Goal: Task Accomplishment & Management: Manage account settings

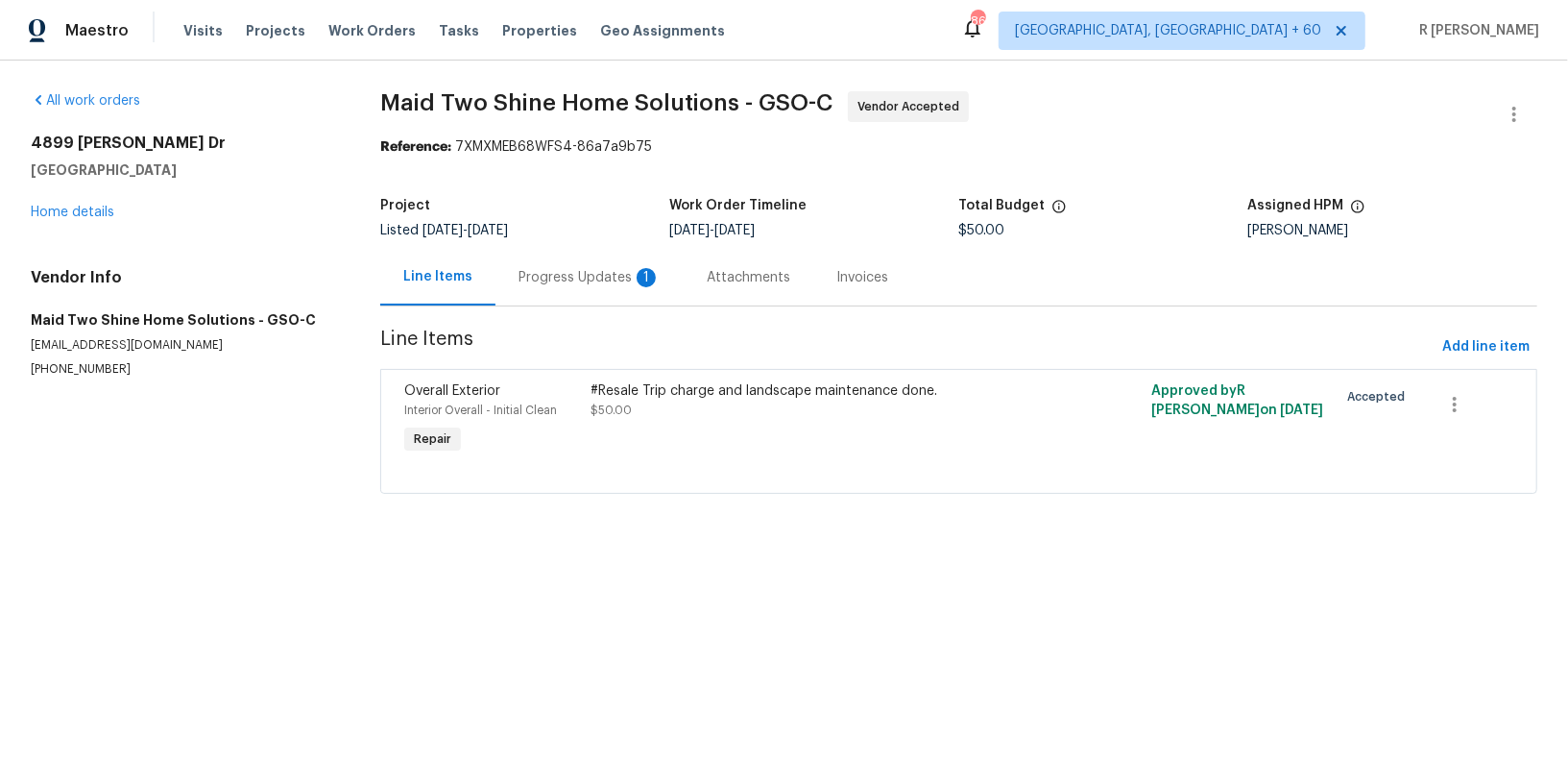
click at [573, 270] on div "Progress Updates 1" at bounding box center [590, 278] width 142 height 20
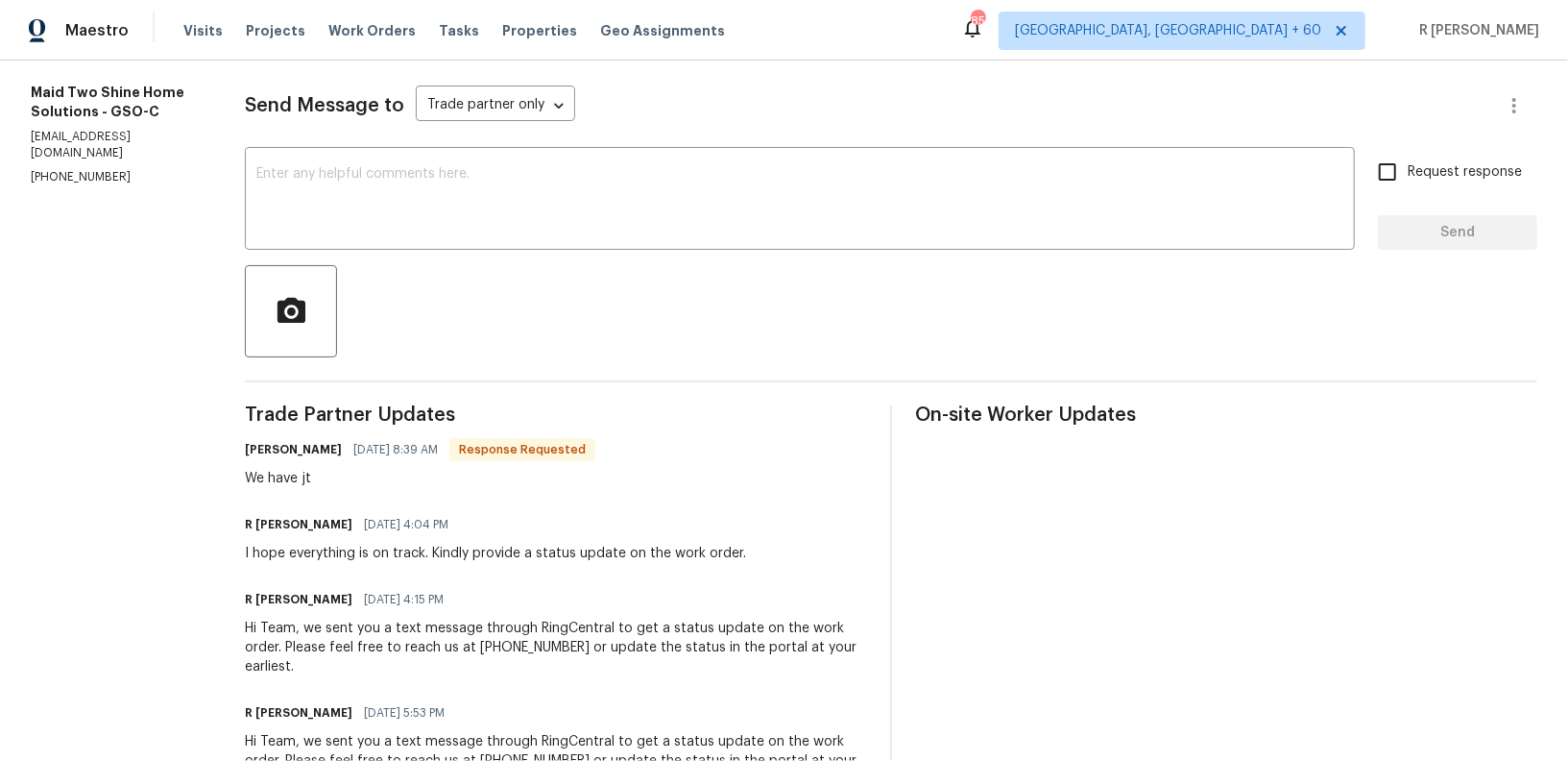
scroll to position [385, 0]
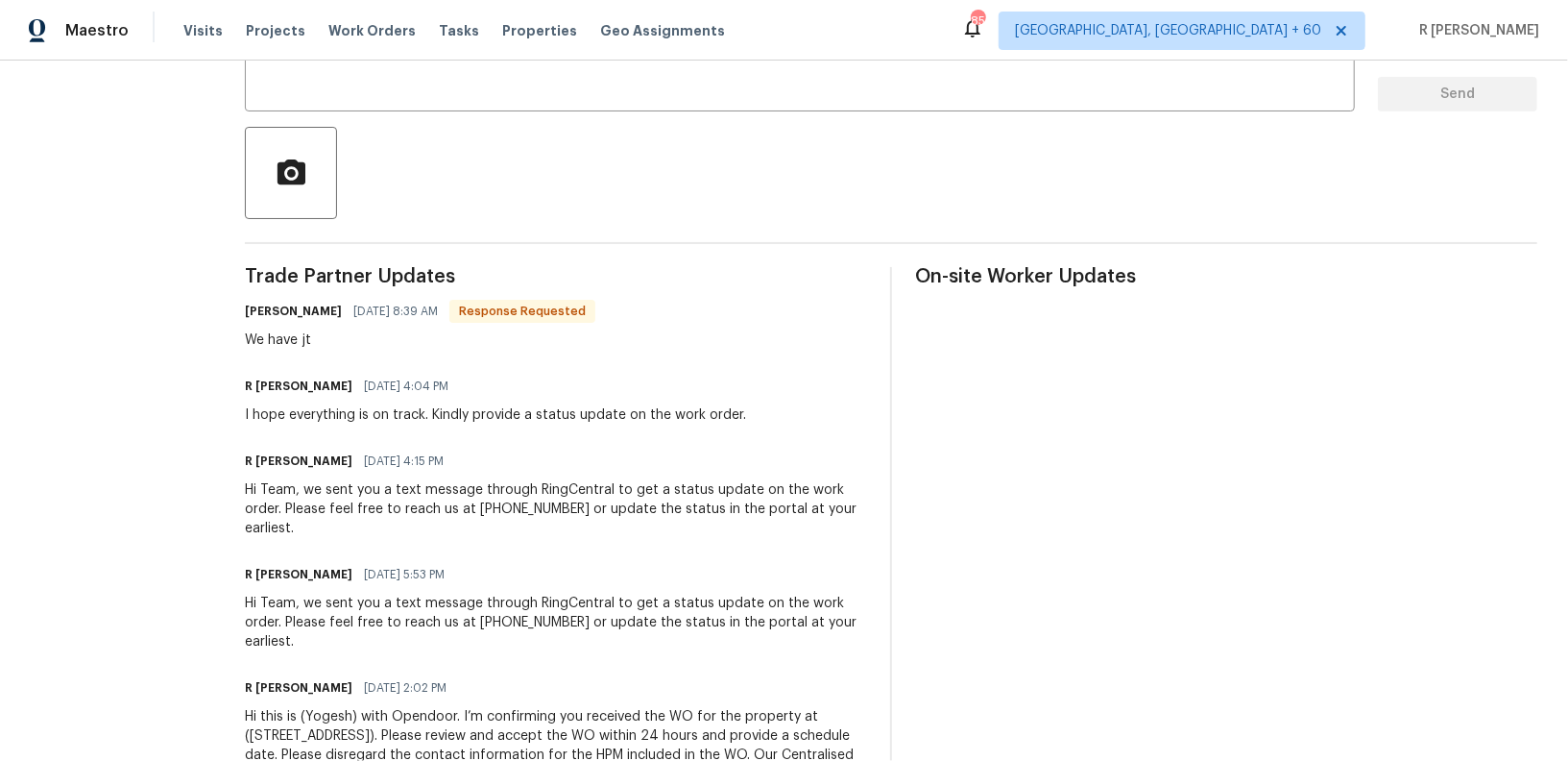
click at [701, 414] on div "I hope everything is on track. Kindly provide a status update on the work order." at bounding box center [495, 415] width 501 height 20
copy div "I hope everything is on track. Kindly provide a status update on the work order."
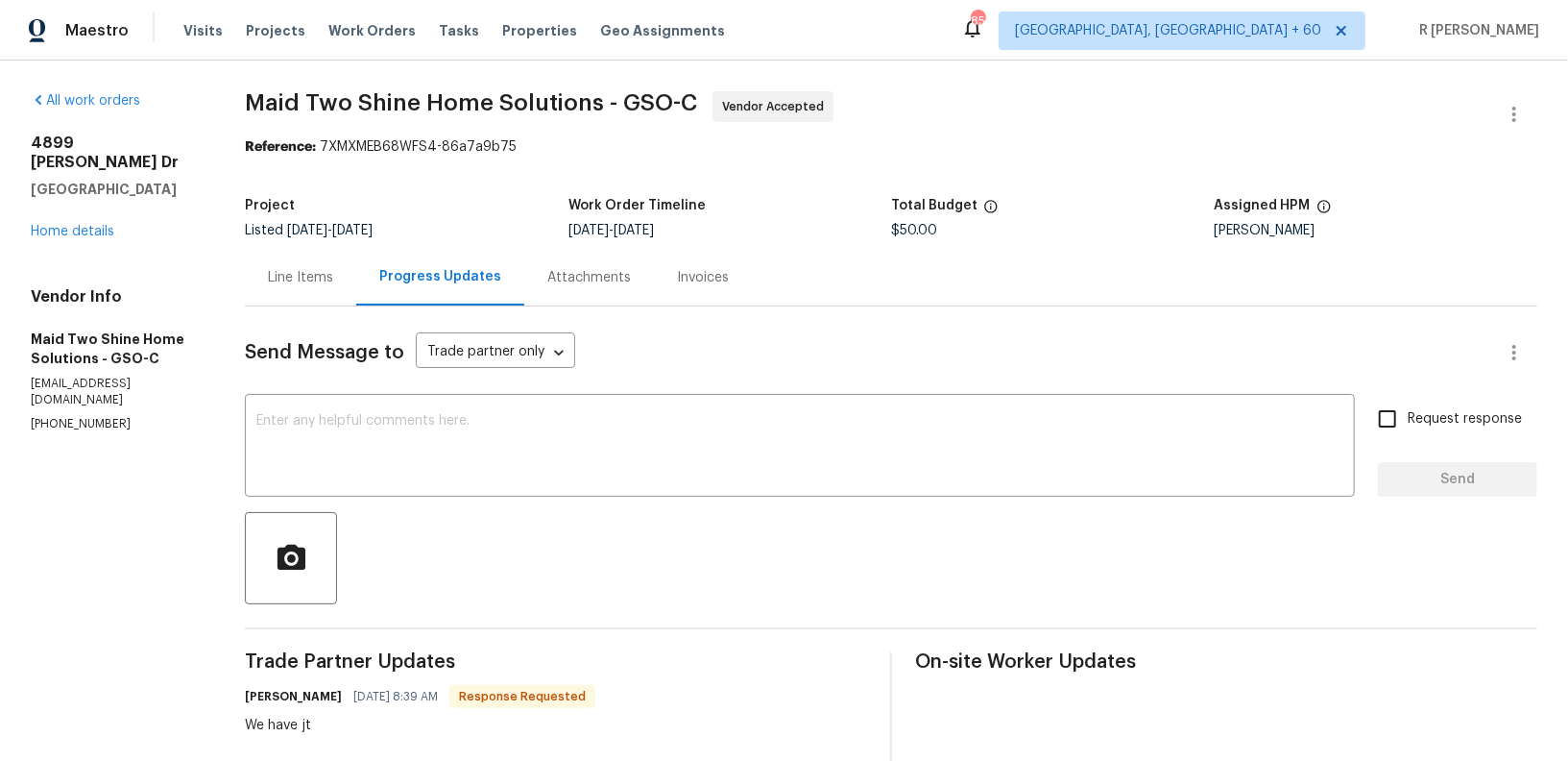
click at [630, 505] on div "Send Message to Trade partner only Trade partner only ​ x ​ Request response Se…" at bounding box center [891, 749] width 1292 height 886
click at [596, 448] on textarea at bounding box center [800, 448] width 1087 height 67
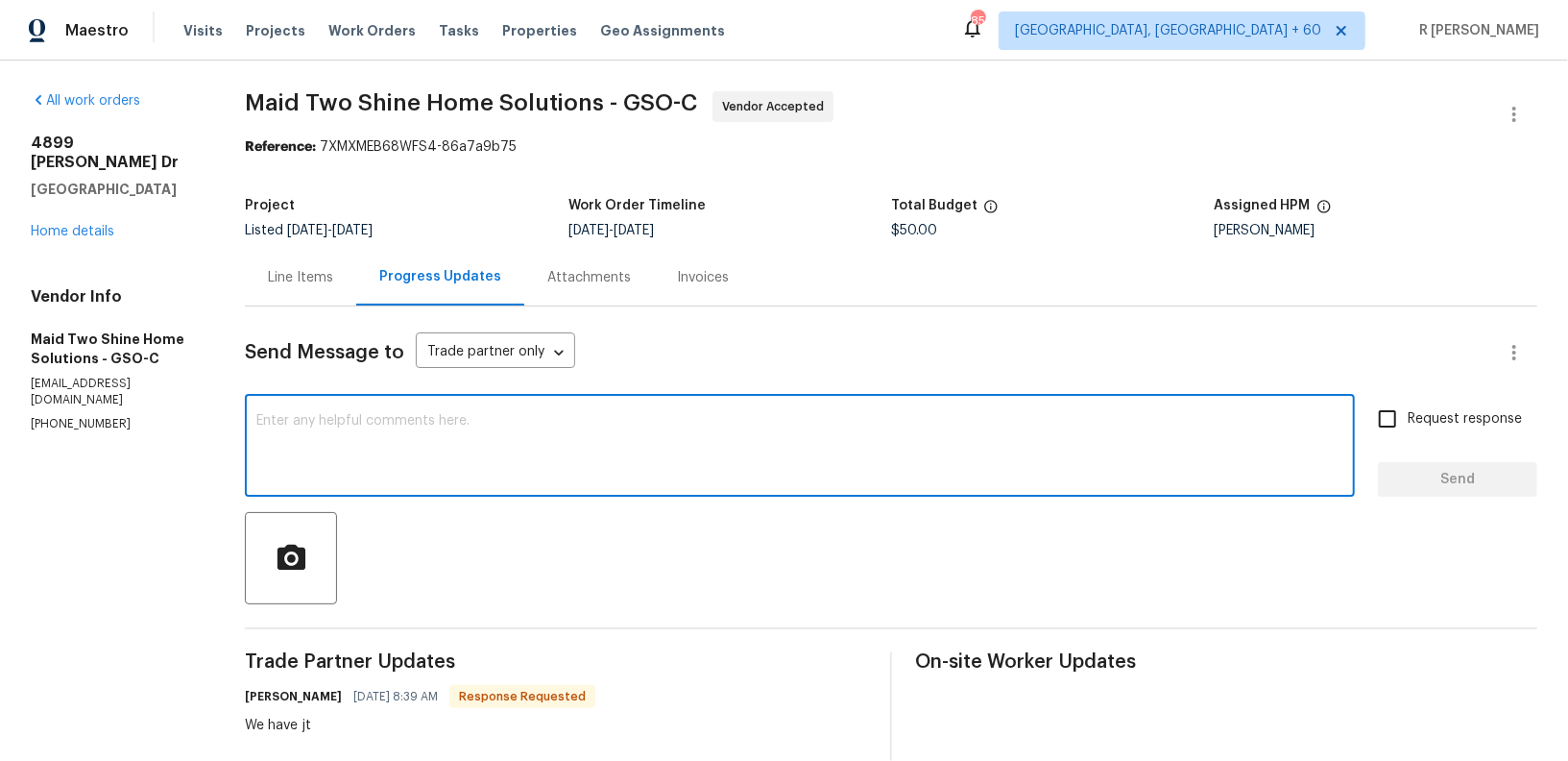
paste textarea "I hope everything is on track. Kindly provide a status update on the work order."
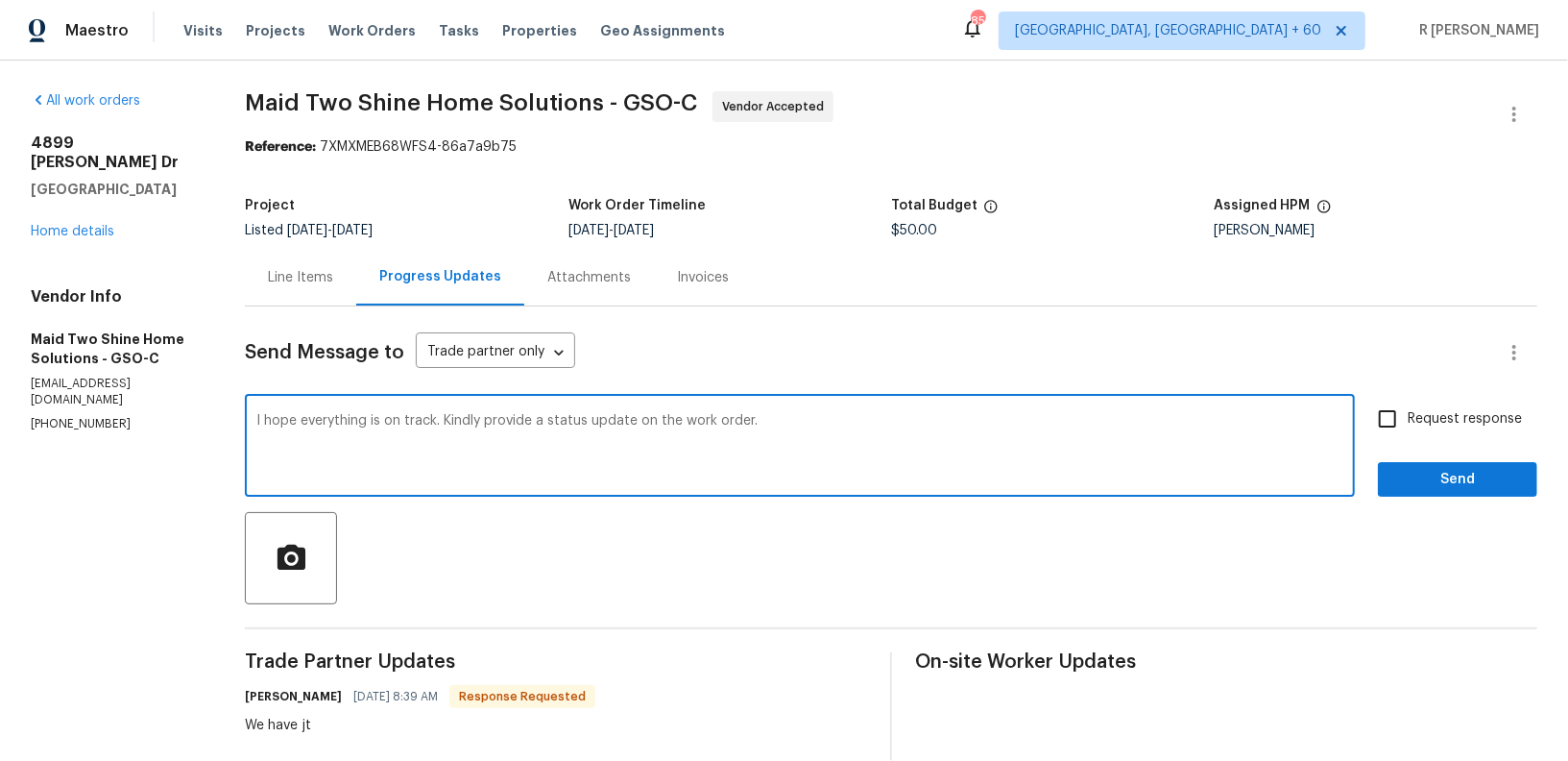
type textarea "I hope everything is on track. Kindly provide a status update on the work order."
click at [1480, 483] on span "Send" at bounding box center [1458, 479] width 129 height 24
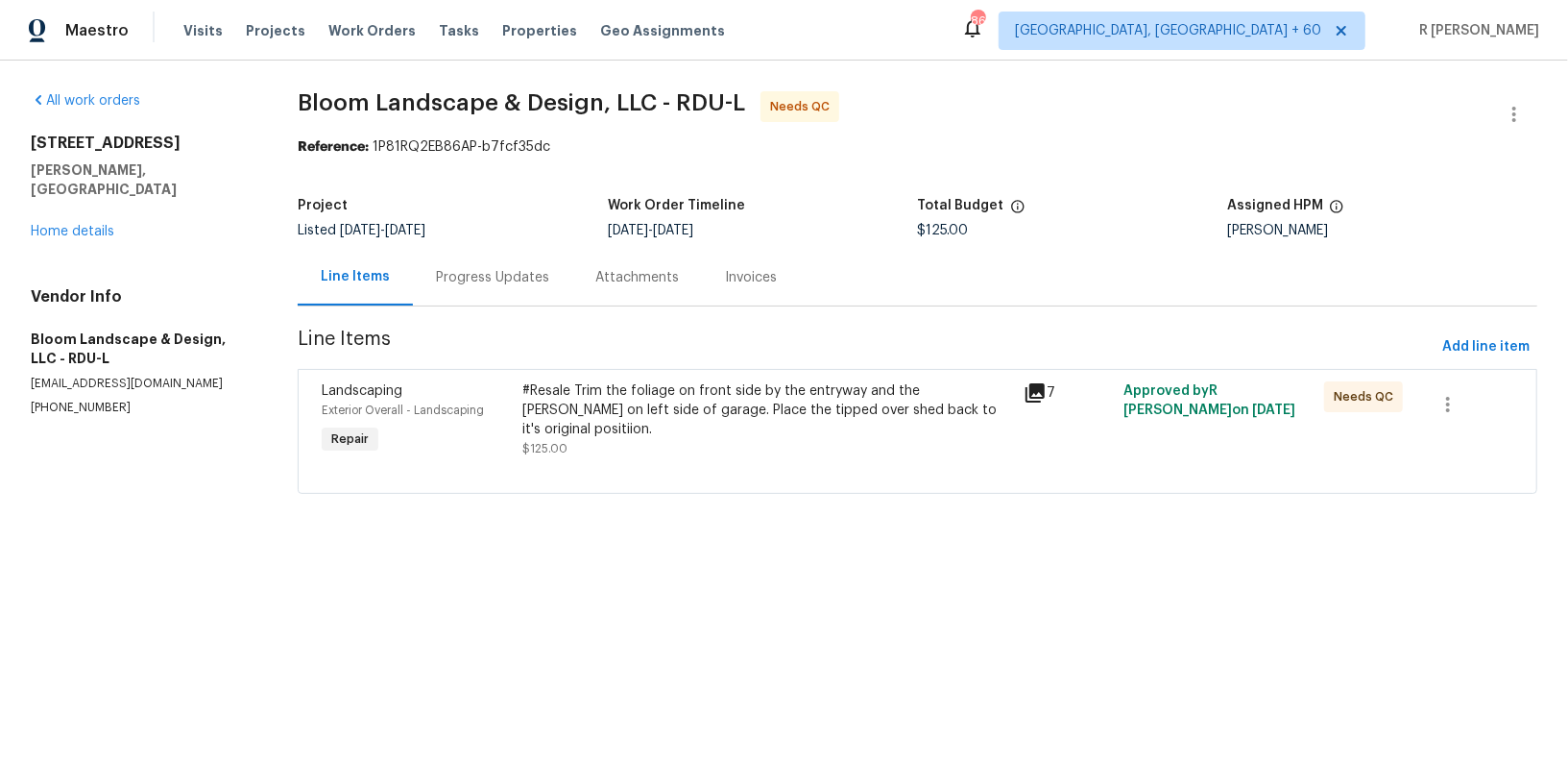
click at [506, 279] on div "Progress Updates" at bounding box center [492, 278] width 113 height 20
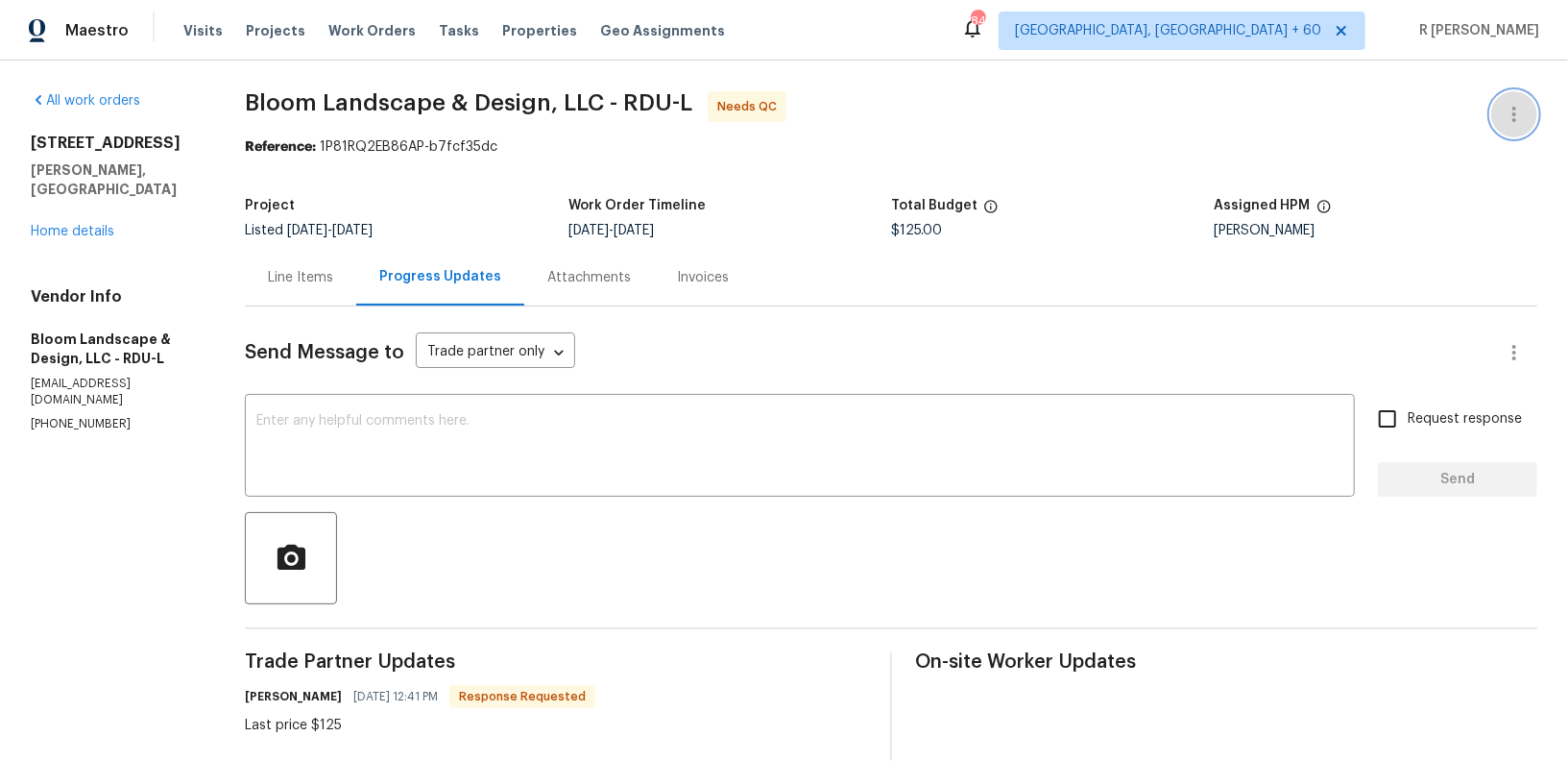
click at [1519, 128] on button "button" at bounding box center [1514, 114] width 46 height 46
click at [1409, 111] on li "Edit" at bounding box center [1452, 114] width 208 height 32
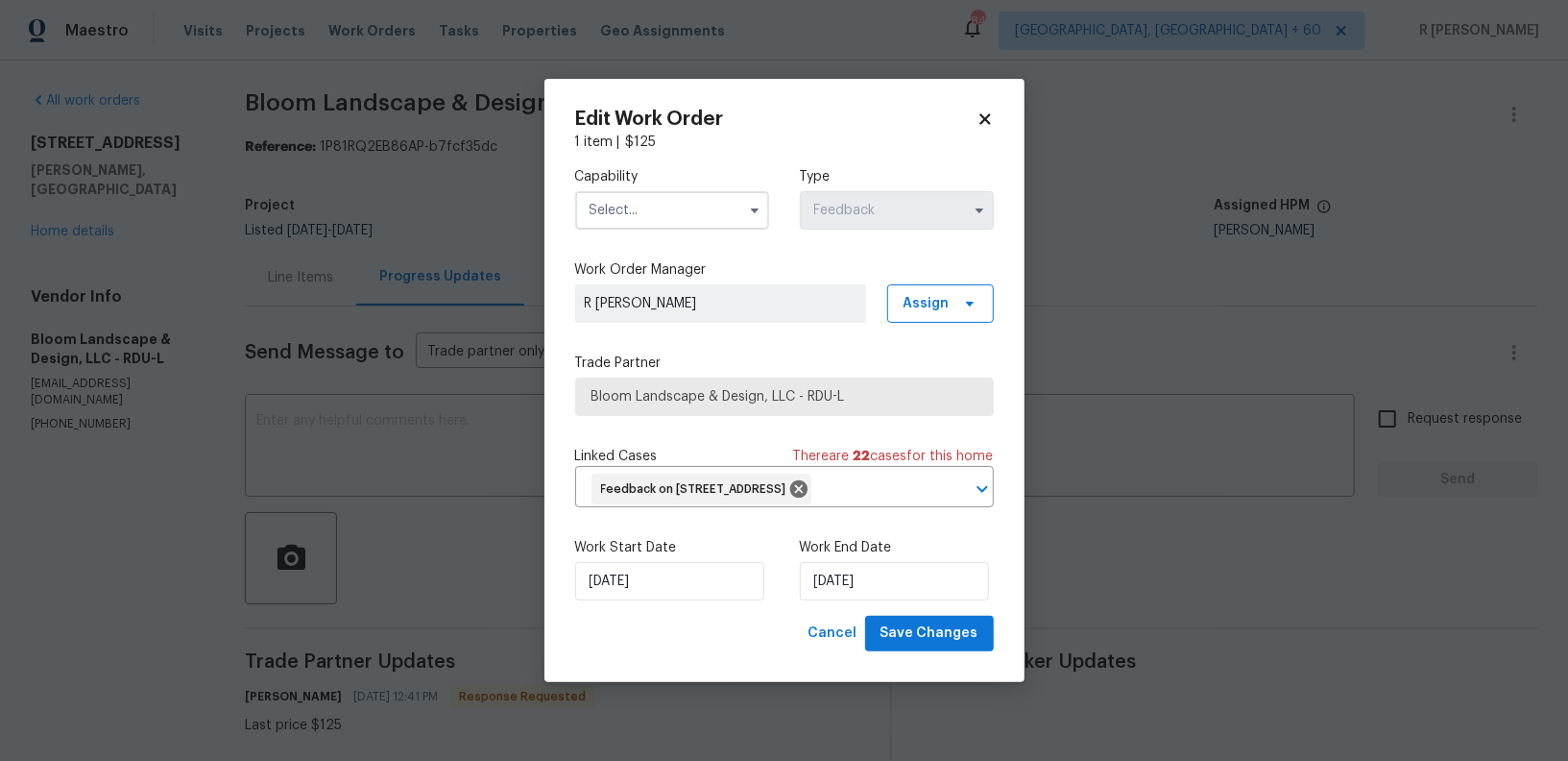
click at [612, 191] on input "text" at bounding box center [671, 210] width 194 height 38
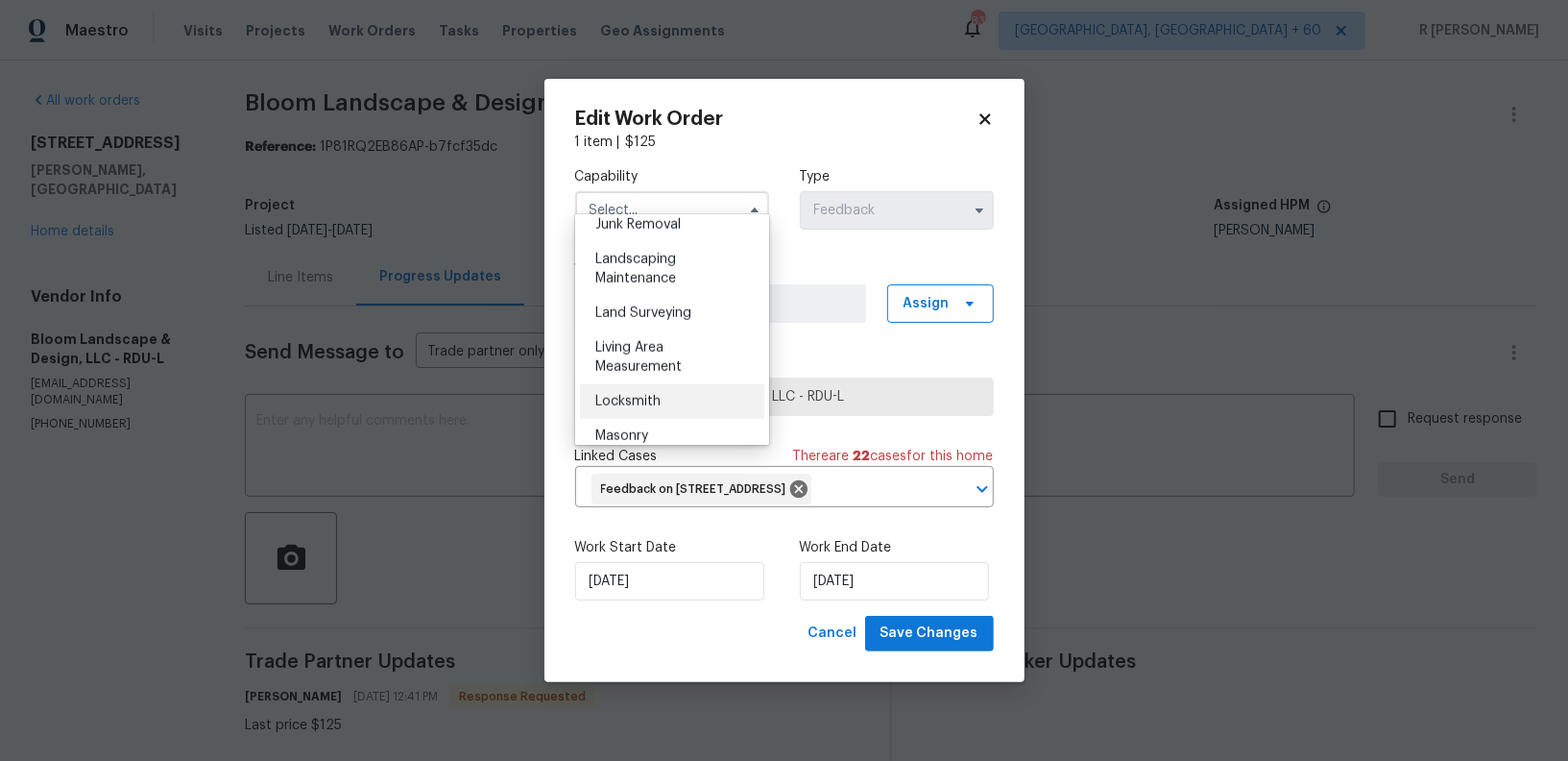
scroll to position [1240, 0]
click at [657, 279] on span "Landscaping Maintenance" at bounding box center [636, 270] width 81 height 32
type input "Landscaping Maintenance"
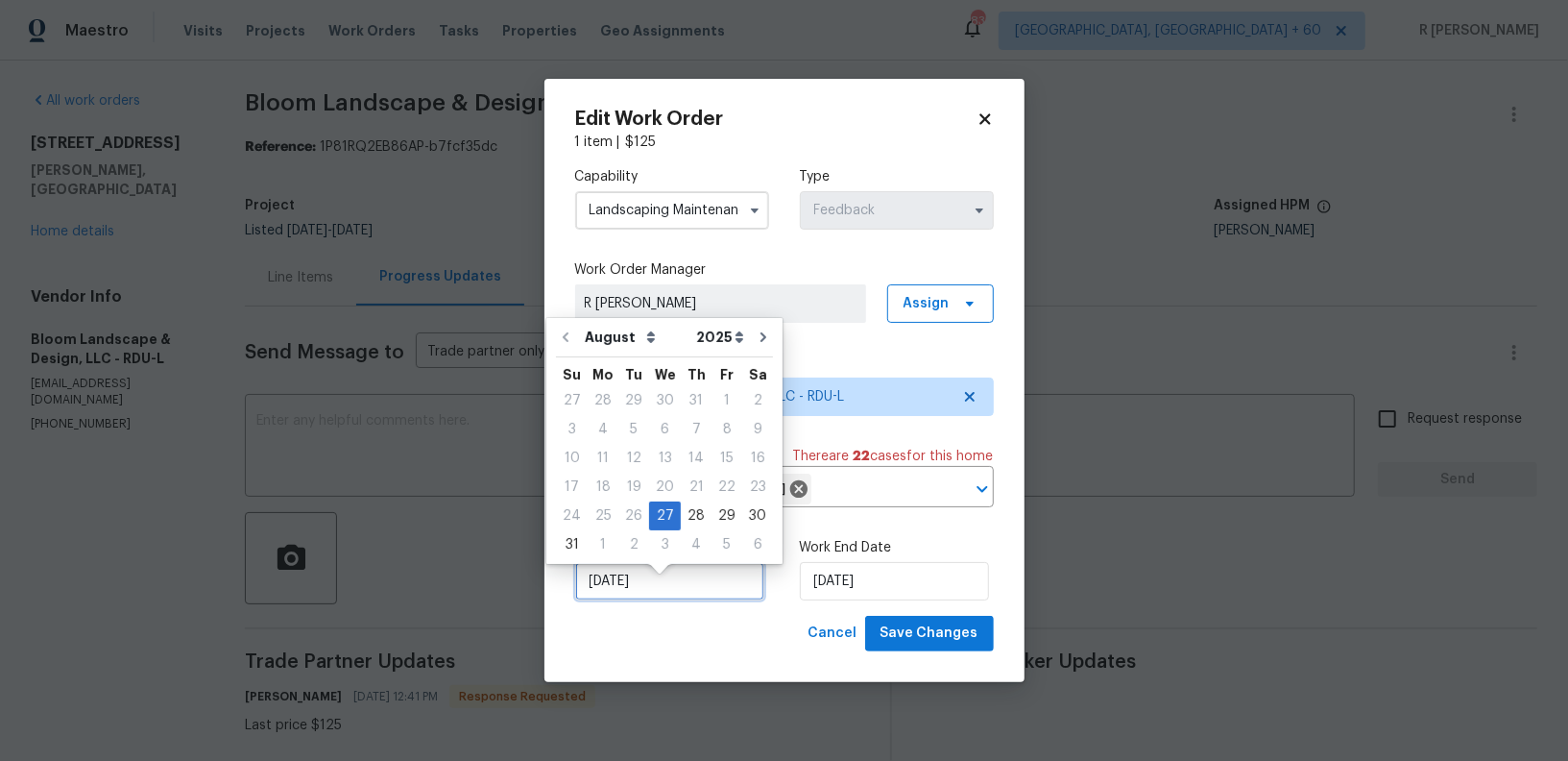
click at [619, 601] on input "[DATE]" at bounding box center [669, 581] width 189 height 38
click at [723, 503] on div "29" at bounding box center [726, 515] width 31 height 27
type input "[DATE]"
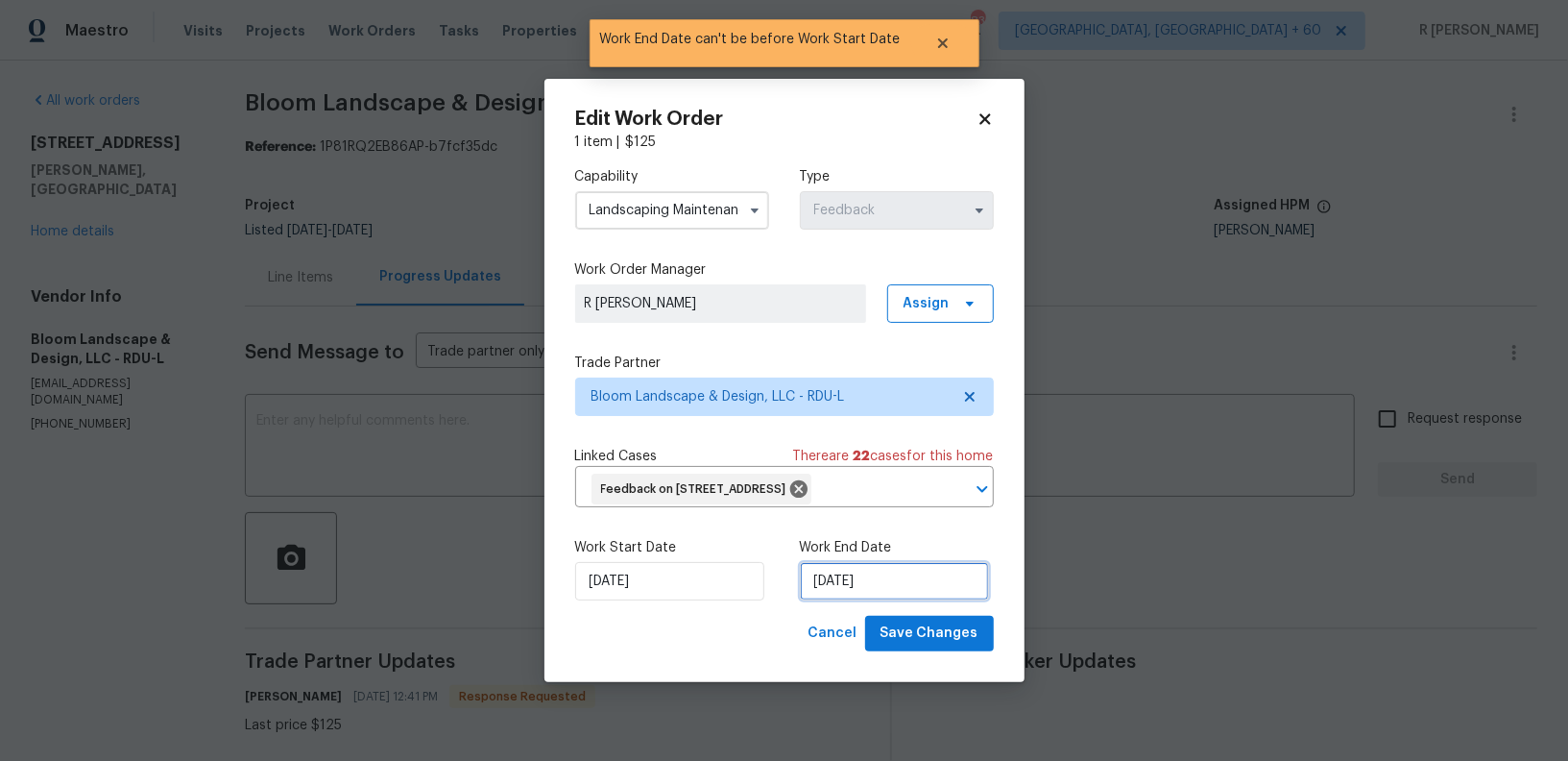
click at [843, 591] on input "[DATE]" at bounding box center [895, 581] width 189 height 38
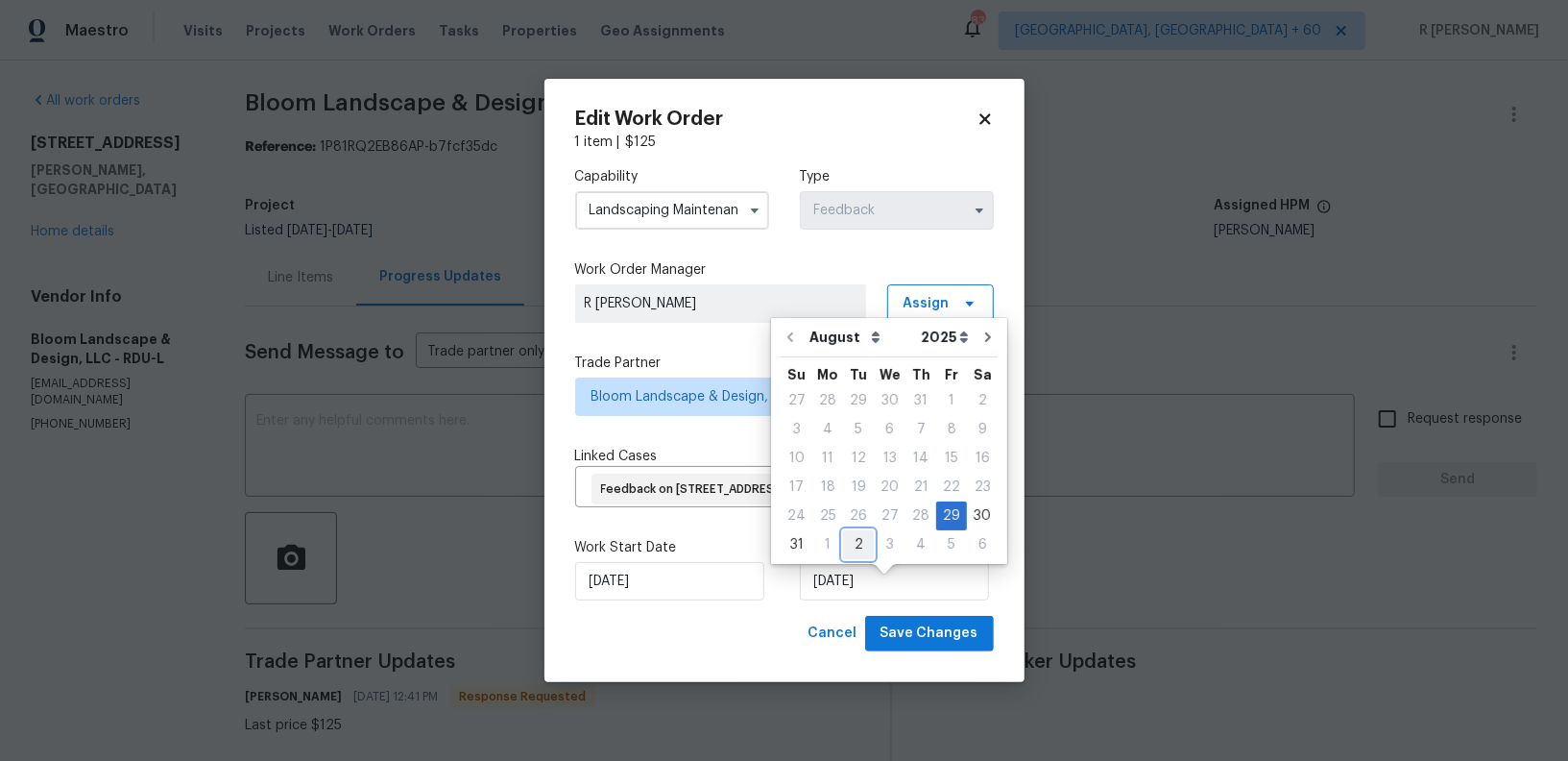
click at [854, 548] on div "2" at bounding box center [858, 544] width 31 height 27
type input "[DATE]"
select select "8"
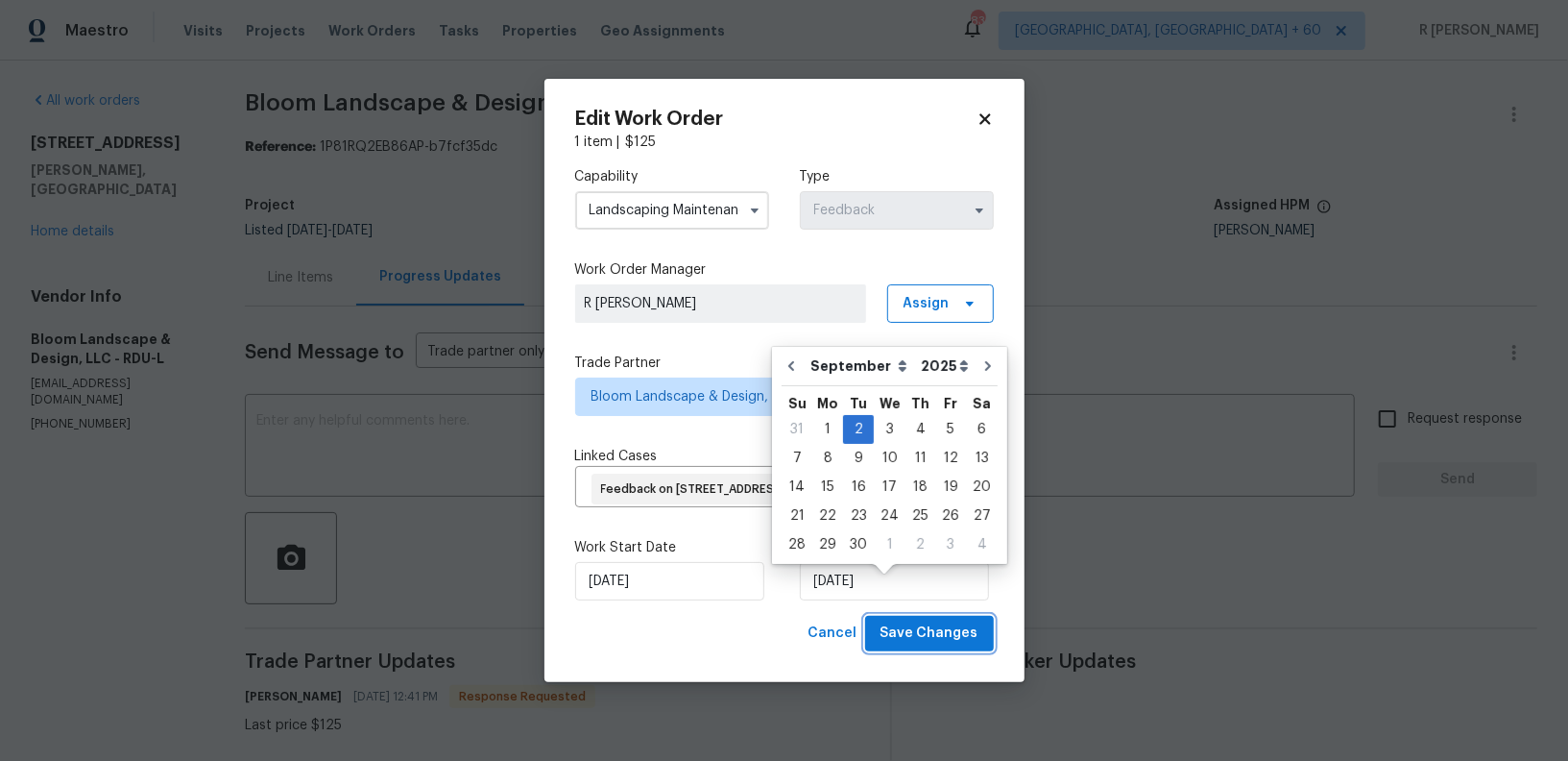
click at [950, 634] on button "Save Changes" at bounding box center [929, 633] width 129 height 35
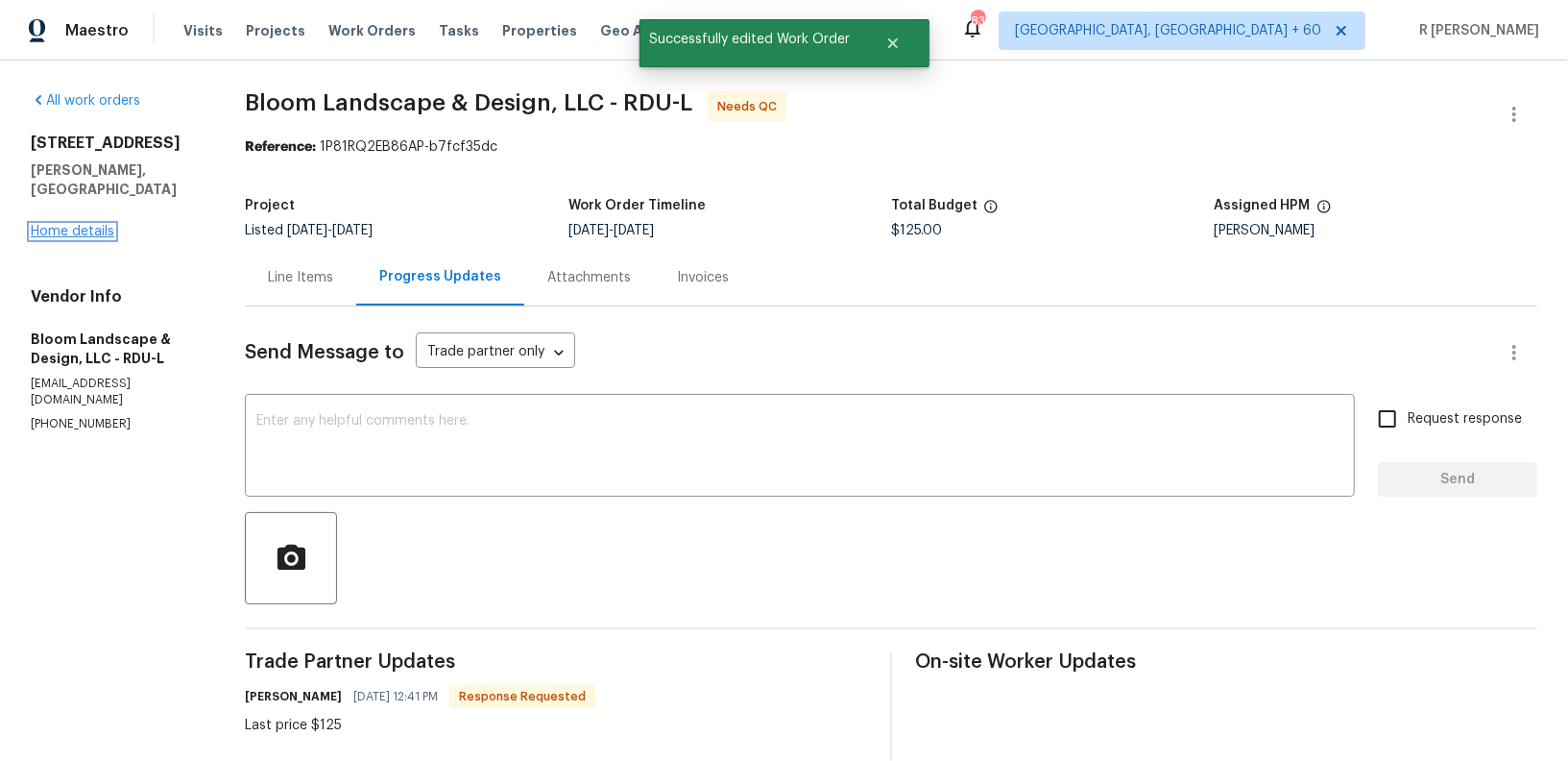
click at [95, 235] on link "Home details" at bounding box center [72, 231] width 84 height 14
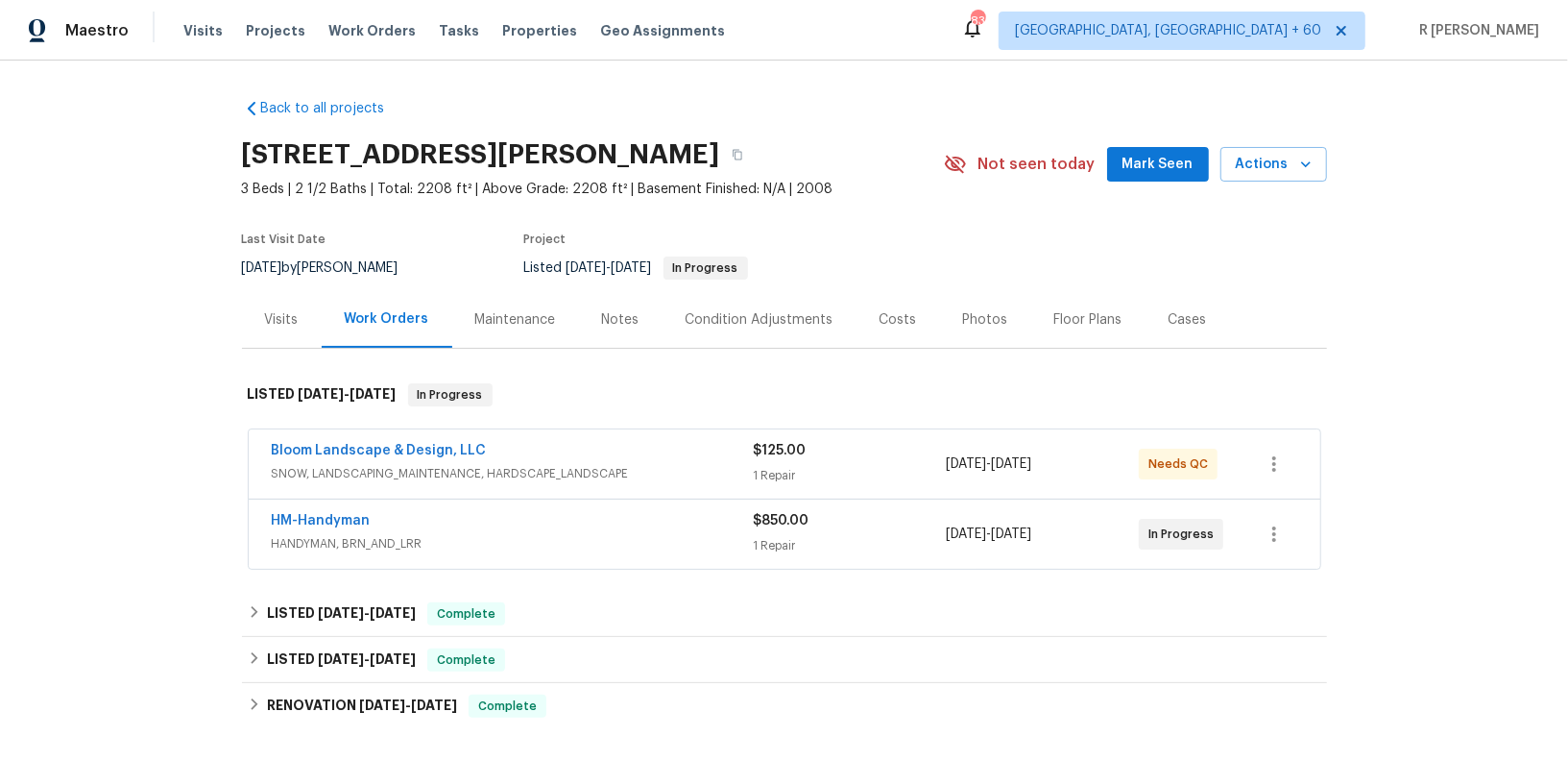
click at [447, 534] on span "HANDYMAN, BRN_AND_LRR" at bounding box center [513, 543] width 482 height 20
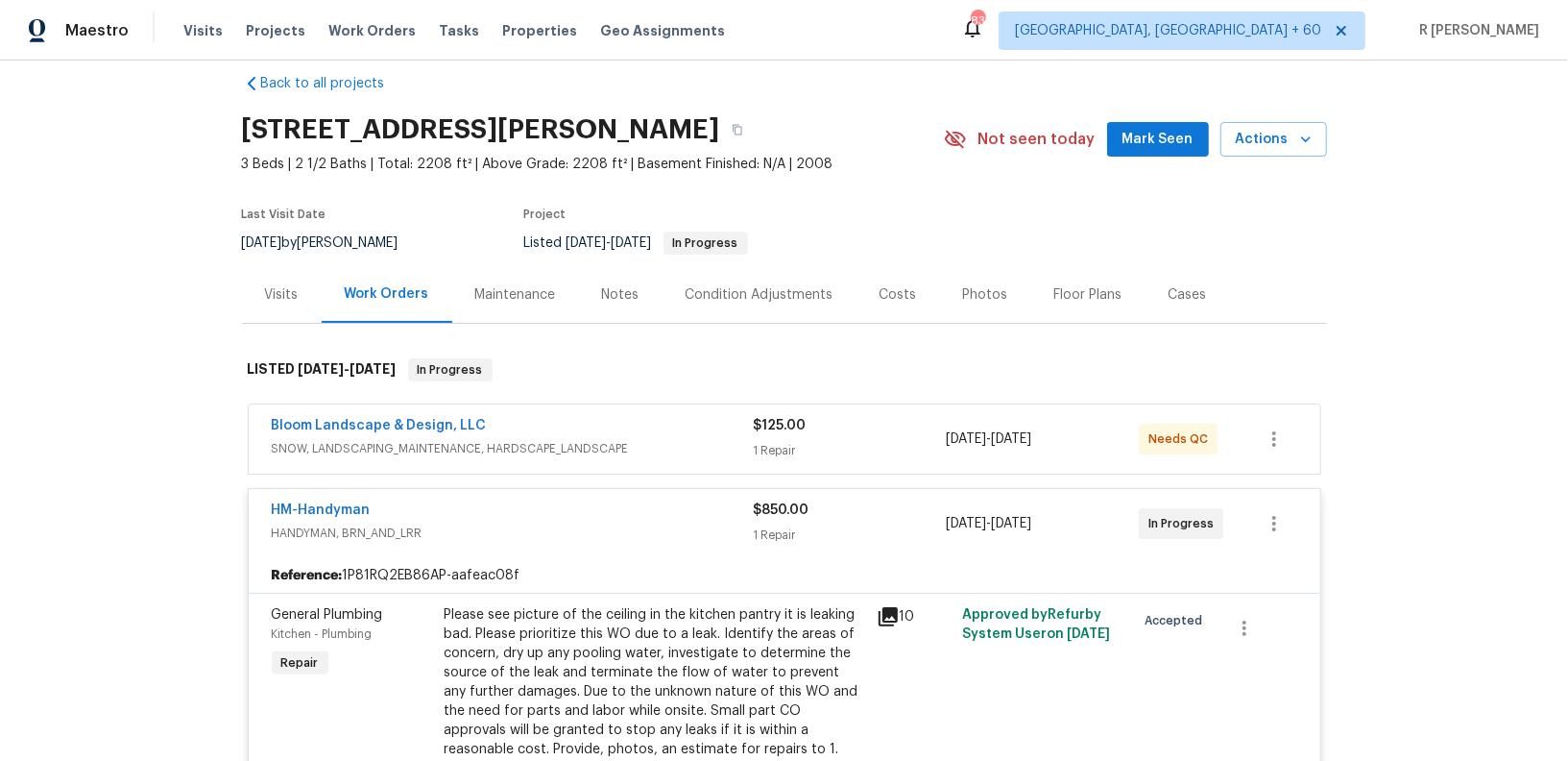
scroll to position [59, 0]
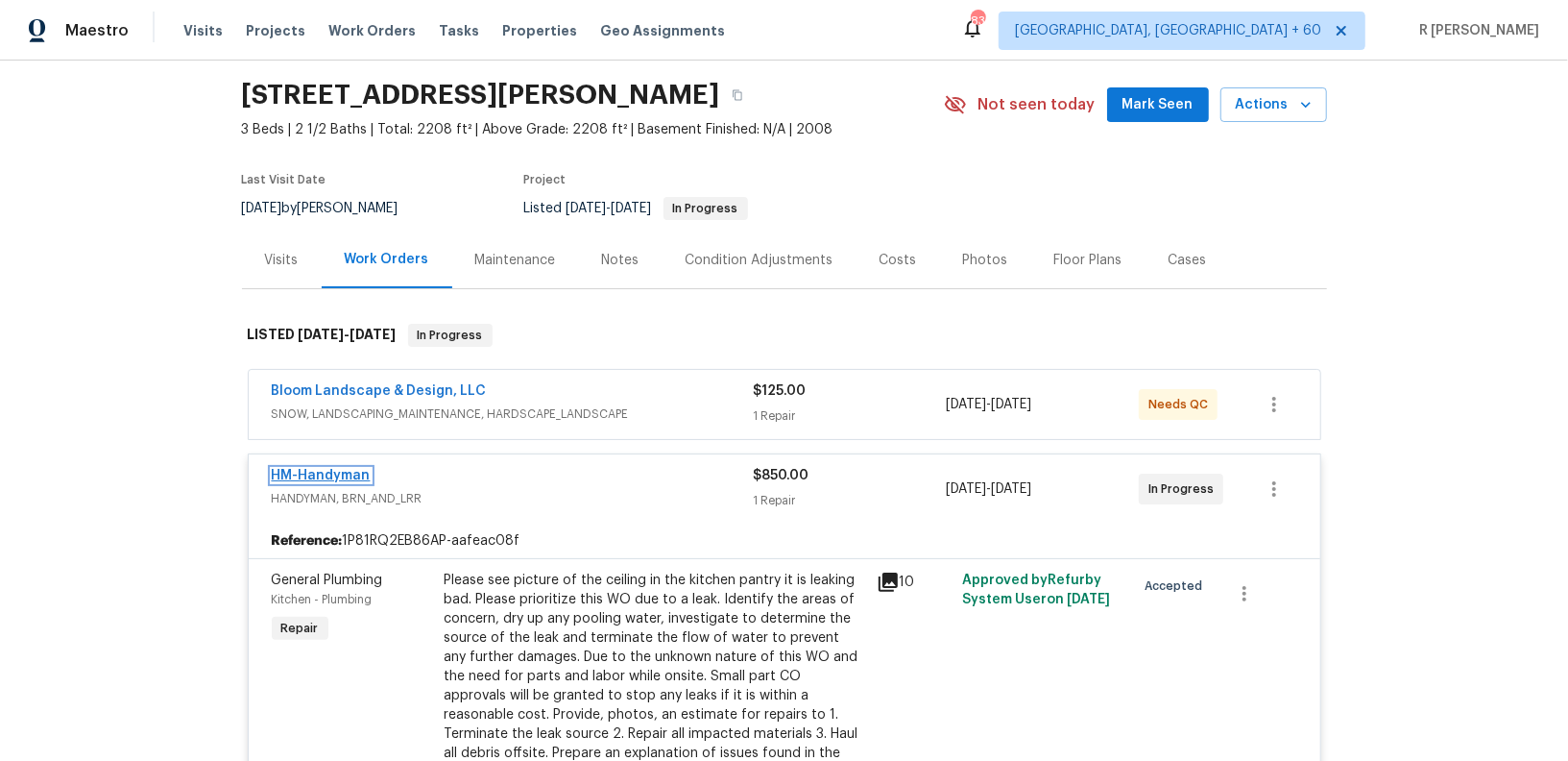
click at [331, 471] on link "HM-Handyman" at bounding box center [321, 476] width 98 height 14
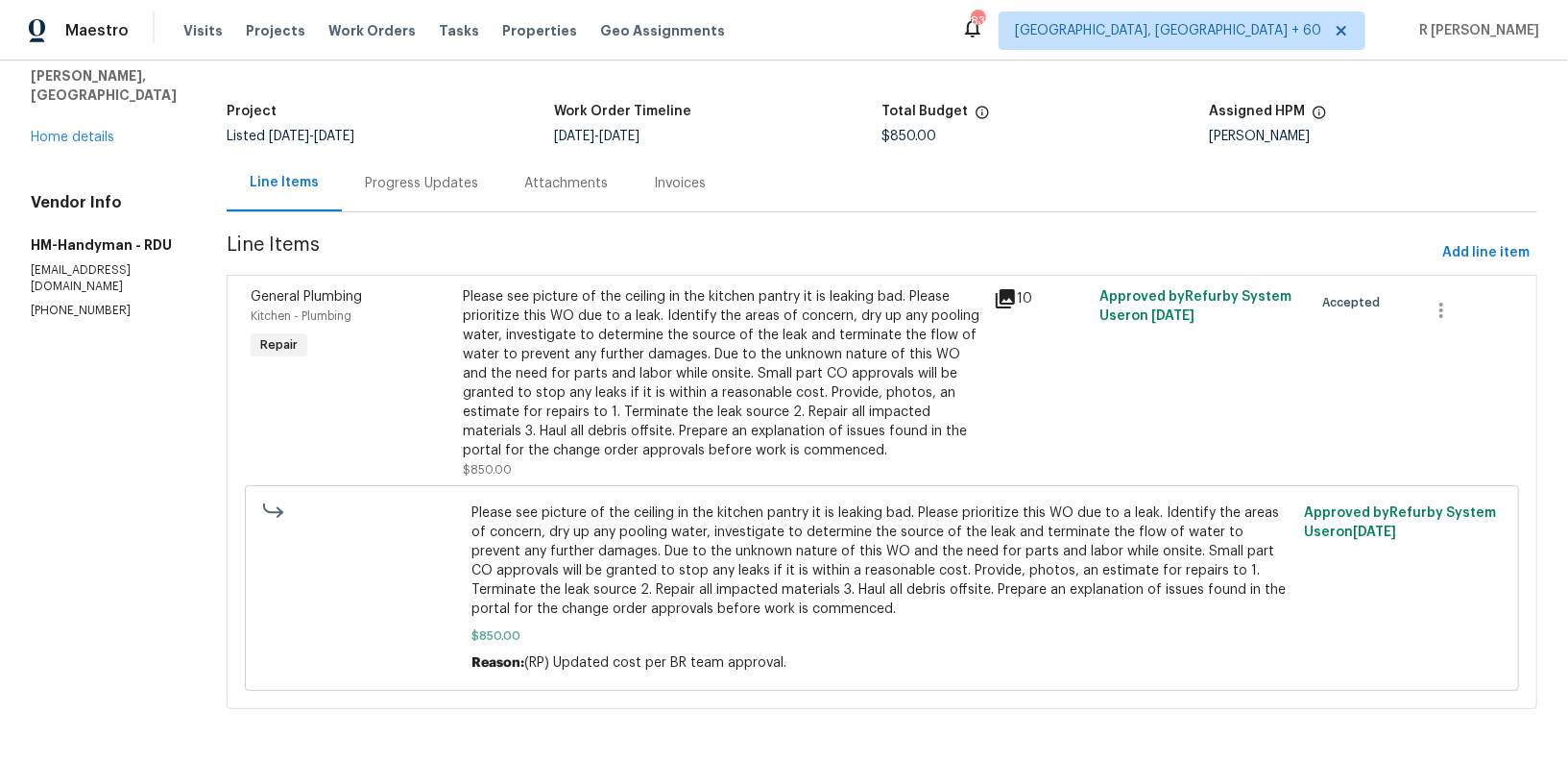
scroll to position [74, 0]
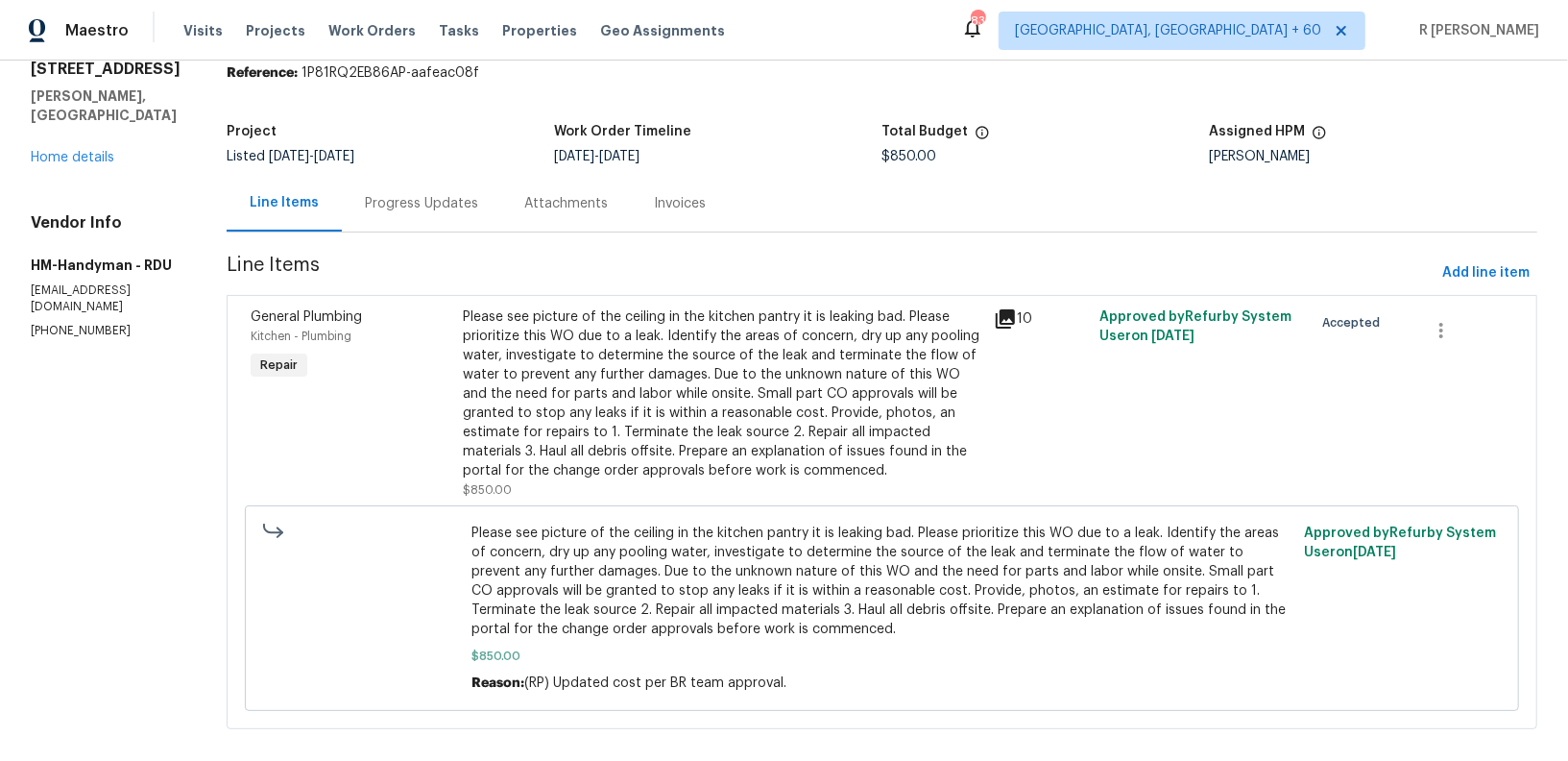
click at [434, 206] on div "Progress Updates" at bounding box center [421, 204] width 113 height 20
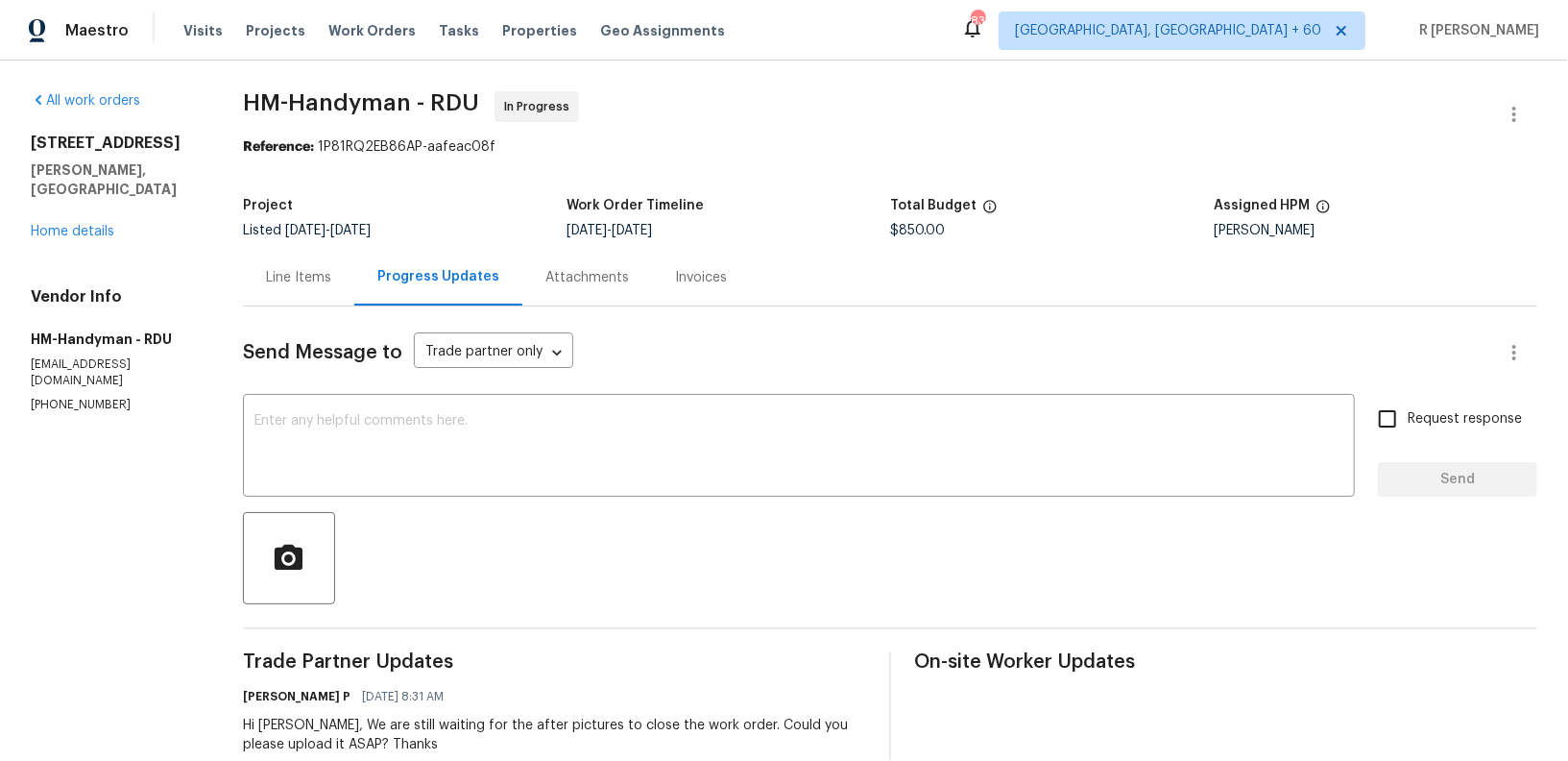
click at [58, 243] on div "All work orders [STREET_ADDRESS][PERSON_NAME] Home details Vendor Info HM-Handy…" at bounding box center [113, 252] width 166 height 322
click at [48, 232] on link "Home details" at bounding box center [72, 231] width 84 height 14
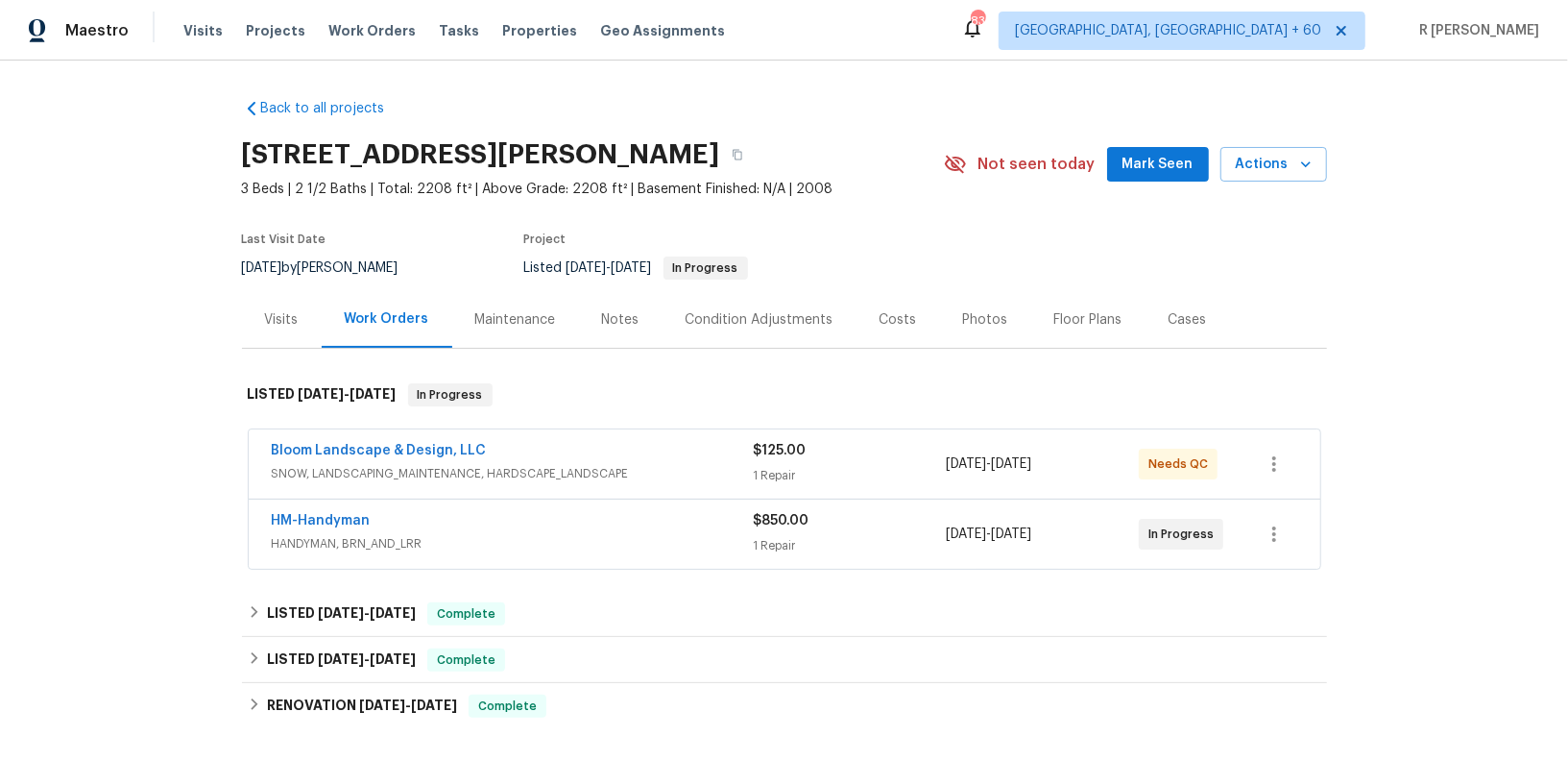
click at [331, 437] on div "Bloom Landscape & Design, LLC SNOW, LANDSCAPING_MAINTENANCE, HARDSCAPE_LANDSCAP…" at bounding box center [784, 464] width 1072 height 69
click at [306, 441] on span "Bloom Landscape & Design, LLC" at bounding box center [379, 451] width 216 height 20
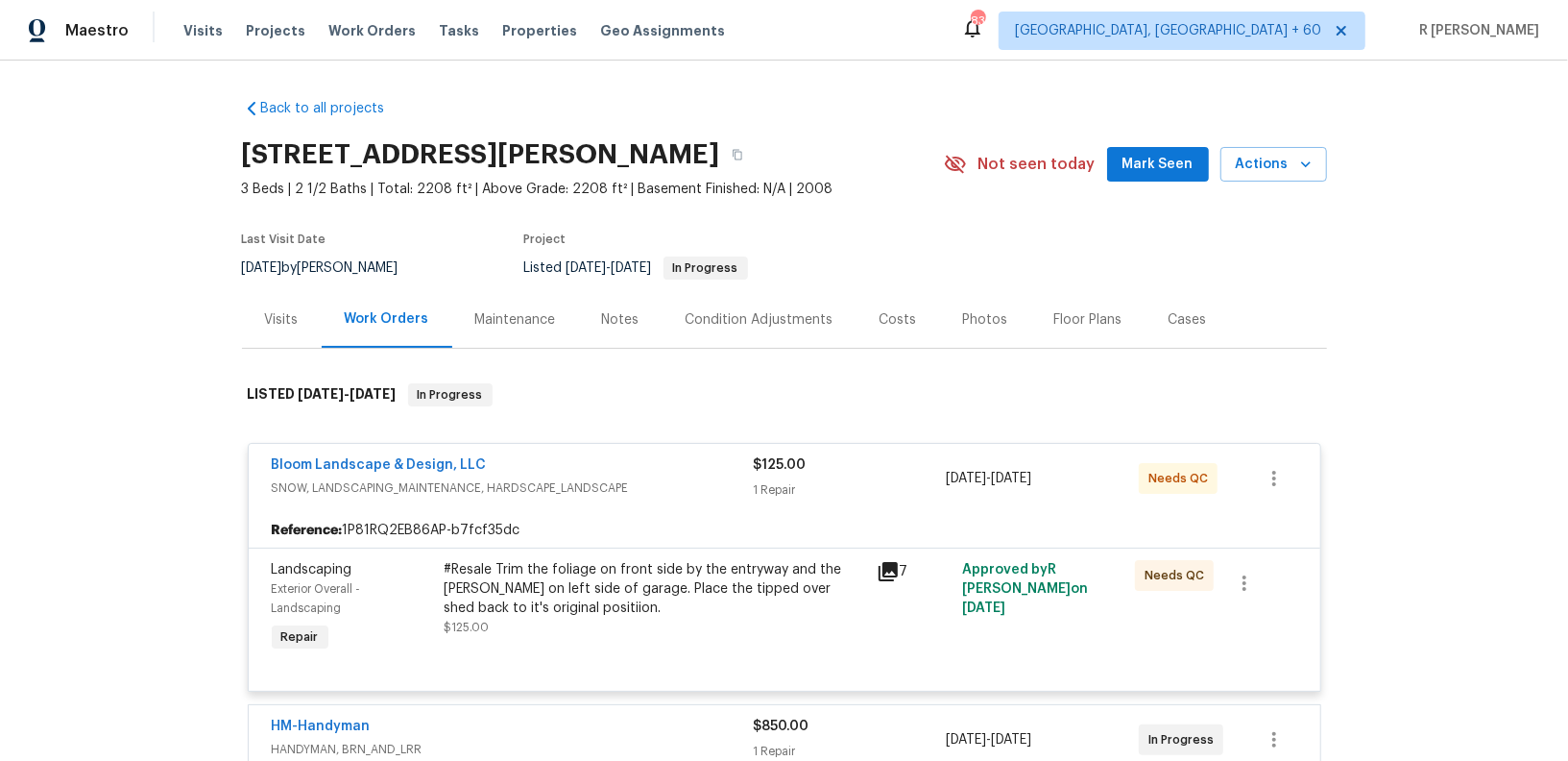
click at [289, 455] on span "Bloom Landscape & Design, LLC" at bounding box center [379, 465] width 216 height 20
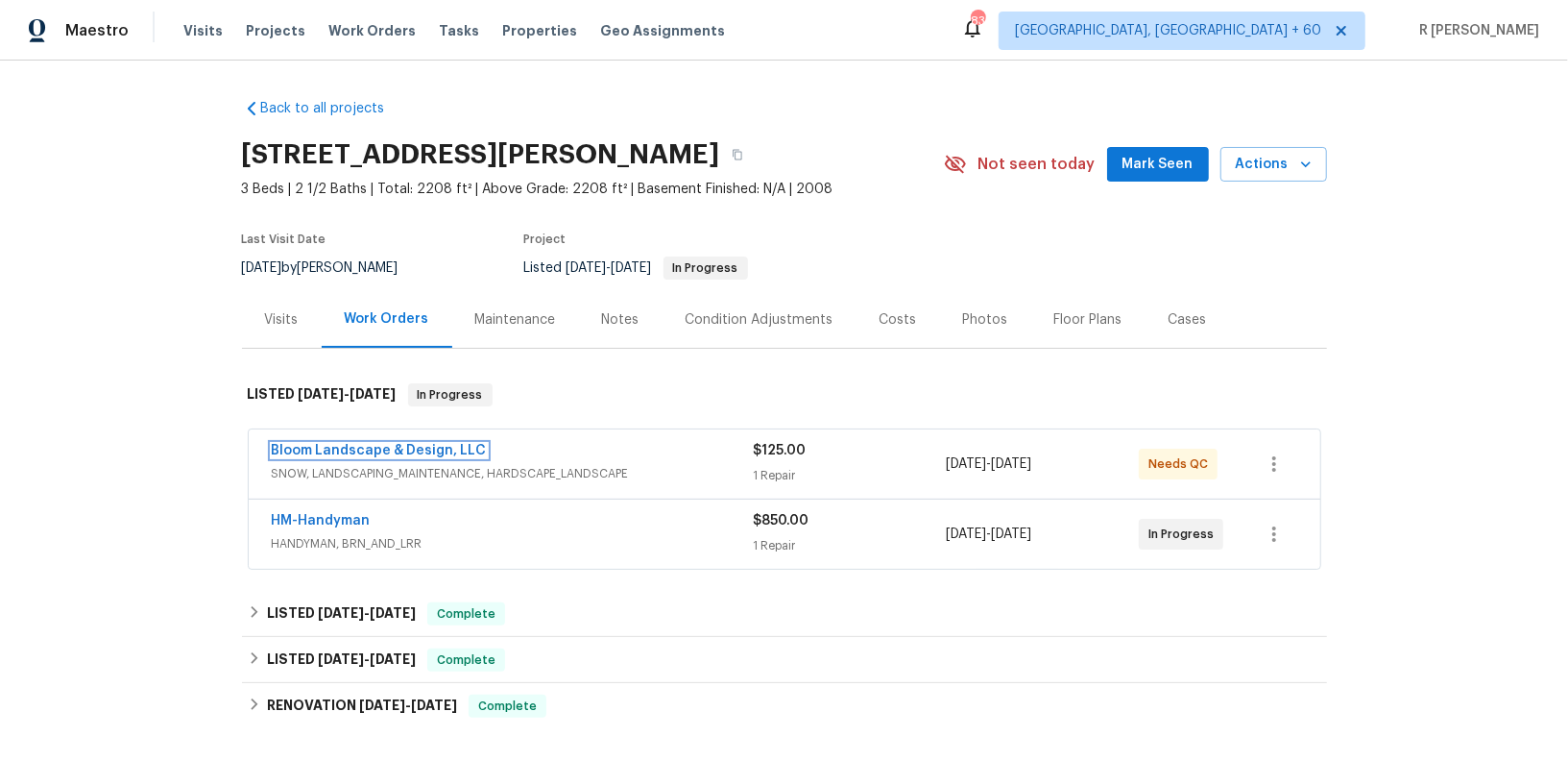
click at [289, 455] on link "Bloom Landscape & Design, LLC" at bounding box center [379, 451] width 216 height 14
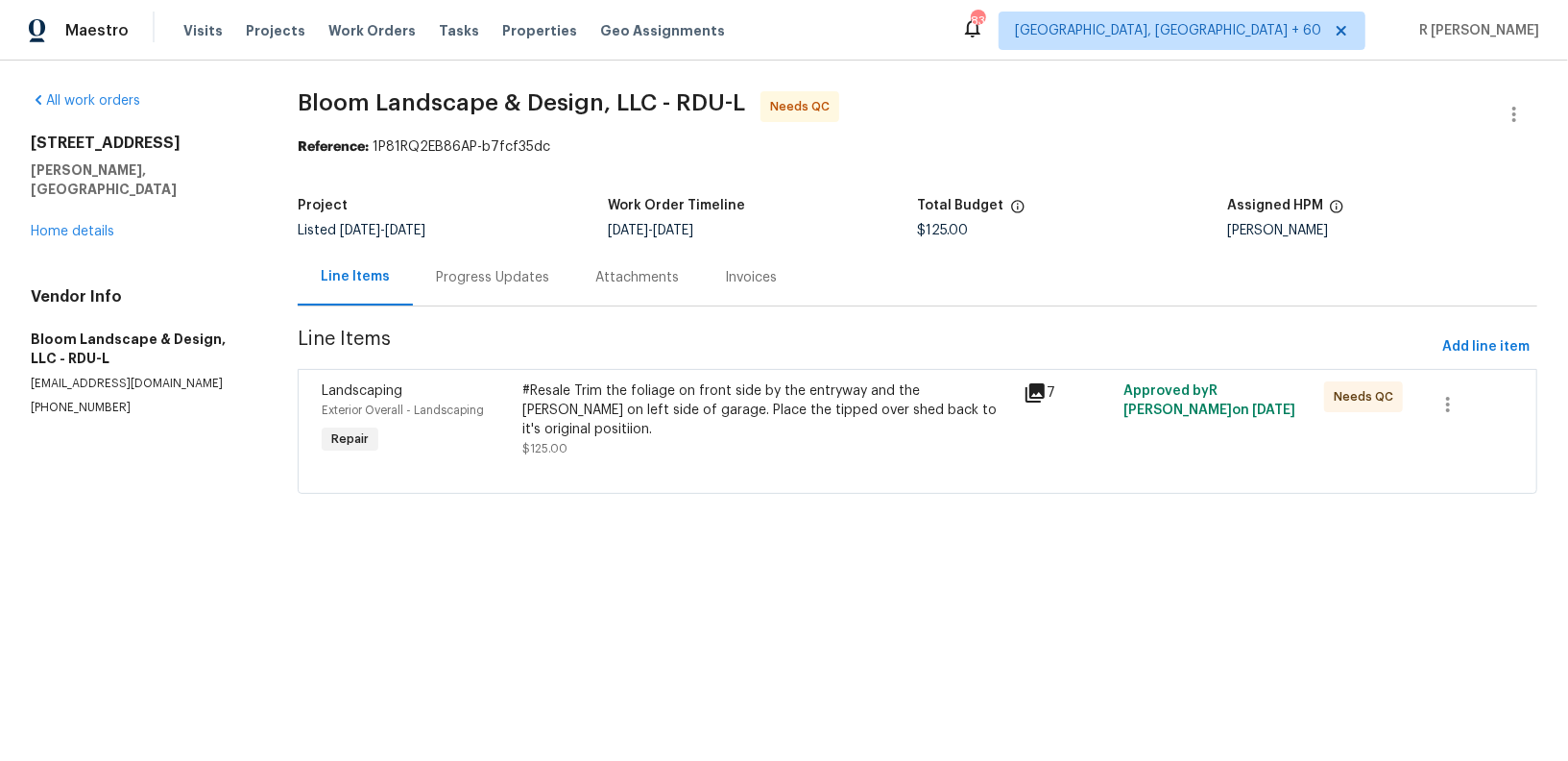
click at [633, 401] on div "#Resale Trim the foliage on front side by the entryway and the [PERSON_NAME] on…" at bounding box center [768, 410] width 490 height 58
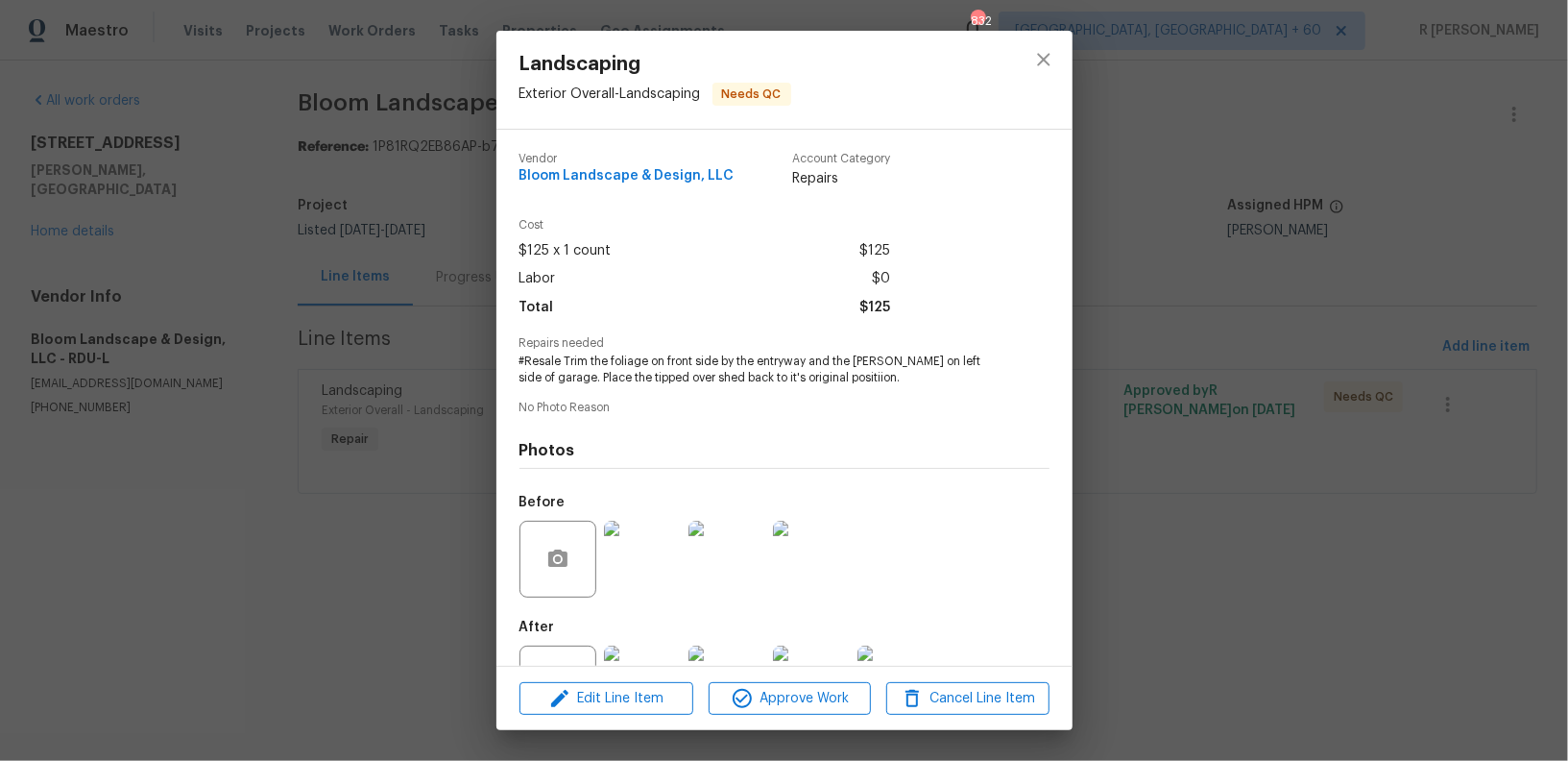
scroll to position [75, 0]
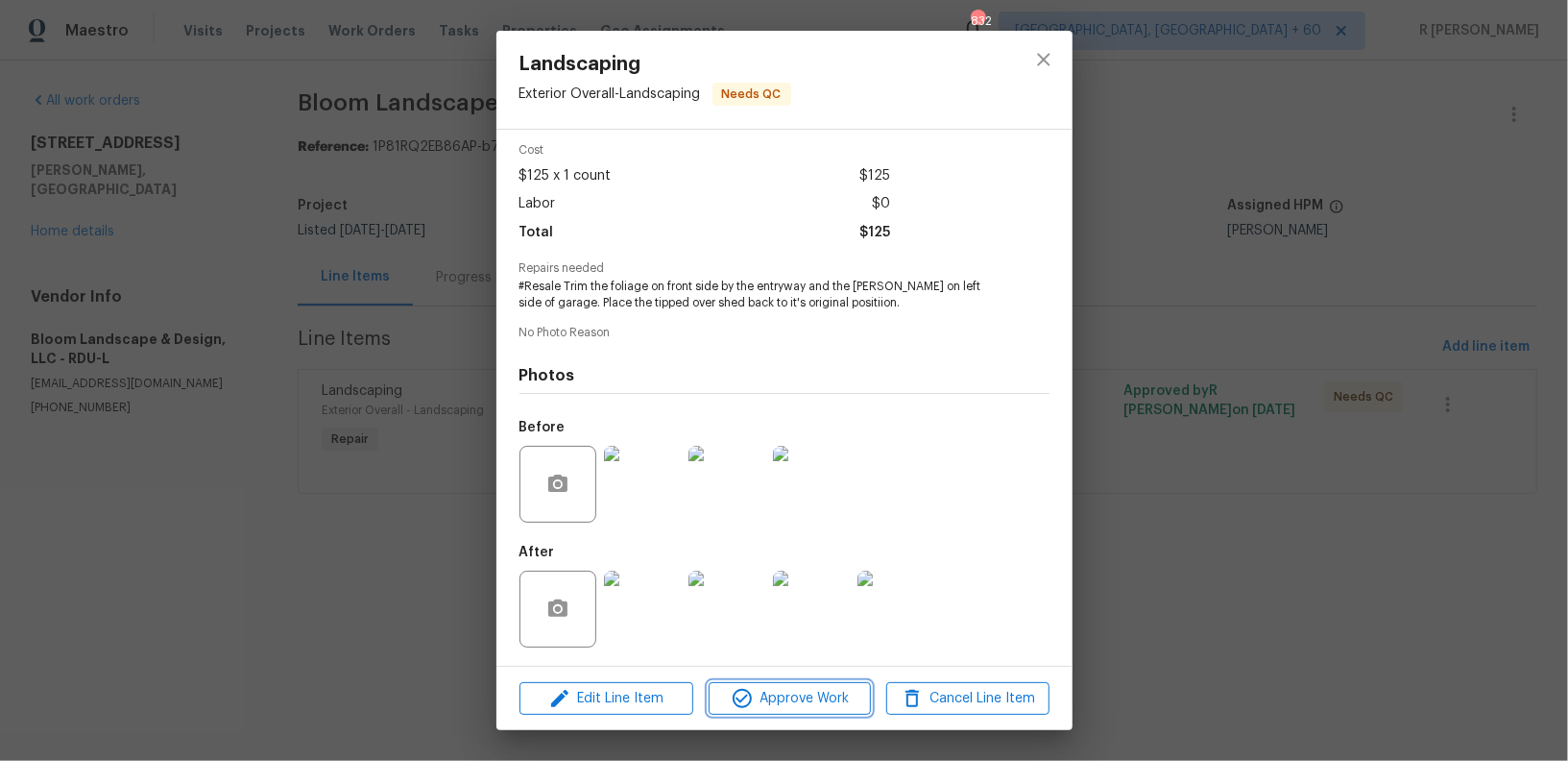
click at [780, 699] on span "Approve Work" at bounding box center [789, 699] width 151 height 24
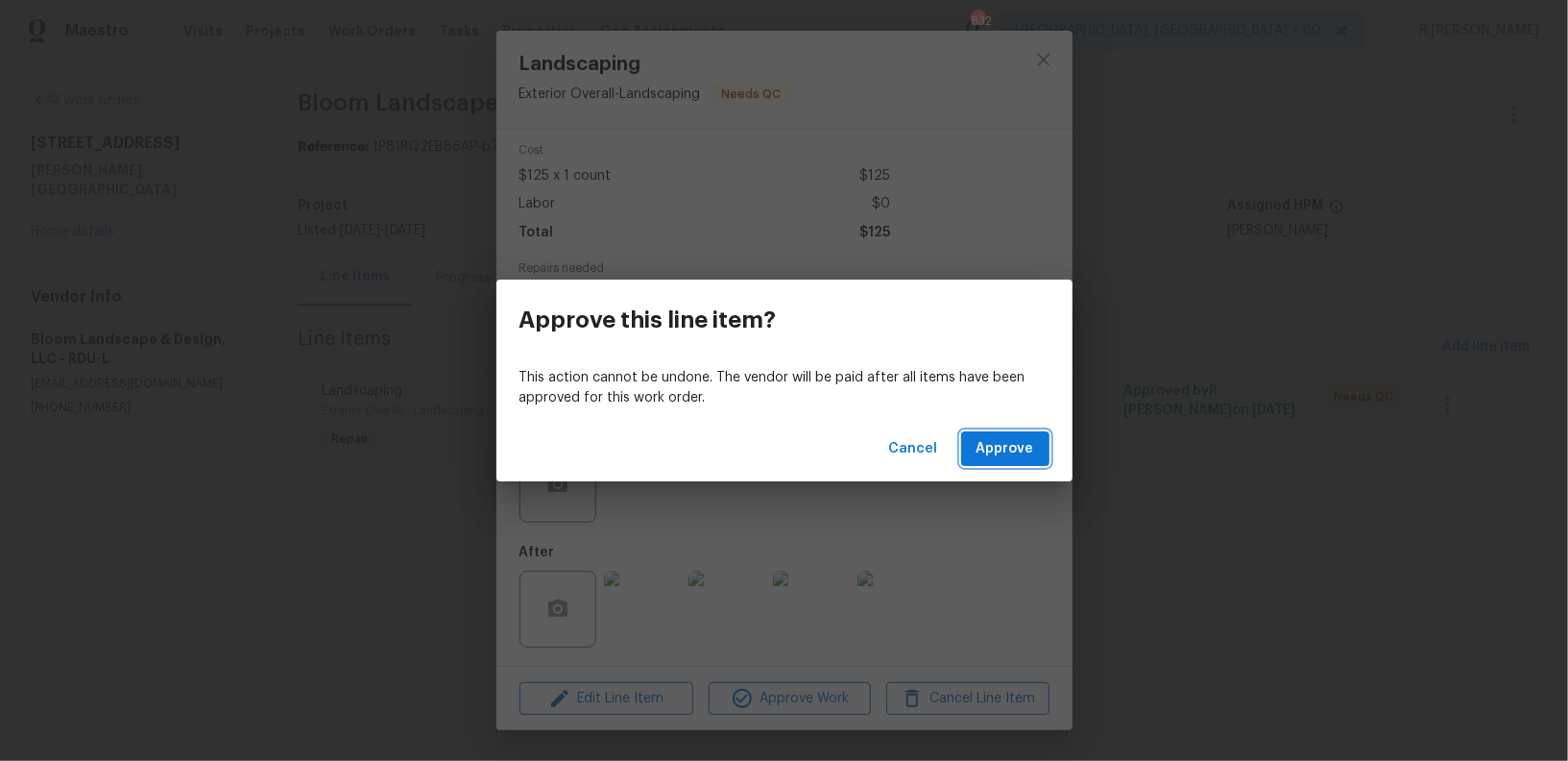
click at [1011, 445] on span "Approve" at bounding box center [1005, 449] width 58 height 24
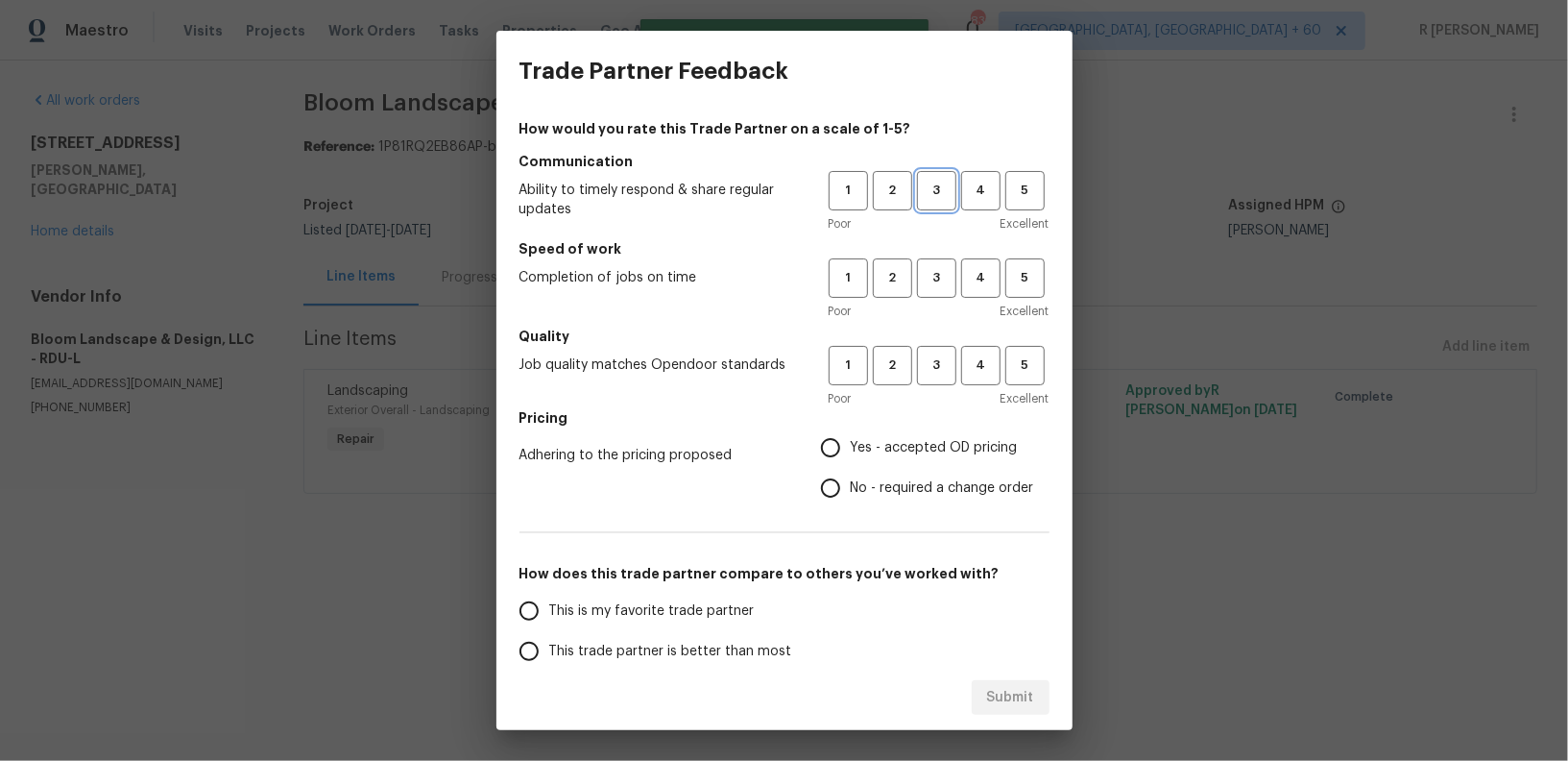
click at [935, 189] on span "3" at bounding box center [937, 190] width 35 height 22
click at [941, 253] on h5 "Speed of work" at bounding box center [784, 249] width 531 height 20
click at [928, 285] on span "3" at bounding box center [937, 278] width 35 height 22
click at [948, 377] on button "3" at bounding box center [937, 365] width 39 height 39
click at [871, 457] on label "Yes - accepted OD pricing" at bounding box center [921, 447] width 223 height 40
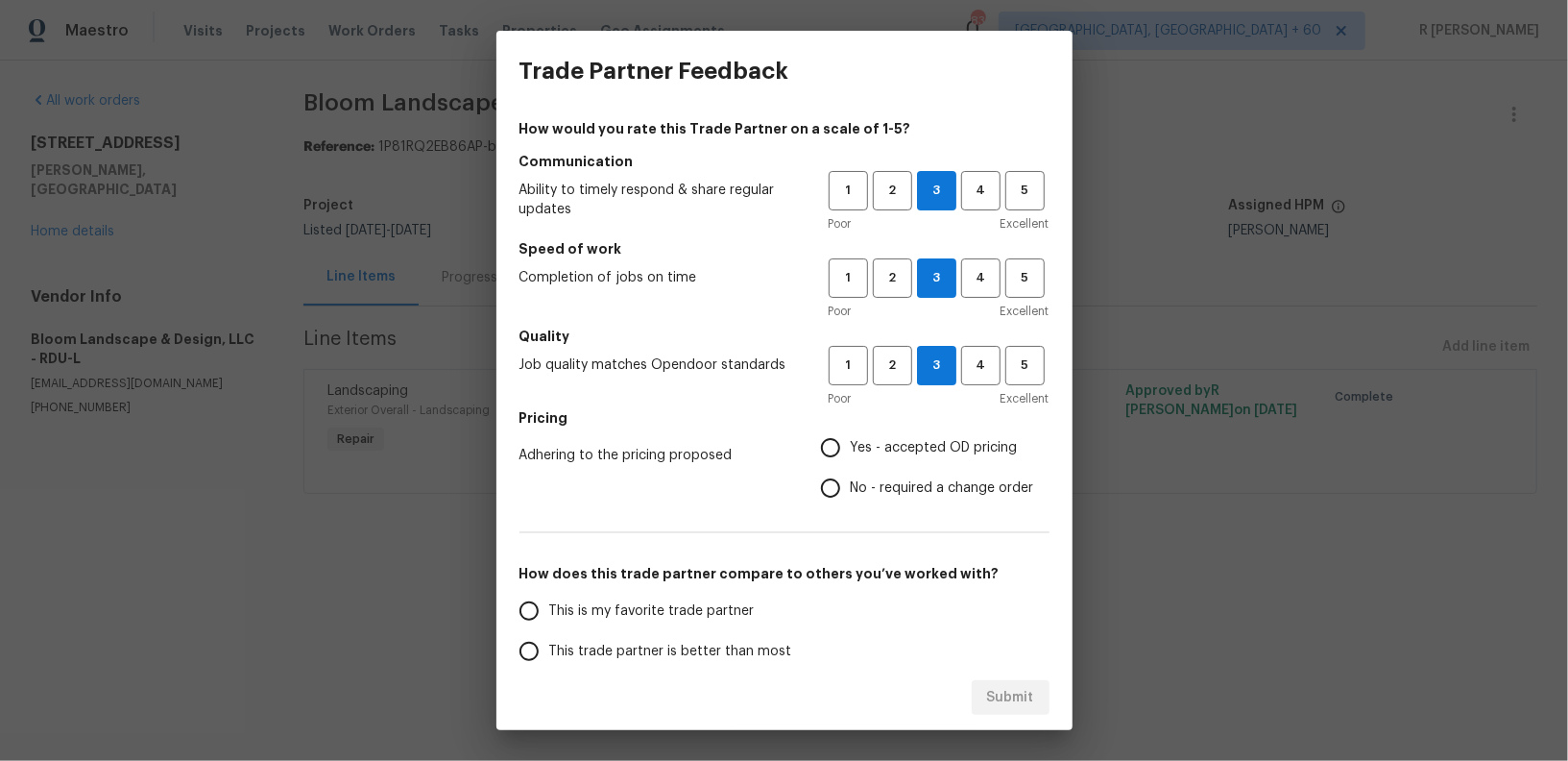
click at [850, 457] on input "Yes - accepted OD pricing" at bounding box center [830, 447] width 40 height 40
radio input "true"
click at [696, 658] on span "This trade partner is better than most" at bounding box center [670, 652] width 243 height 20
click at [549, 658] on input "This trade partner is better than most" at bounding box center [529, 651] width 40 height 40
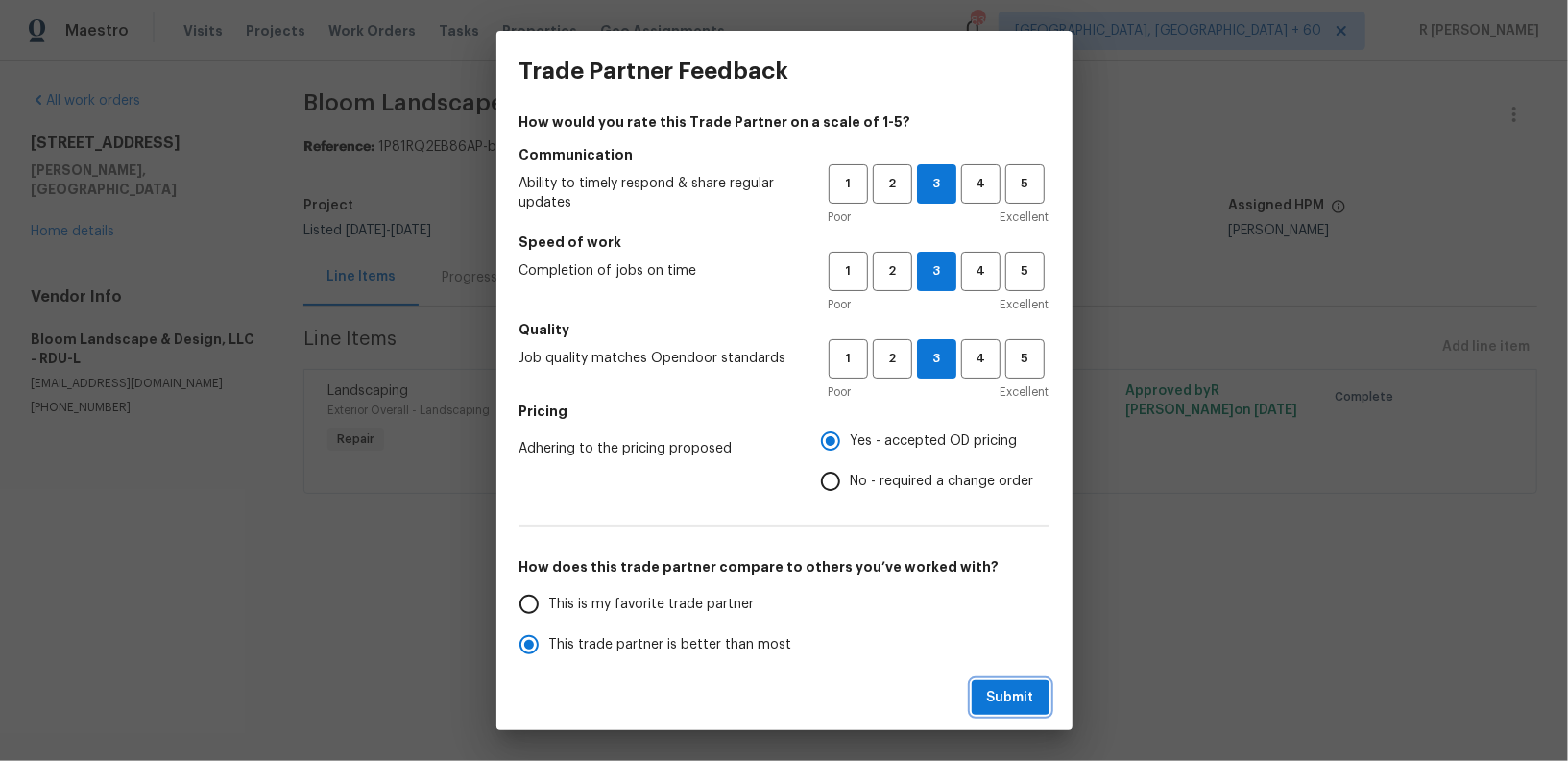
click at [1008, 703] on span "Submit" at bounding box center [1011, 698] width 47 height 24
radio input "true"
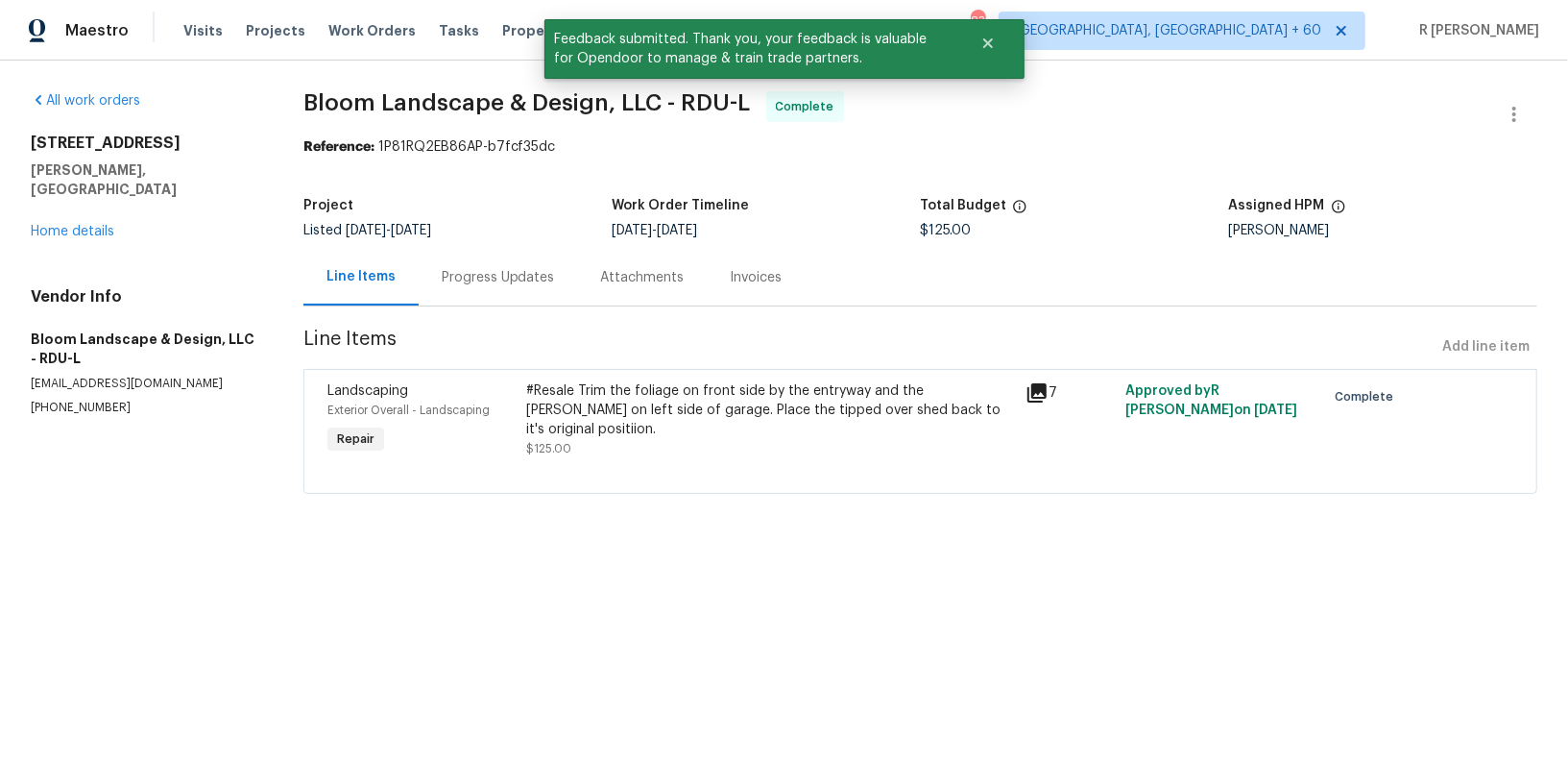
click at [488, 269] on div "Progress Updates" at bounding box center [498, 278] width 113 height 20
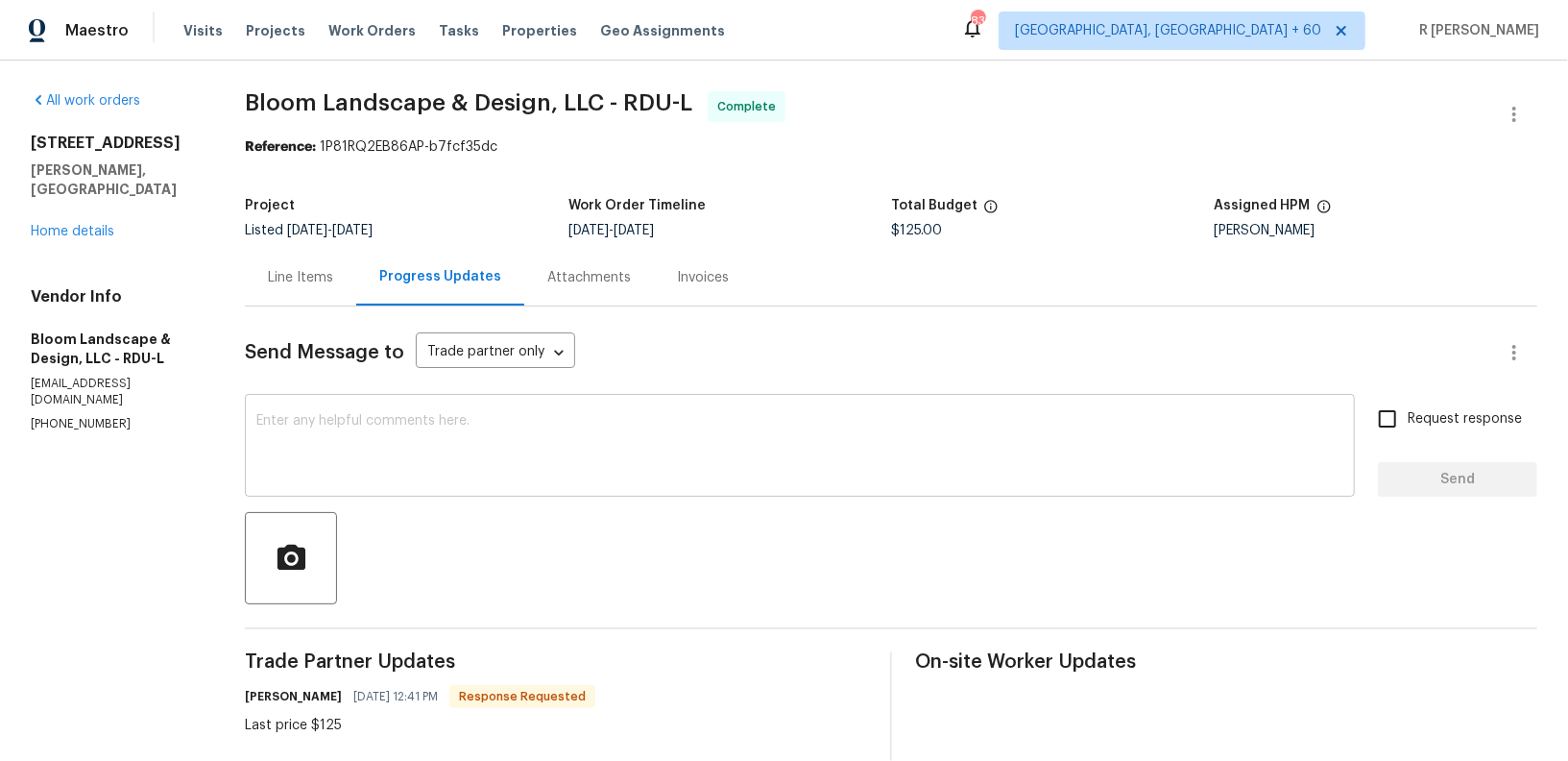
click at [483, 463] on textarea at bounding box center [800, 448] width 1087 height 67
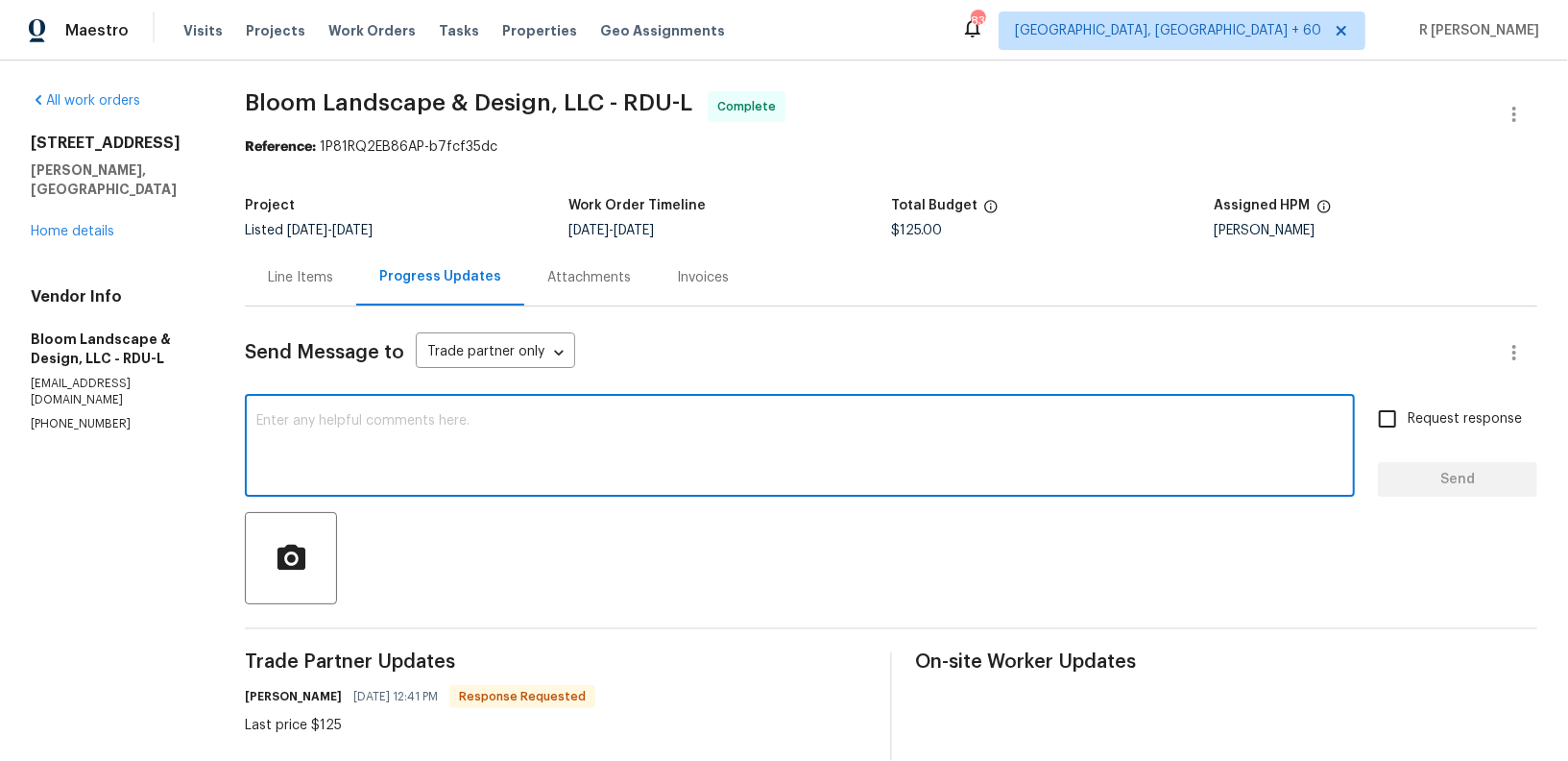
paste textarea "Hi Team, the work order has been approved. Kindly upload the detailed invoice. …"
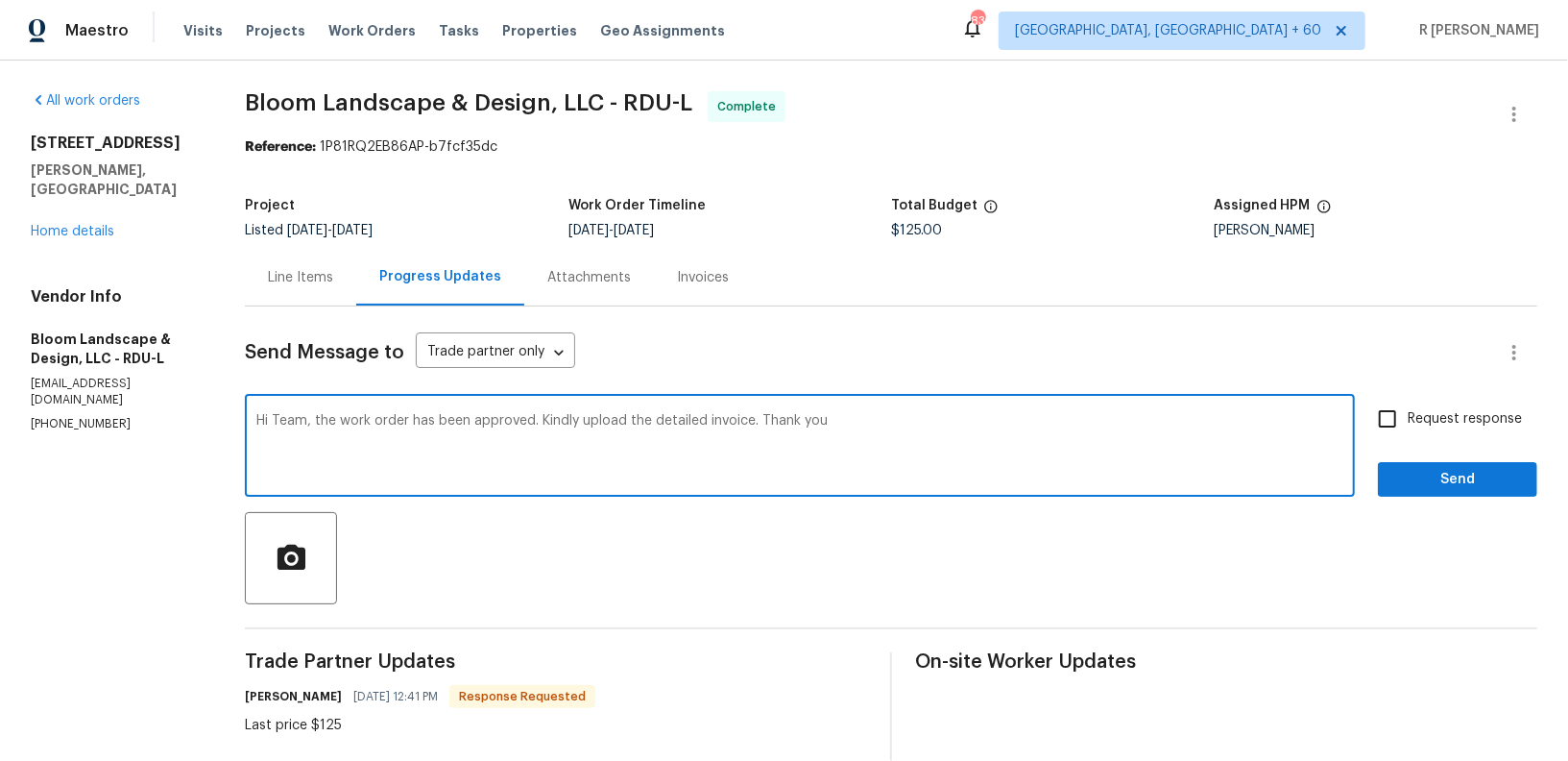
type textarea "Hi Team, the work order has been approved. Kindly upload the detailed invoice. …"
click at [1408, 415] on input "Request response" at bounding box center [1387, 418] width 40 height 40
checkbox input "true"
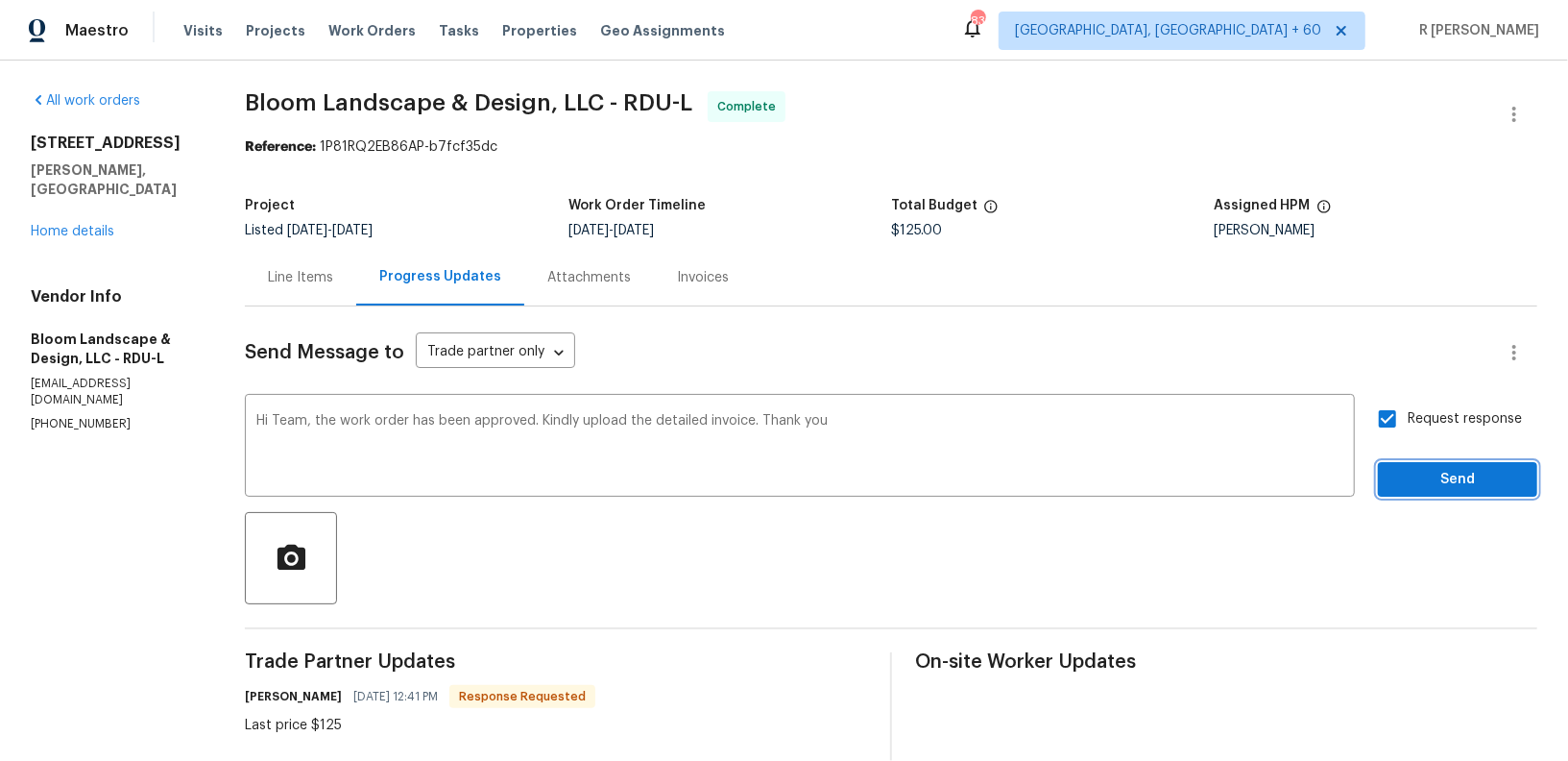
click at [1420, 491] on span "Send" at bounding box center [1458, 479] width 129 height 24
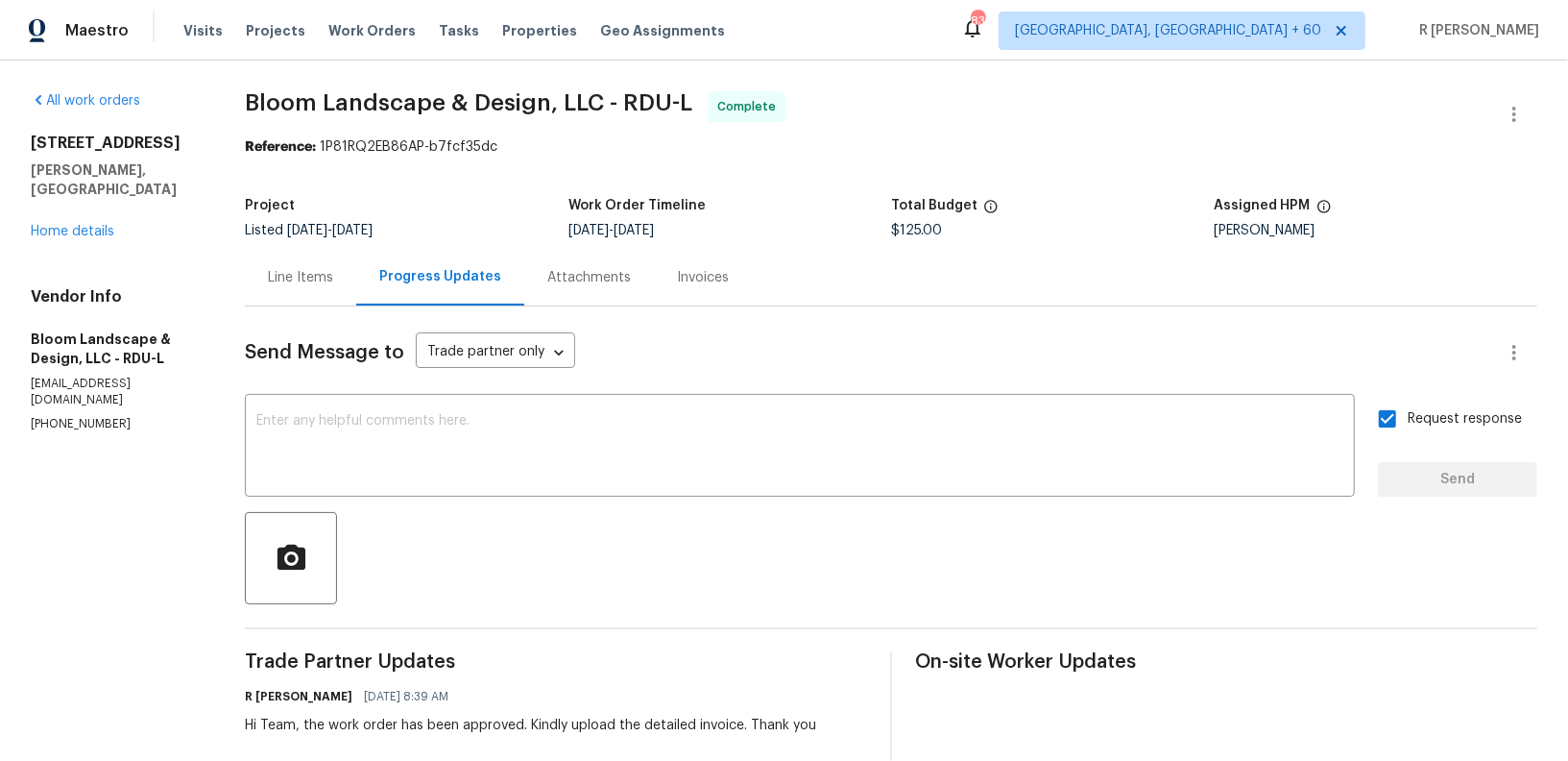
click at [256, 287] on div "Line Items" at bounding box center [300, 278] width 111 height 57
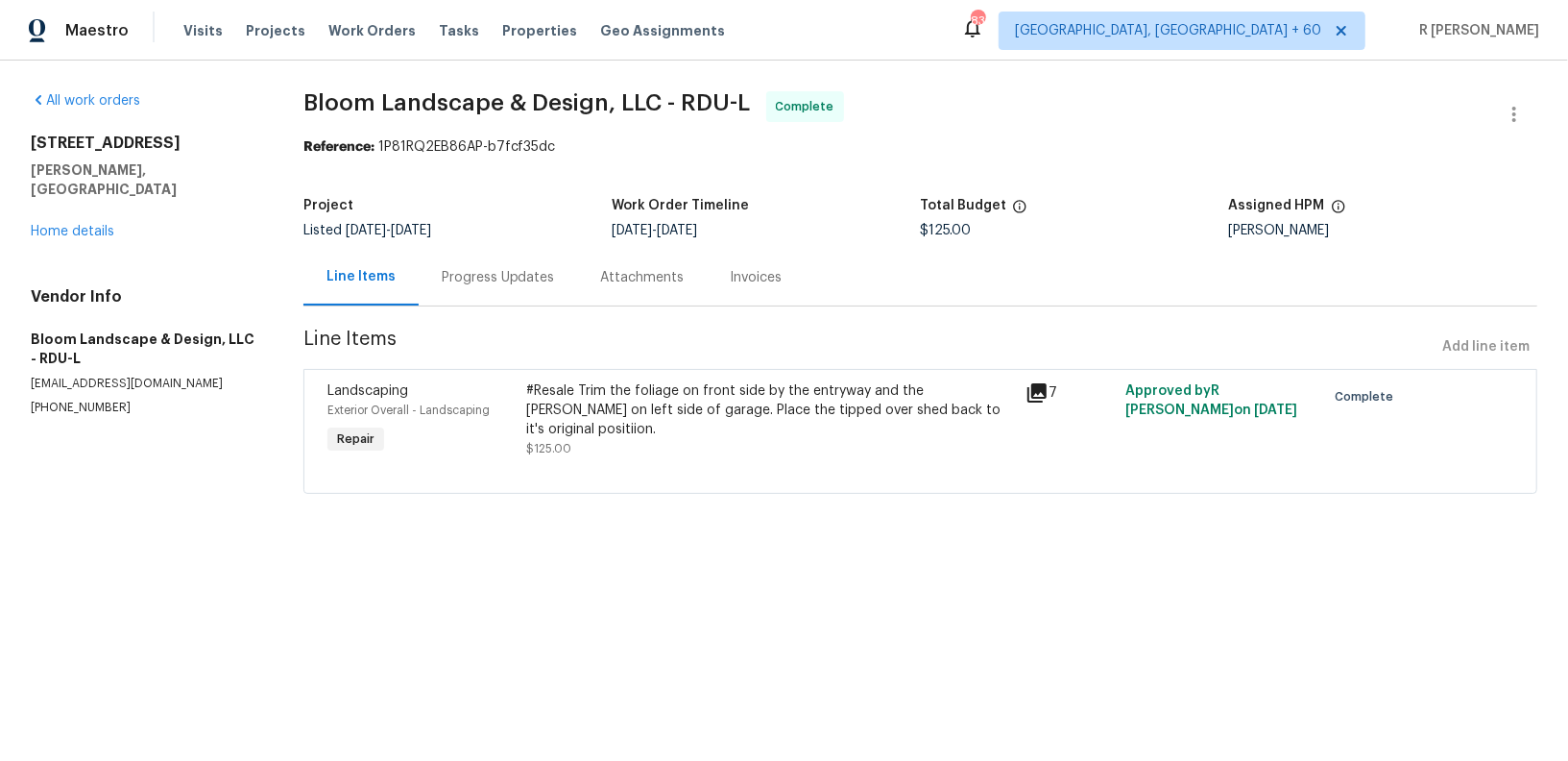
click at [621, 409] on div "#Resale Trim the foliage on front side by the entryway and the [PERSON_NAME] on…" at bounding box center [772, 410] width 488 height 58
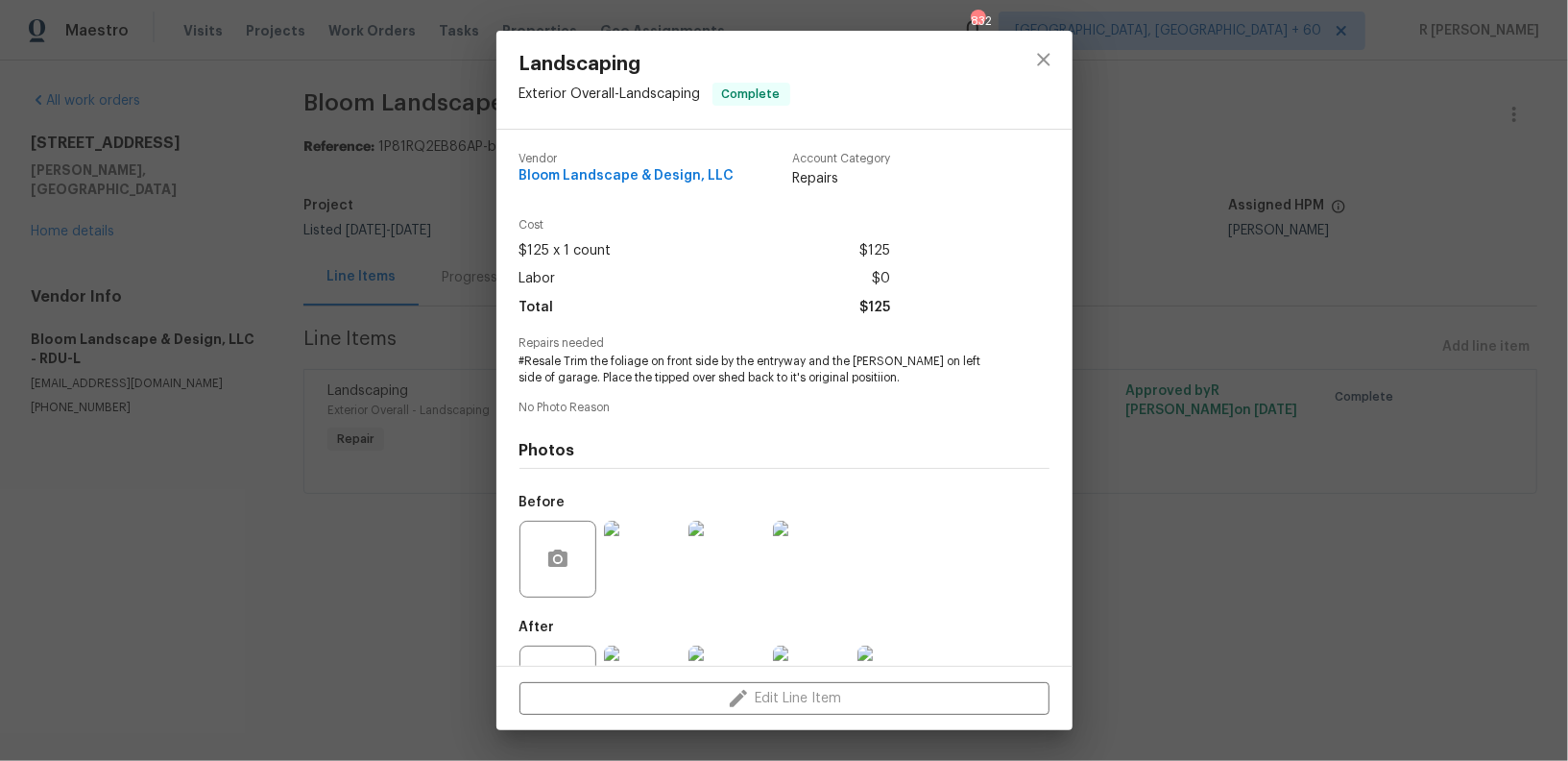
click at [609, 375] on span "#Resale Trim the foliage on front side by the entryway and the [PERSON_NAME] on…" at bounding box center [758, 369] width 477 height 32
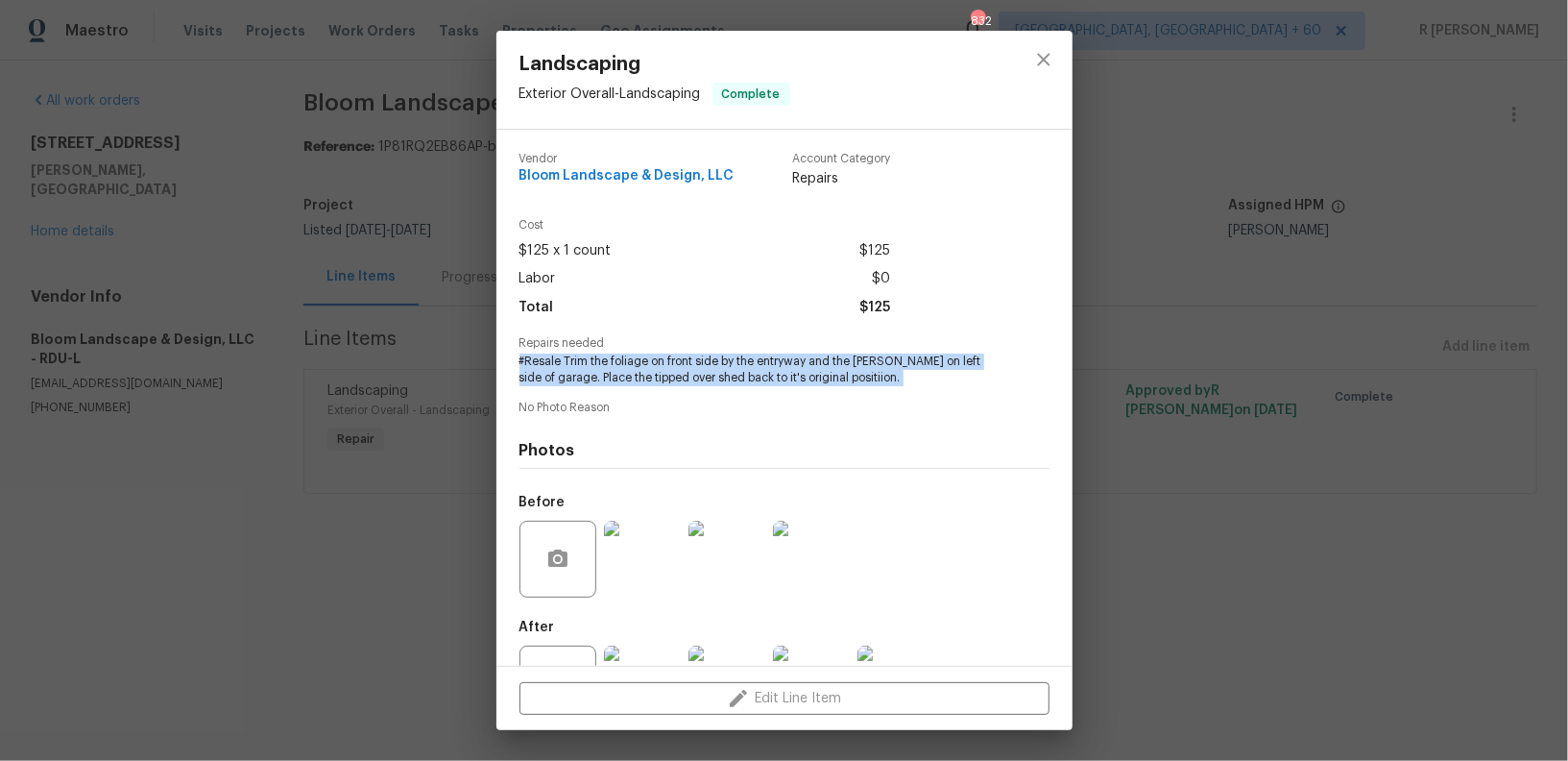
click at [609, 375] on span "#Resale Trim the foliage on front side by the entryway and the [PERSON_NAME] on…" at bounding box center [758, 369] width 477 height 32
copy span "#Resale Trim the foliage on front side by the entryway and the [PERSON_NAME] on…"
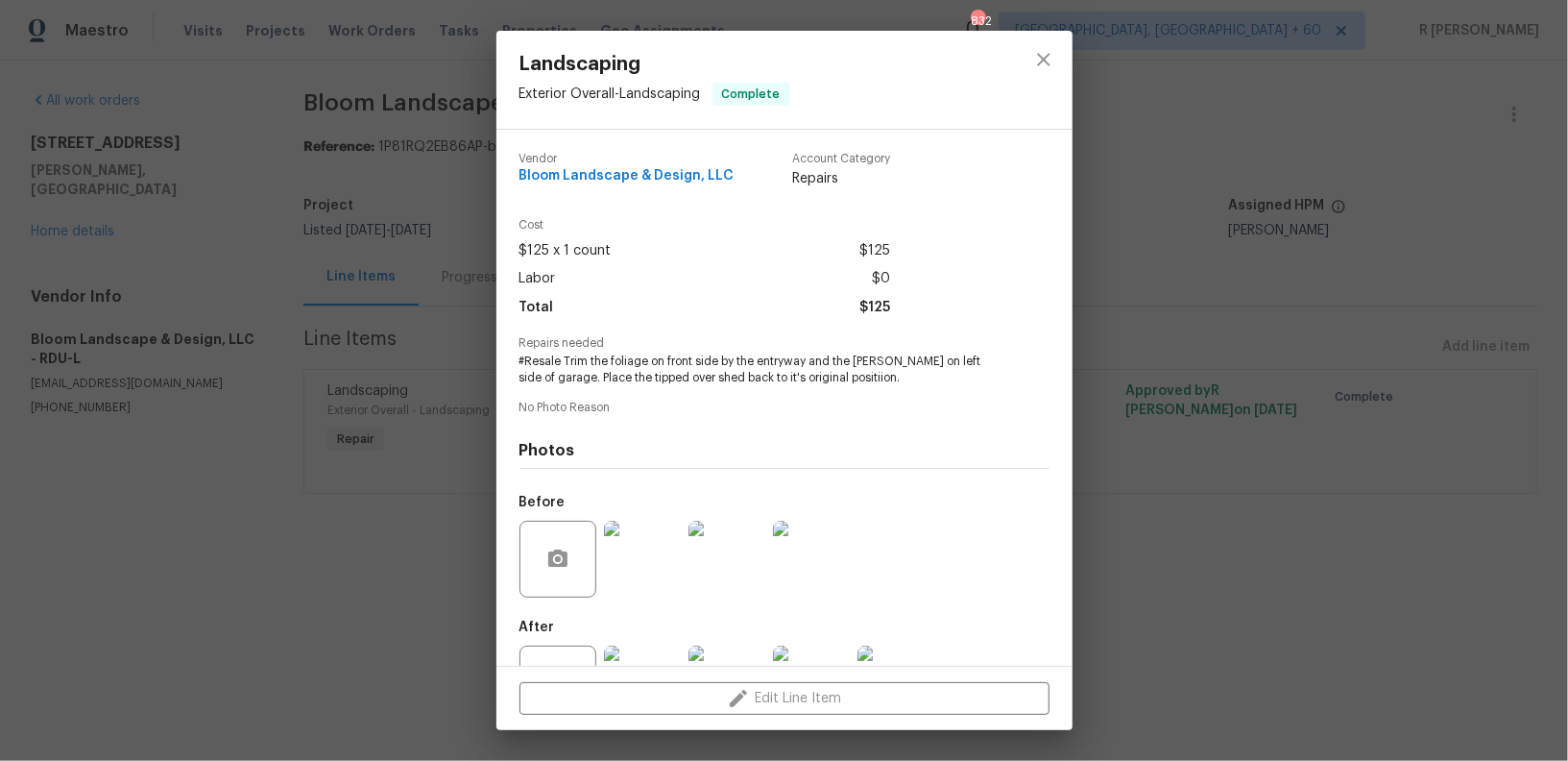
click at [1133, 143] on div "Landscaping Exterior Overall - Landscaping Complete Vendor Bloom Landscape & De…" at bounding box center [784, 380] width 1568 height 761
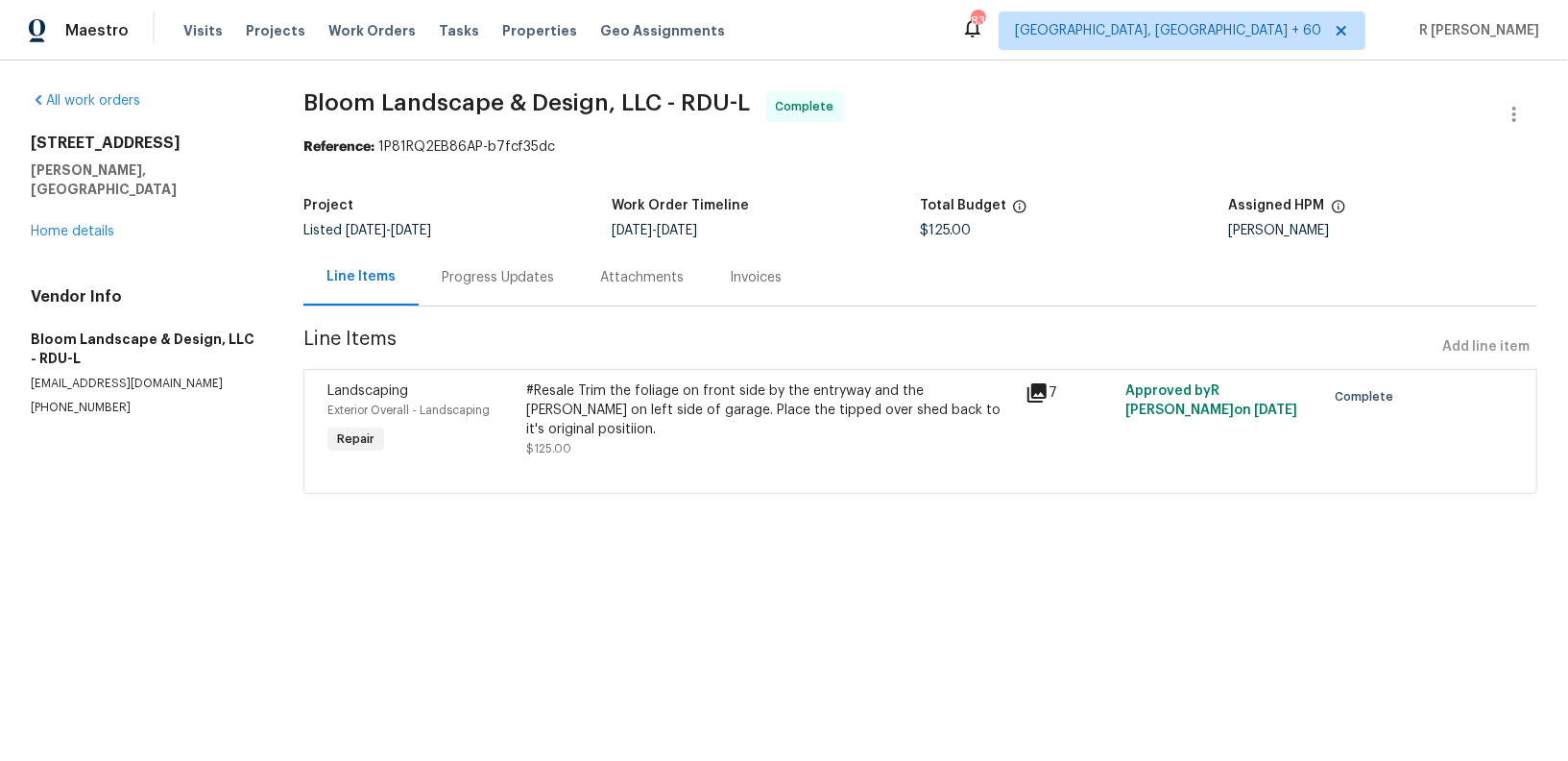
click at [693, 116] on span "Bloom Landscape & Design, LLC - RDU-L Complete" at bounding box center [897, 114] width 1188 height 46
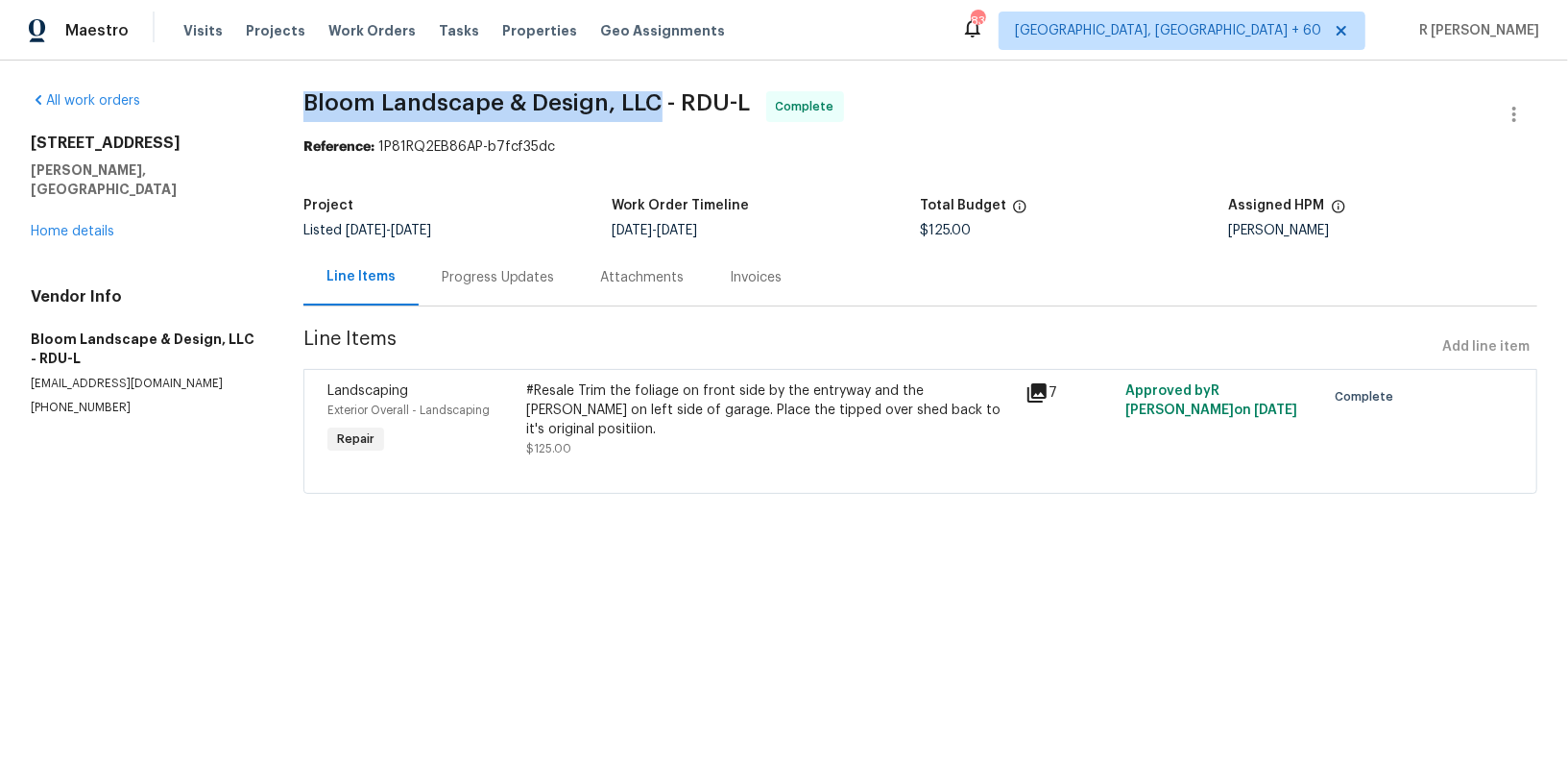
drag, startPoint x: 663, startPoint y: 98, endPoint x: 383, endPoint y: 73, distance: 281.1
click at [383, 73] on div "All work orders [STREET_ADDRESS][PERSON_NAME] Home details Vendor Info Bloom La…" at bounding box center [784, 303] width 1568 height 487
copy span "Bloom Landscape & Design, LLC"
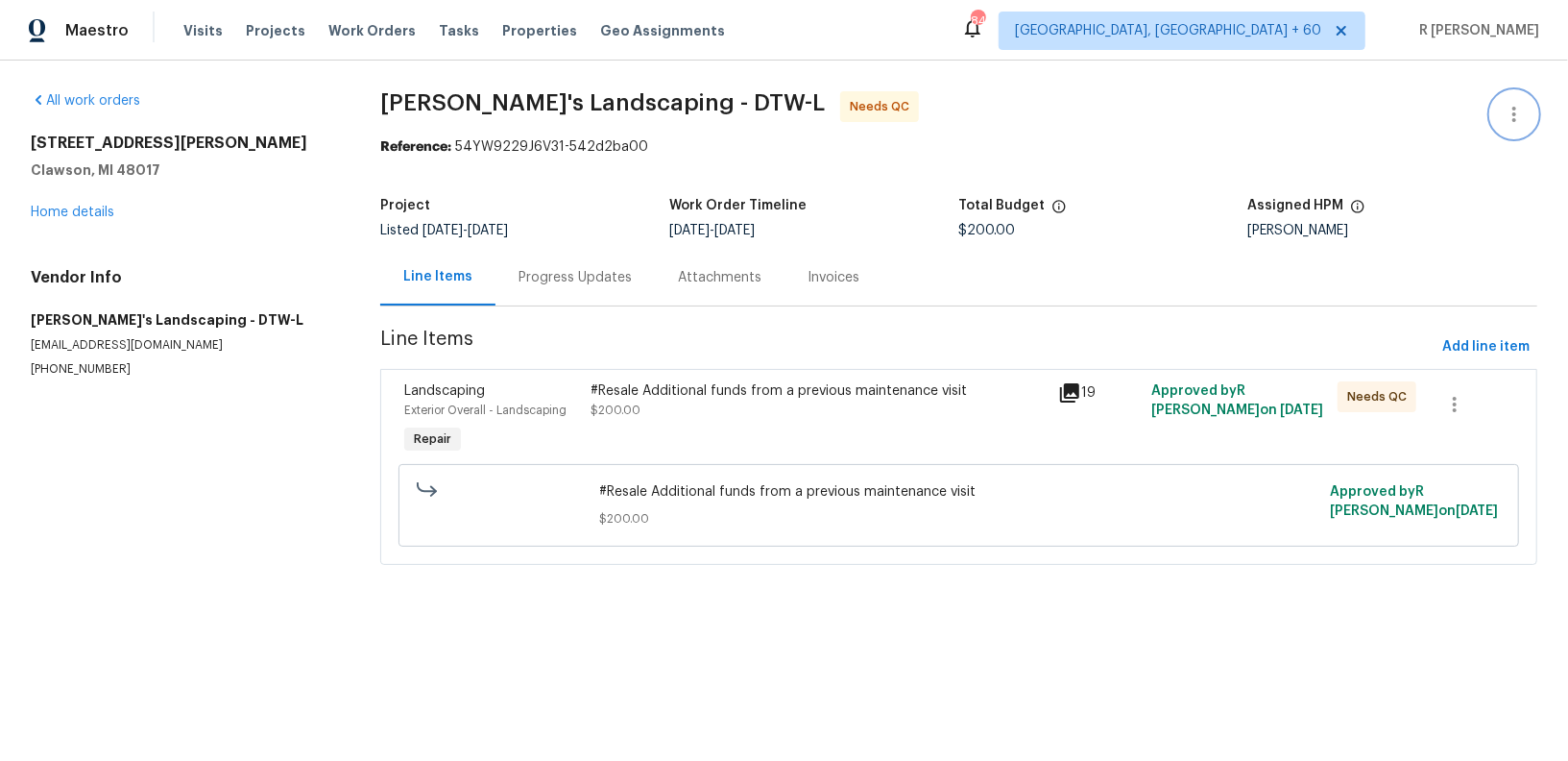
click at [1531, 115] on button "button" at bounding box center [1514, 114] width 46 height 46
click at [1446, 110] on li "Edit" at bounding box center [1452, 114] width 208 height 32
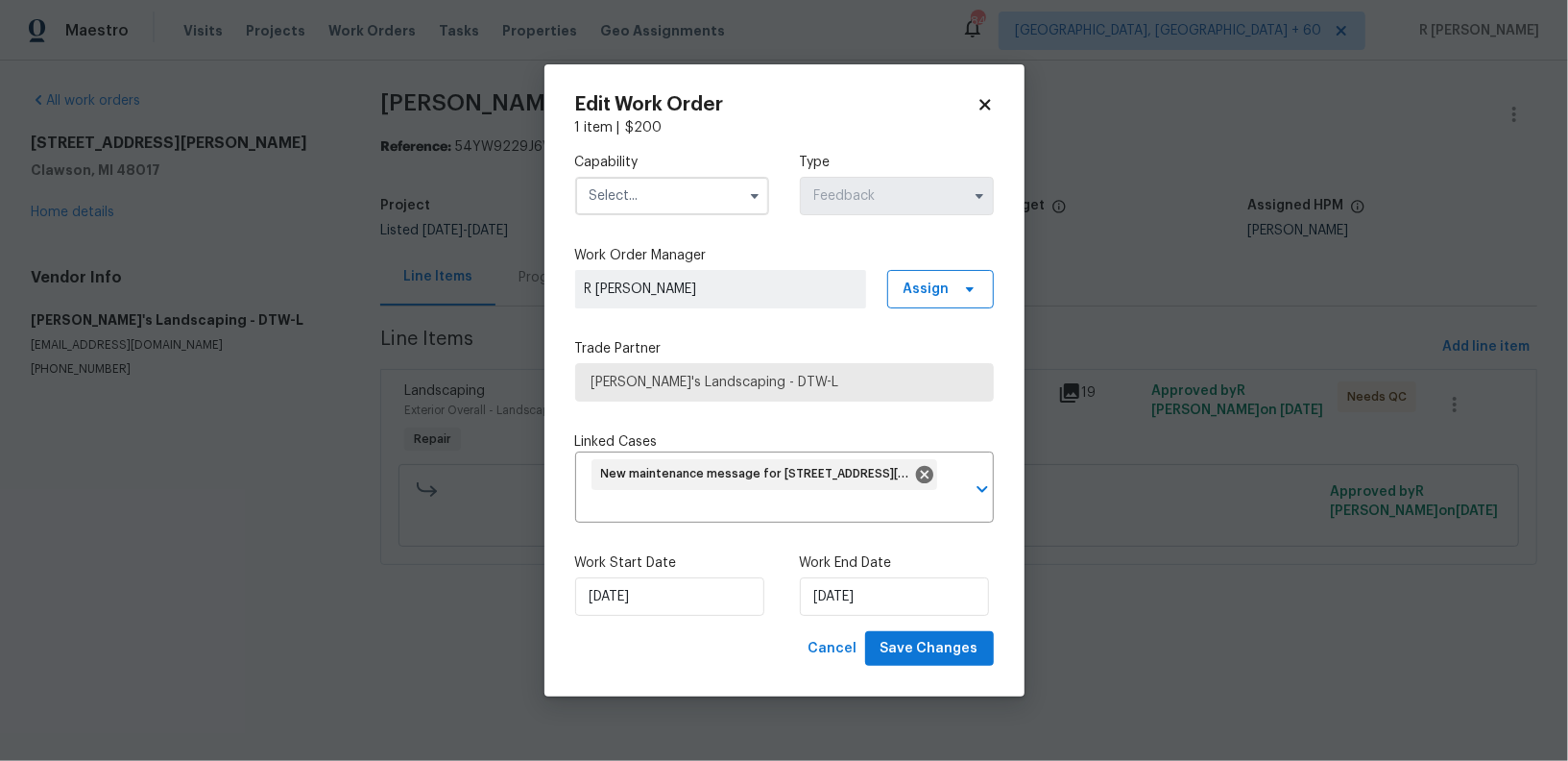
click at [707, 198] on input "text" at bounding box center [671, 196] width 194 height 38
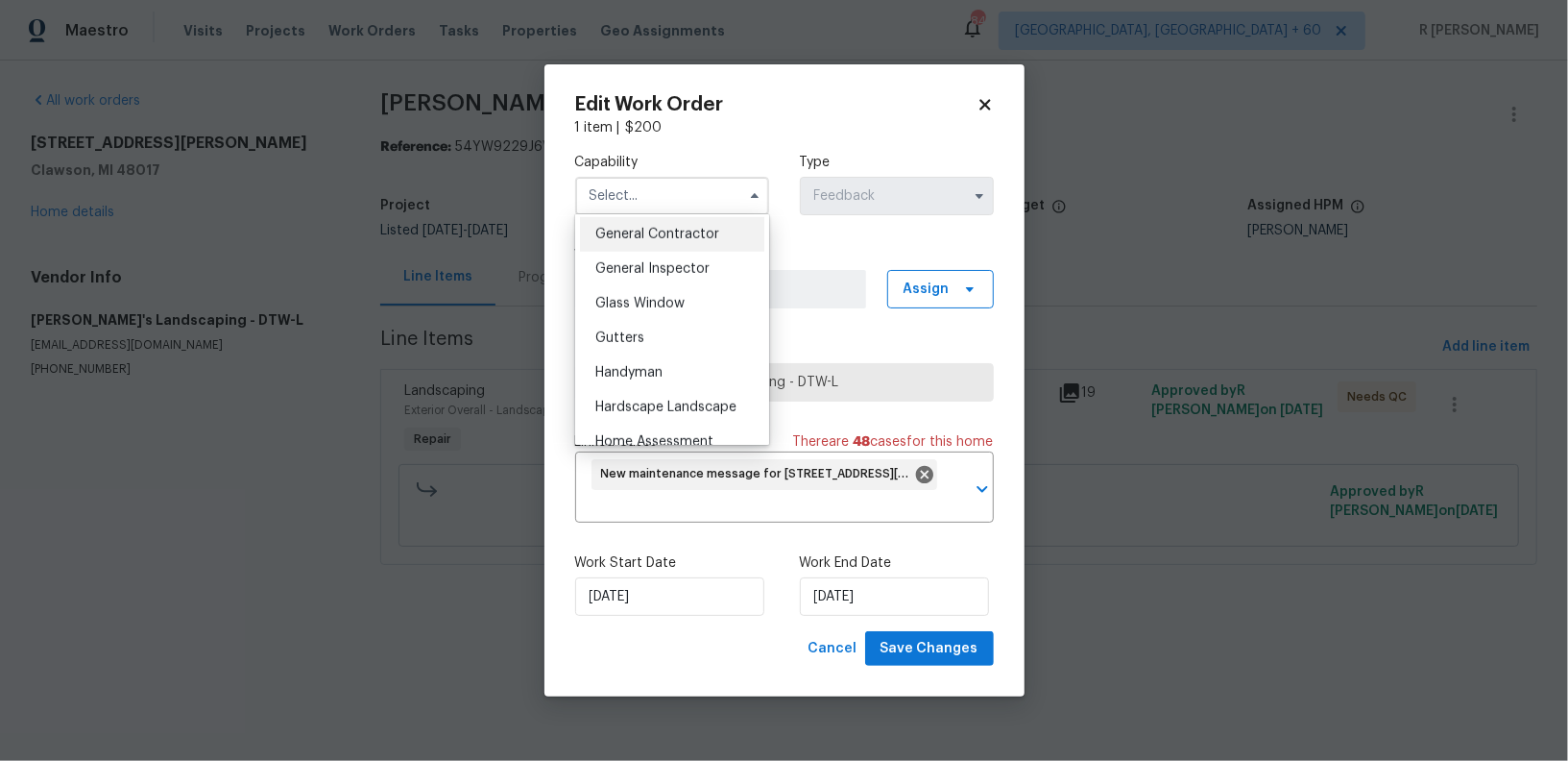
click at [681, 227] on span "General Contractor" at bounding box center [658, 234] width 124 height 14
type input "General Contractor"
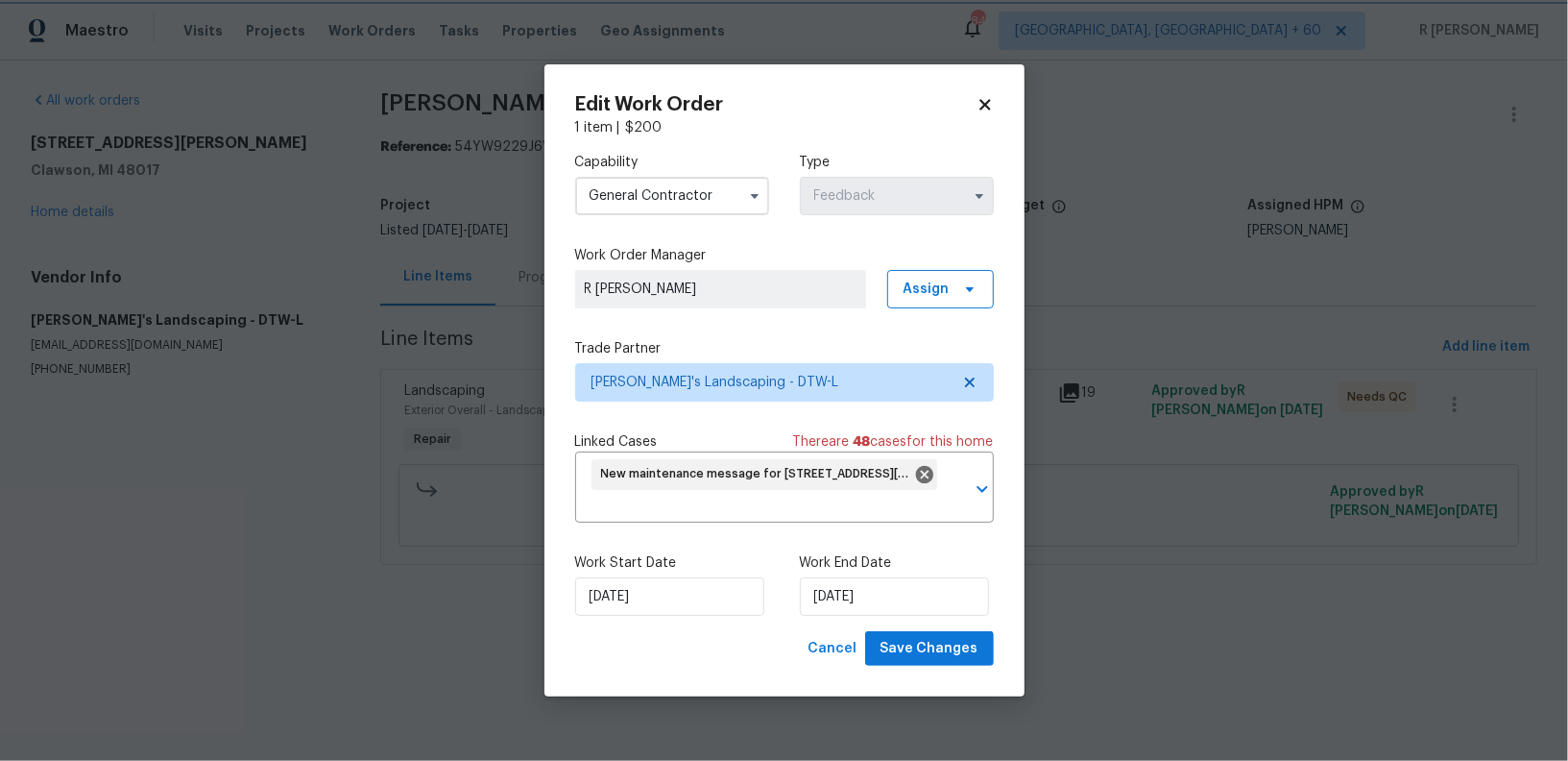
scroll to position [884, 0]
click at [612, 627] on div "Work Start Date 27/08/2025 Work End Date 29/08/2025" at bounding box center [784, 584] width 418 height 94
click at [612, 609] on input "[DATE]" at bounding box center [669, 596] width 189 height 38
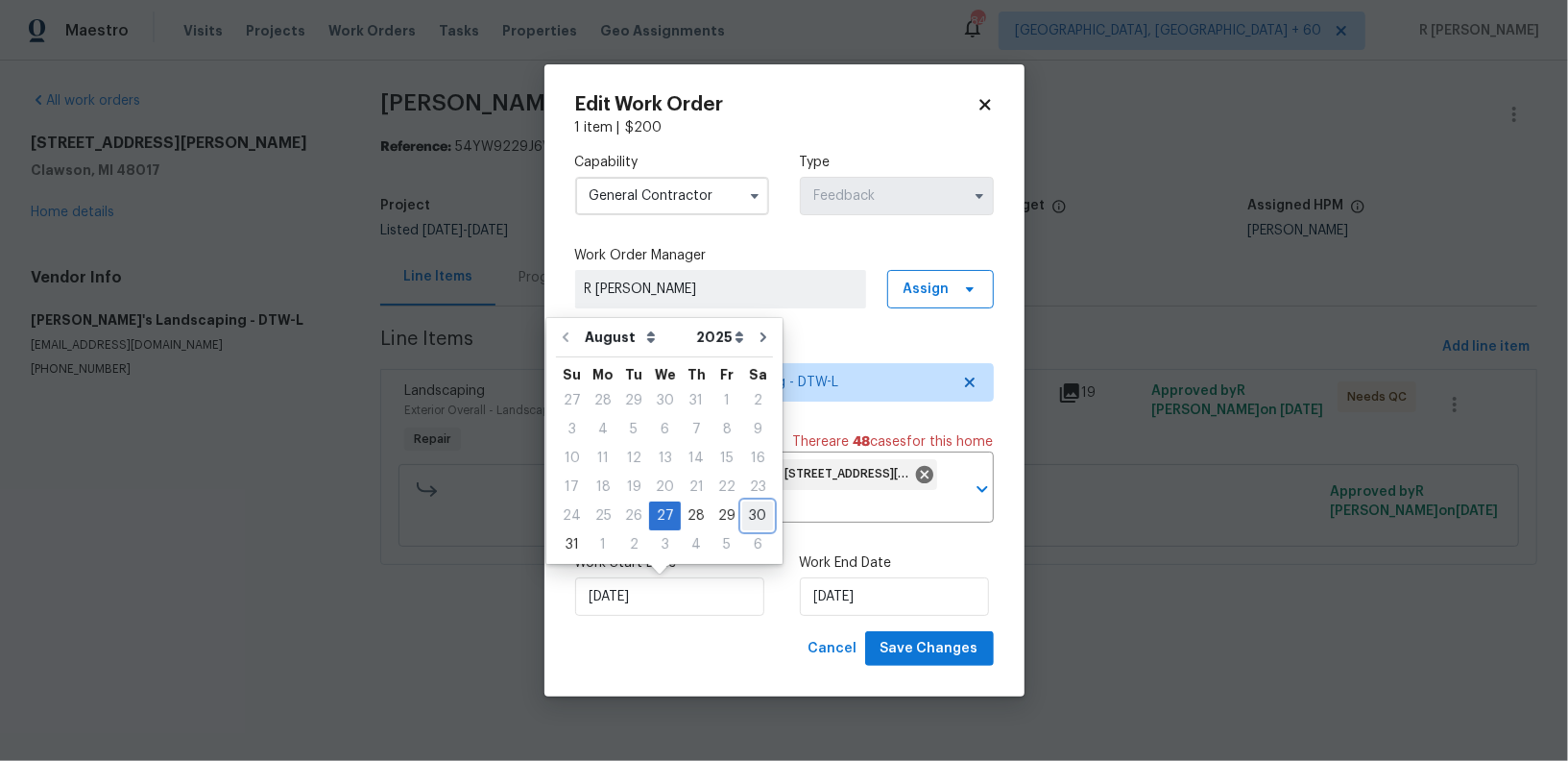
click at [748, 506] on div "30" at bounding box center [757, 515] width 31 height 27
type input "30/08/2025"
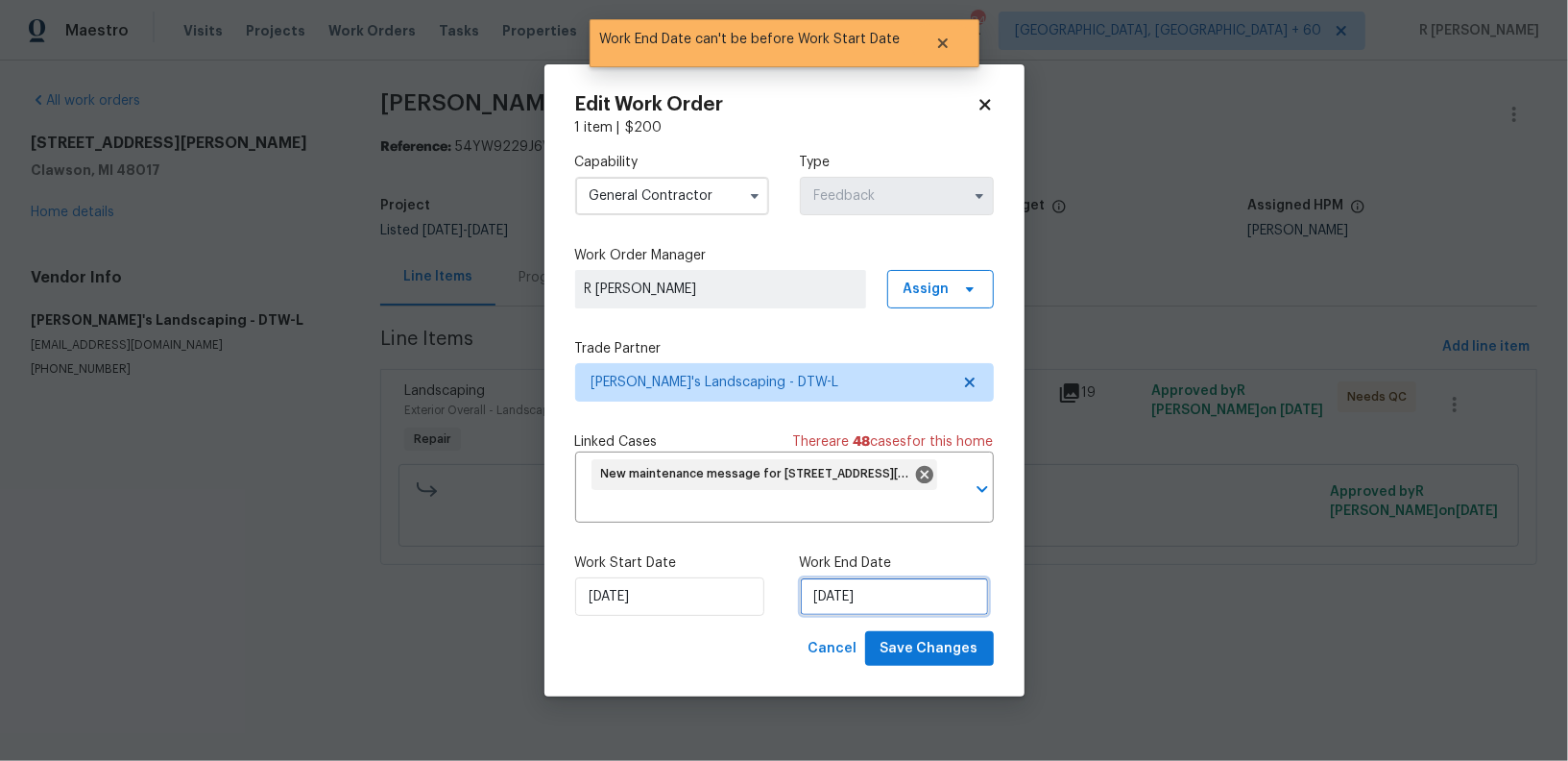
click at [863, 593] on input "30/08/2025" at bounding box center [895, 596] width 189 height 38
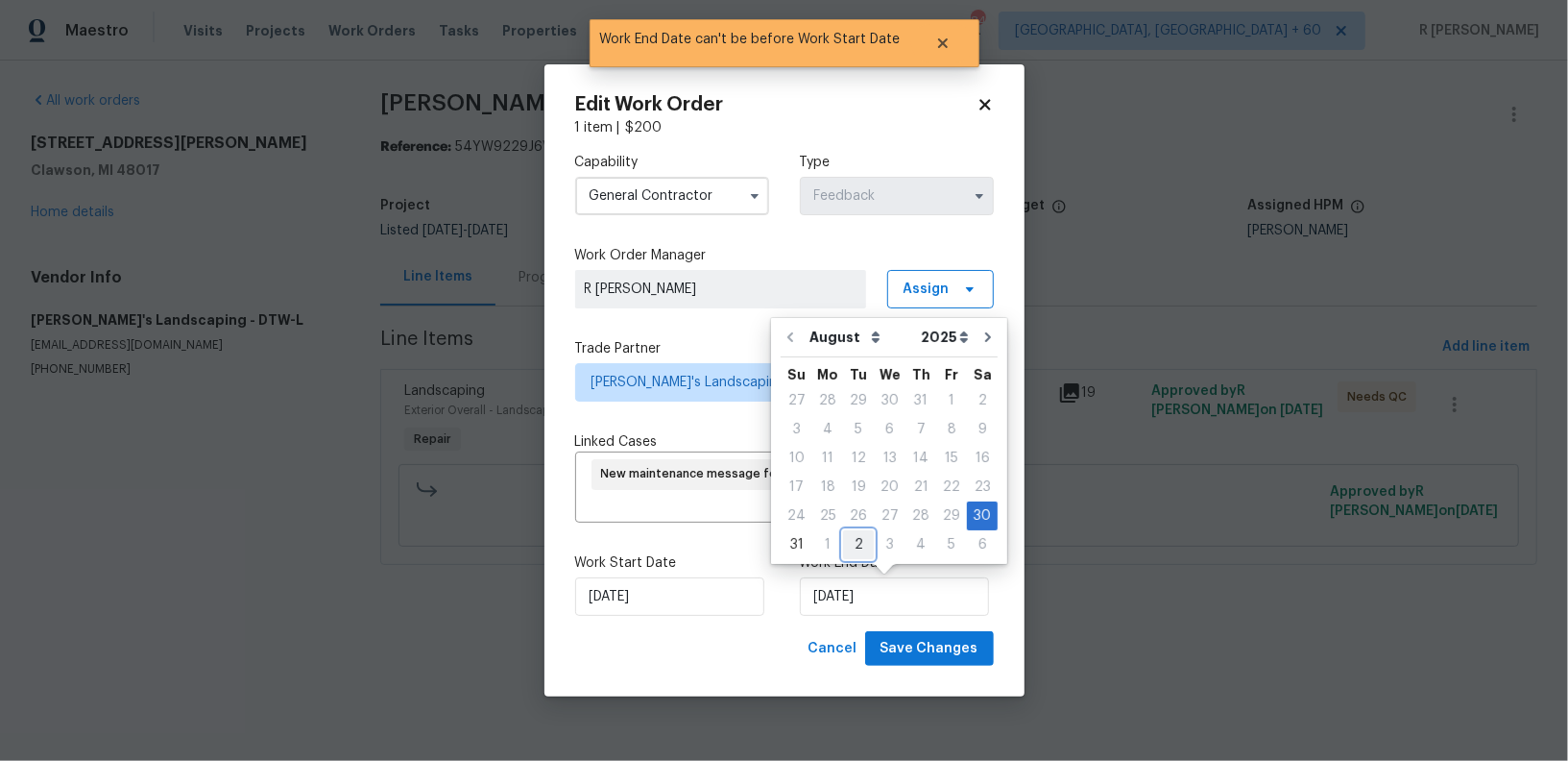
click at [849, 546] on div "2" at bounding box center [858, 544] width 31 height 27
type input "[DATE]"
select select "8"
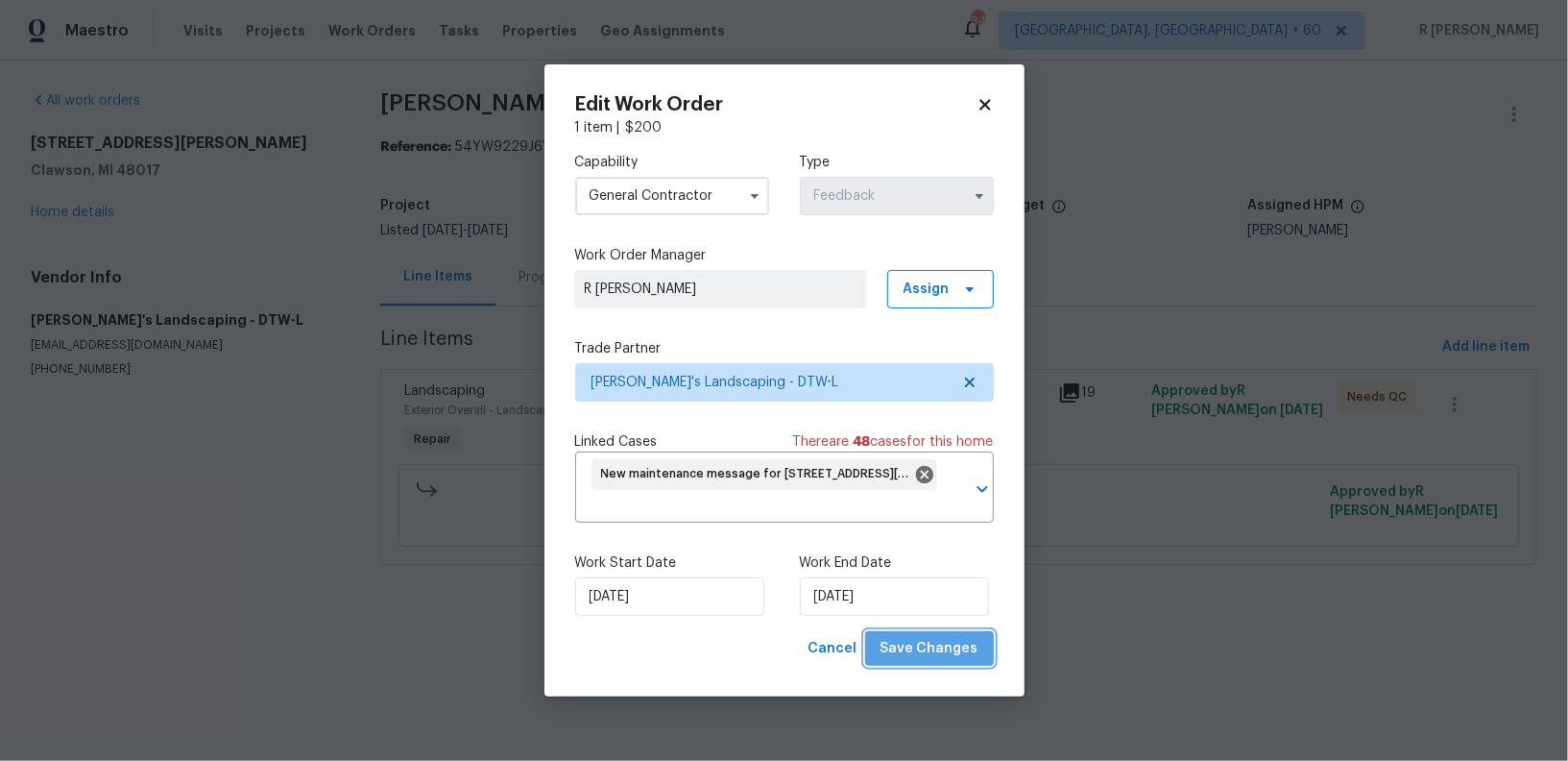
click at [969, 654] on span "Save Changes" at bounding box center [930, 649] width 98 height 24
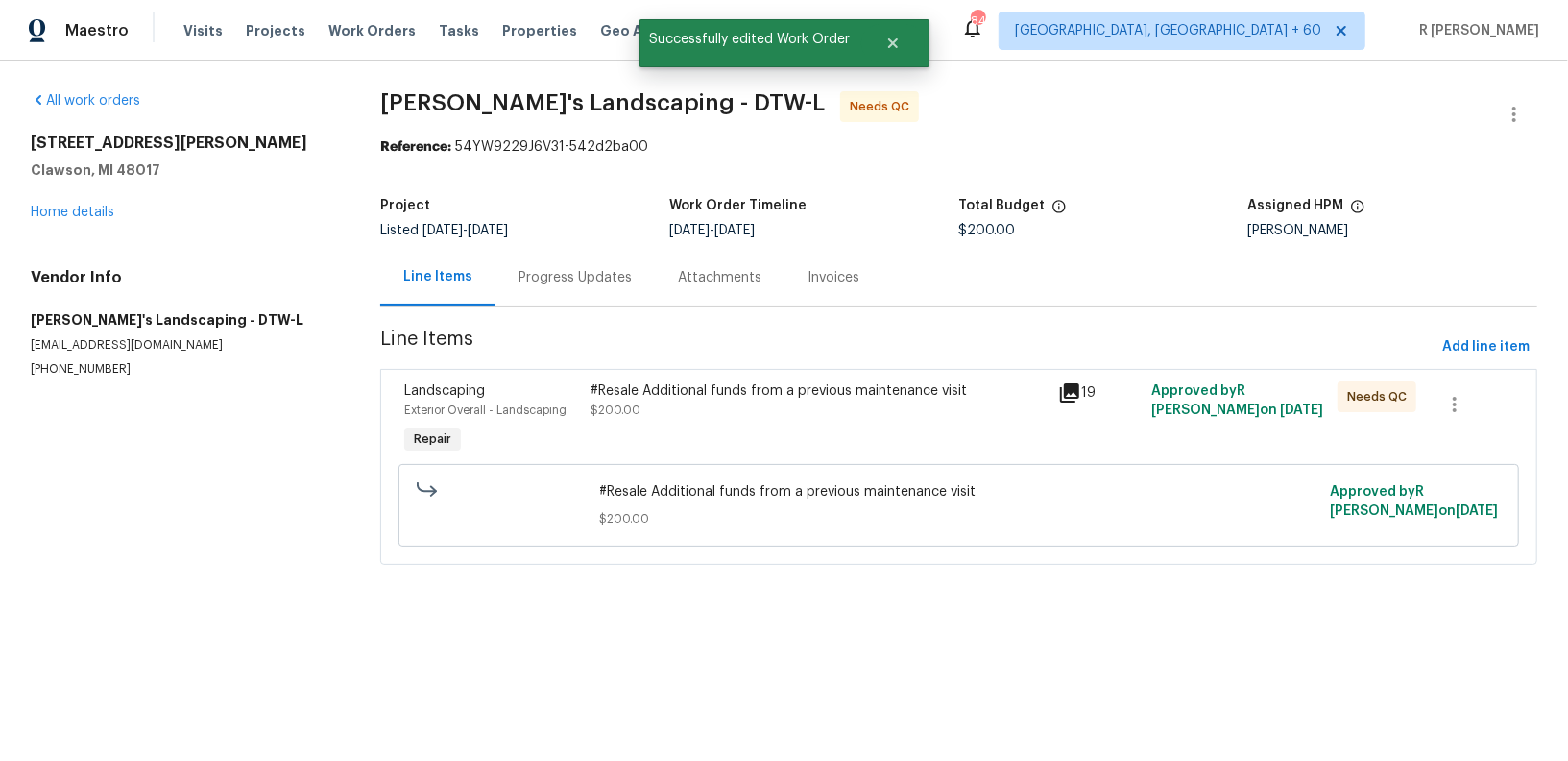
click at [661, 400] on div "#Resale Additional funds from a previous maintenance visit $200.00" at bounding box center [819, 400] width 455 height 38
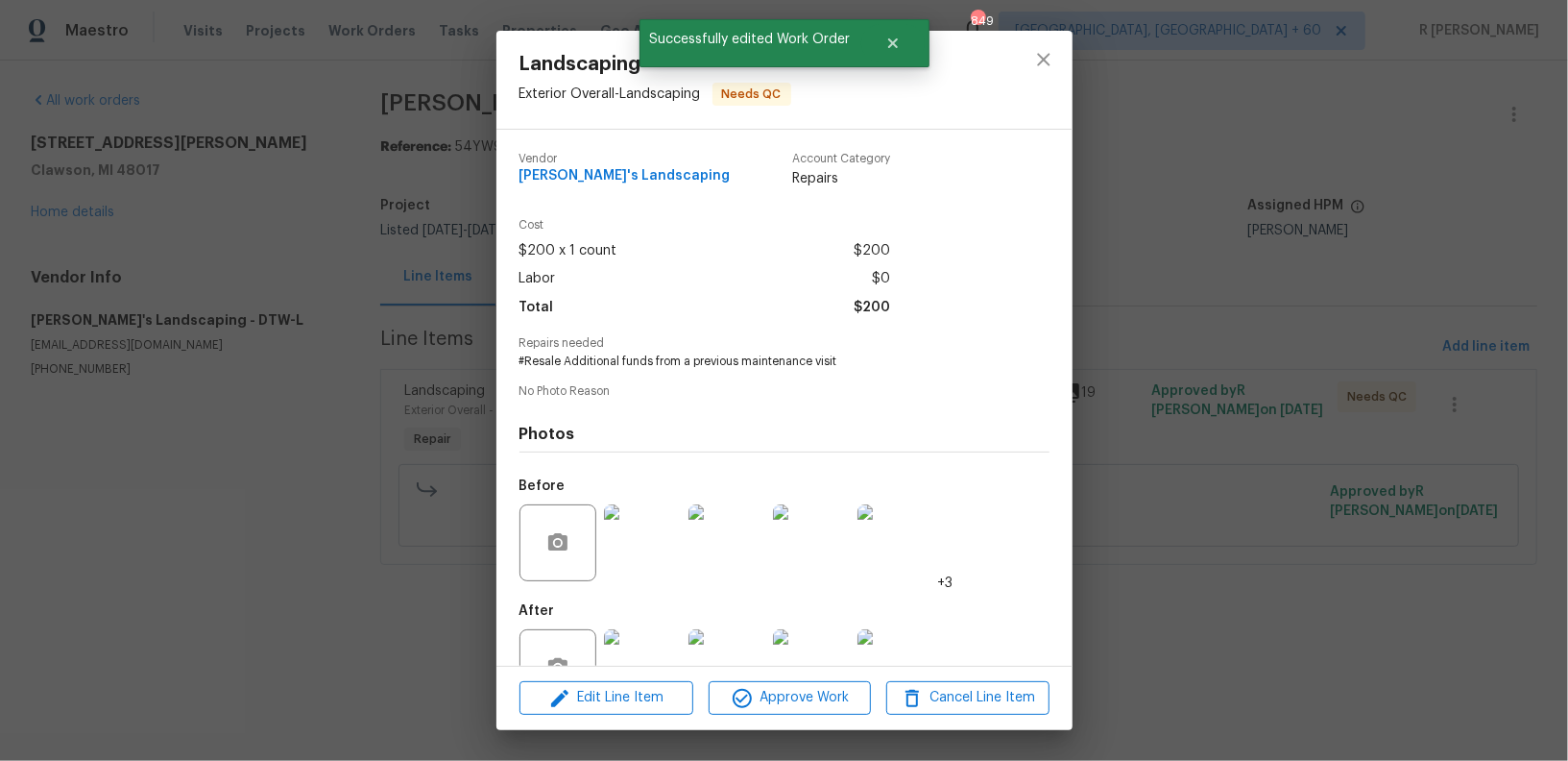
scroll to position [59, 0]
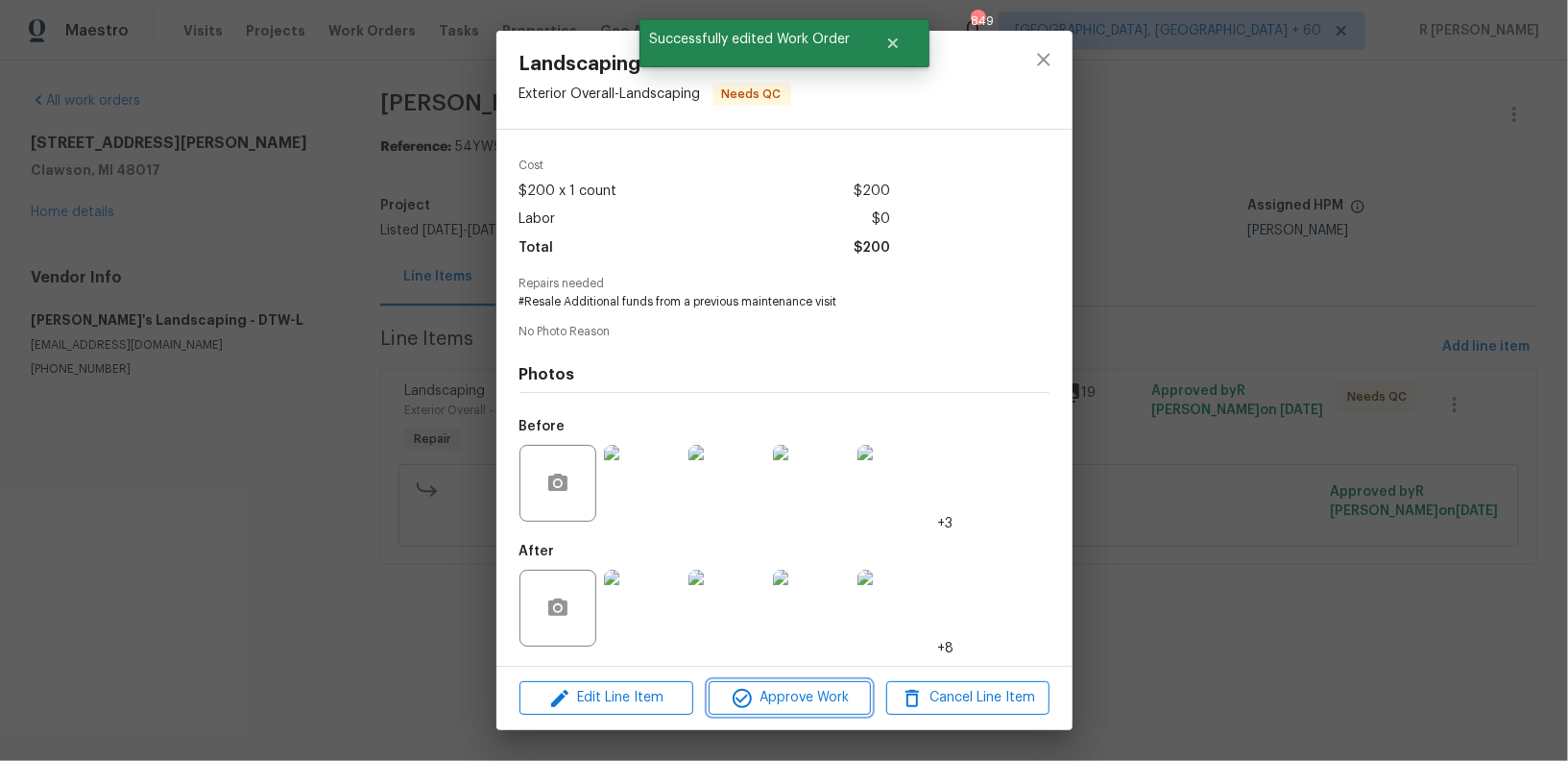
click at [811, 702] on span "Approve Work" at bounding box center [789, 698] width 151 height 24
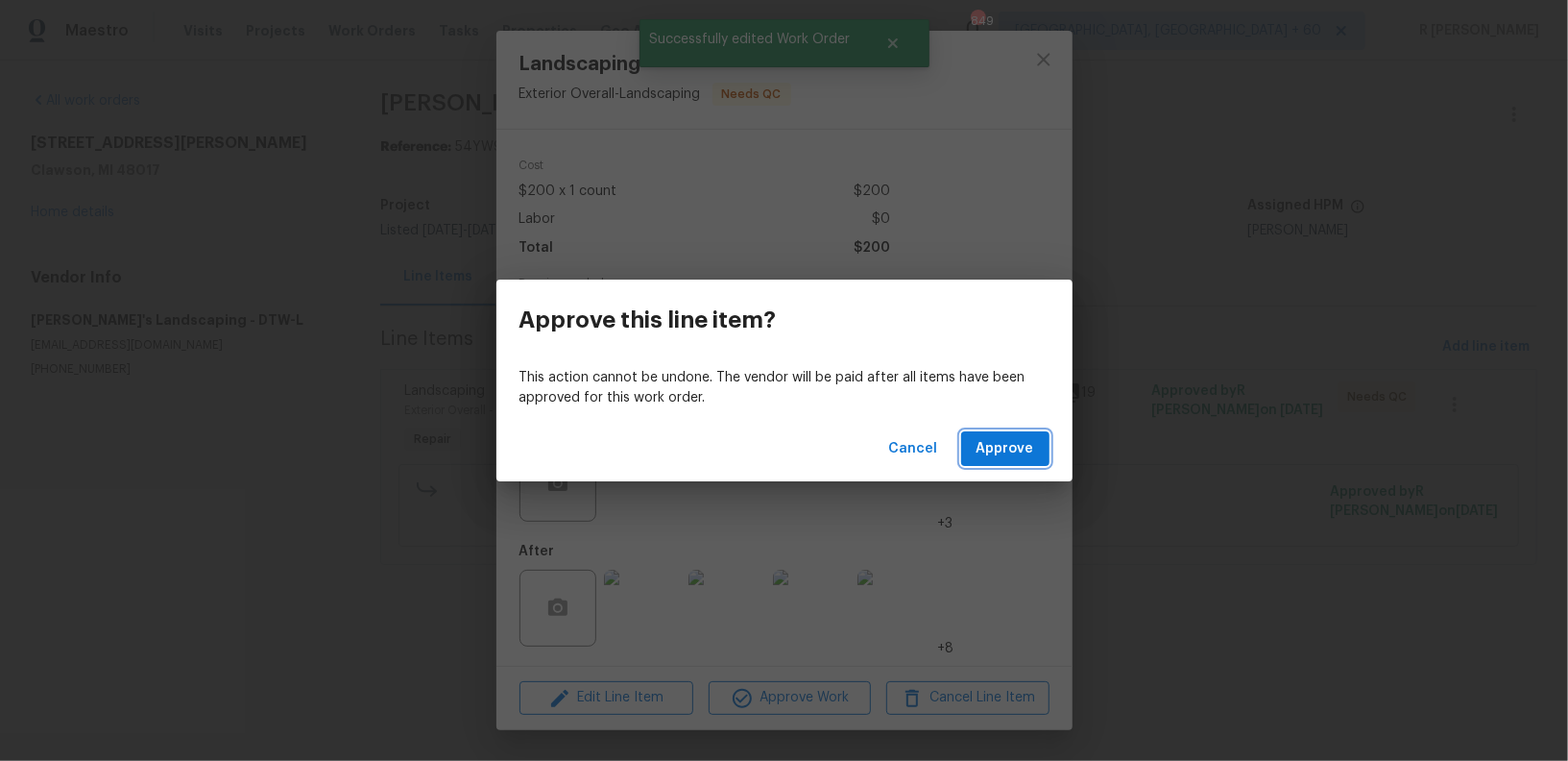
click at [995, 463] on button "Approve" at bounding box center [1006, 449] width 89 height 35
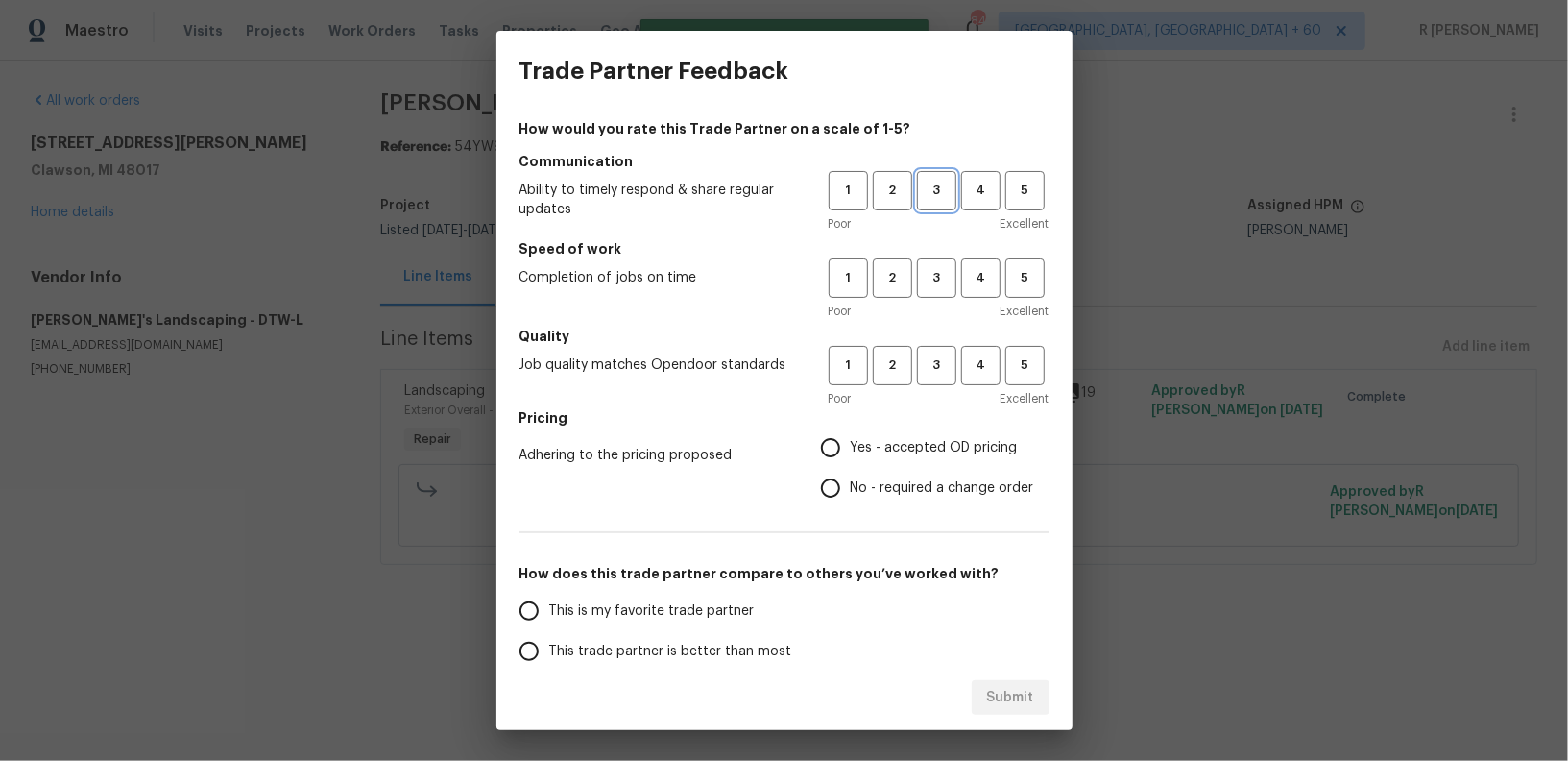
click at [941, 194] on span "3" at bounding box center [937, 190] width 35 height 22
click at [946, 271] on span "3" at bounding box center [937, 278] width 35 height 22
click at [939, 364] on span "3" at bounding box center [937, 365] width 35 height 22
click at [893, 425] on h5 "Pricing" at bounding box center [784, 418] width 531 height 20
click at [889, 436] on label "Yes - accepted OD pricing" at bounding box center [921, 447] width 223 height 40
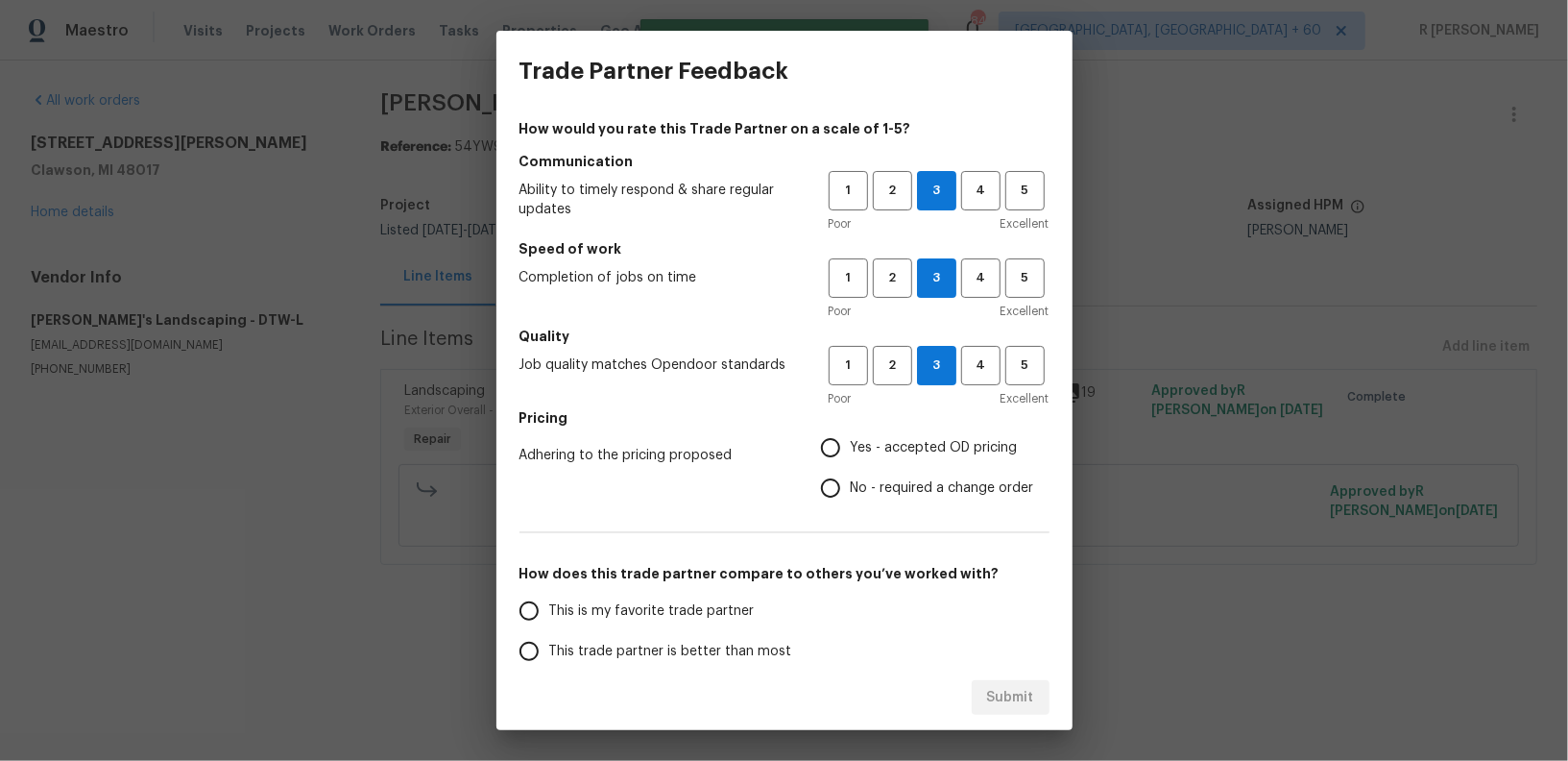
click at [850, 436] on input "Yes - accepted OD pricing" at bounding box center [830, 447] width 40 height 40
radio input "true"
click at [640, 650] on span "This trade partner is better than most" at bounding box center [670, 652] width 243 height 20
click at [549, 650] on input "This trade partner is better than most" at bounding box center [529, 651] width 40 height 40
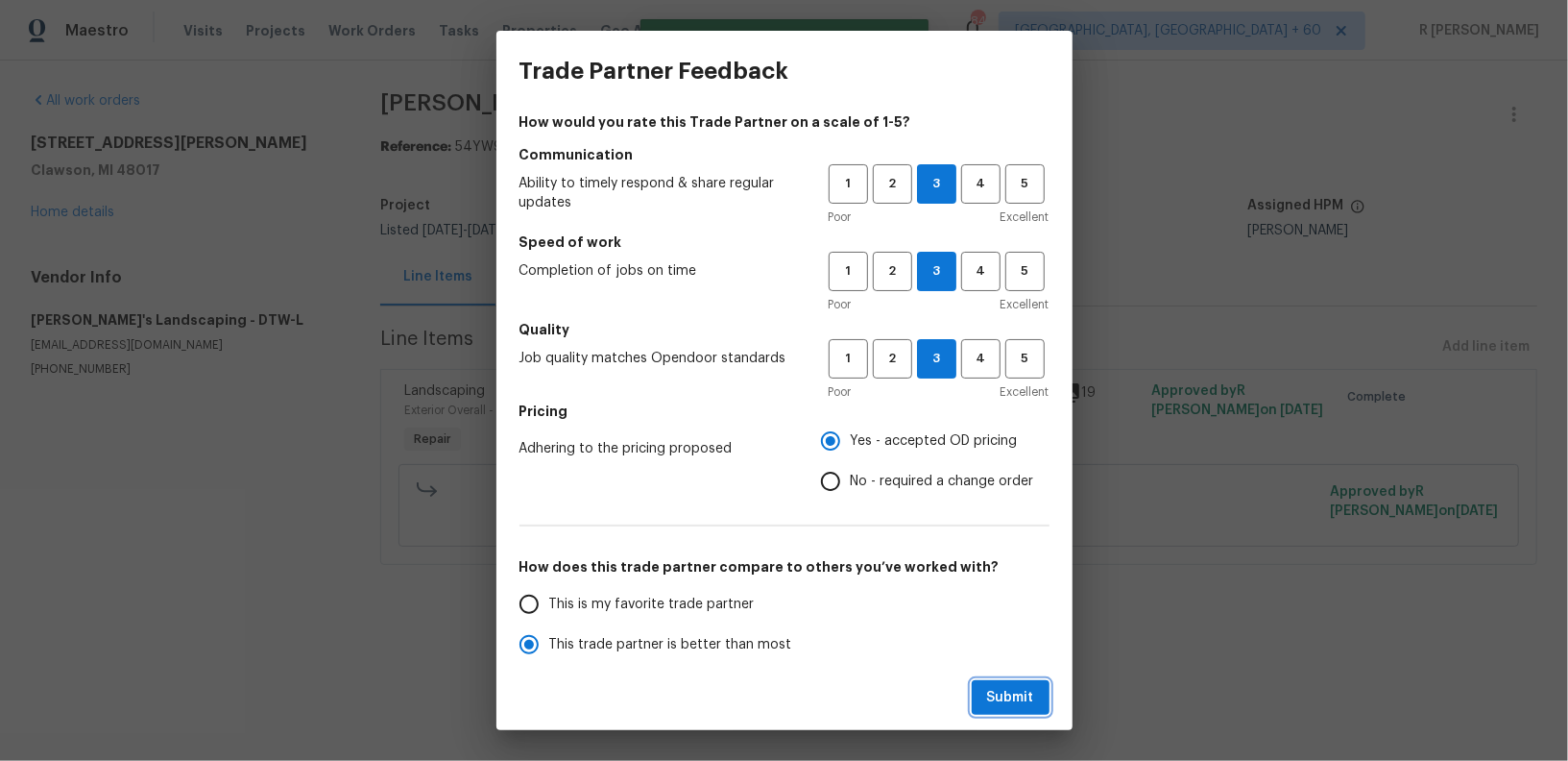
click at [1013, 681] on button "Submit" at bounding box center [1010, 698] width 78 height 35
radio input "true"
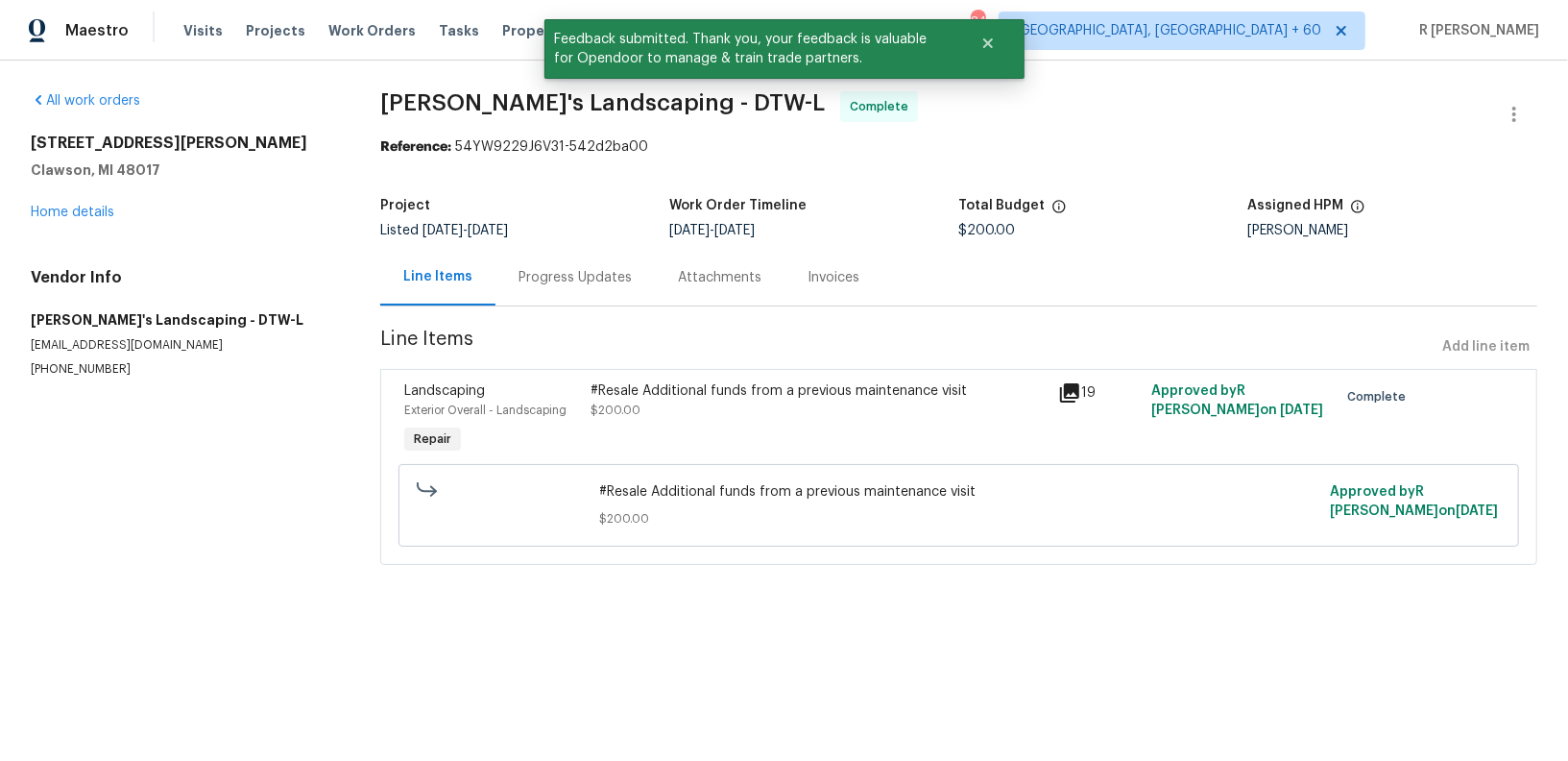
click at [569, 265] on div "Progress Updates" at bounding box center [575, 278] width 159 height 57
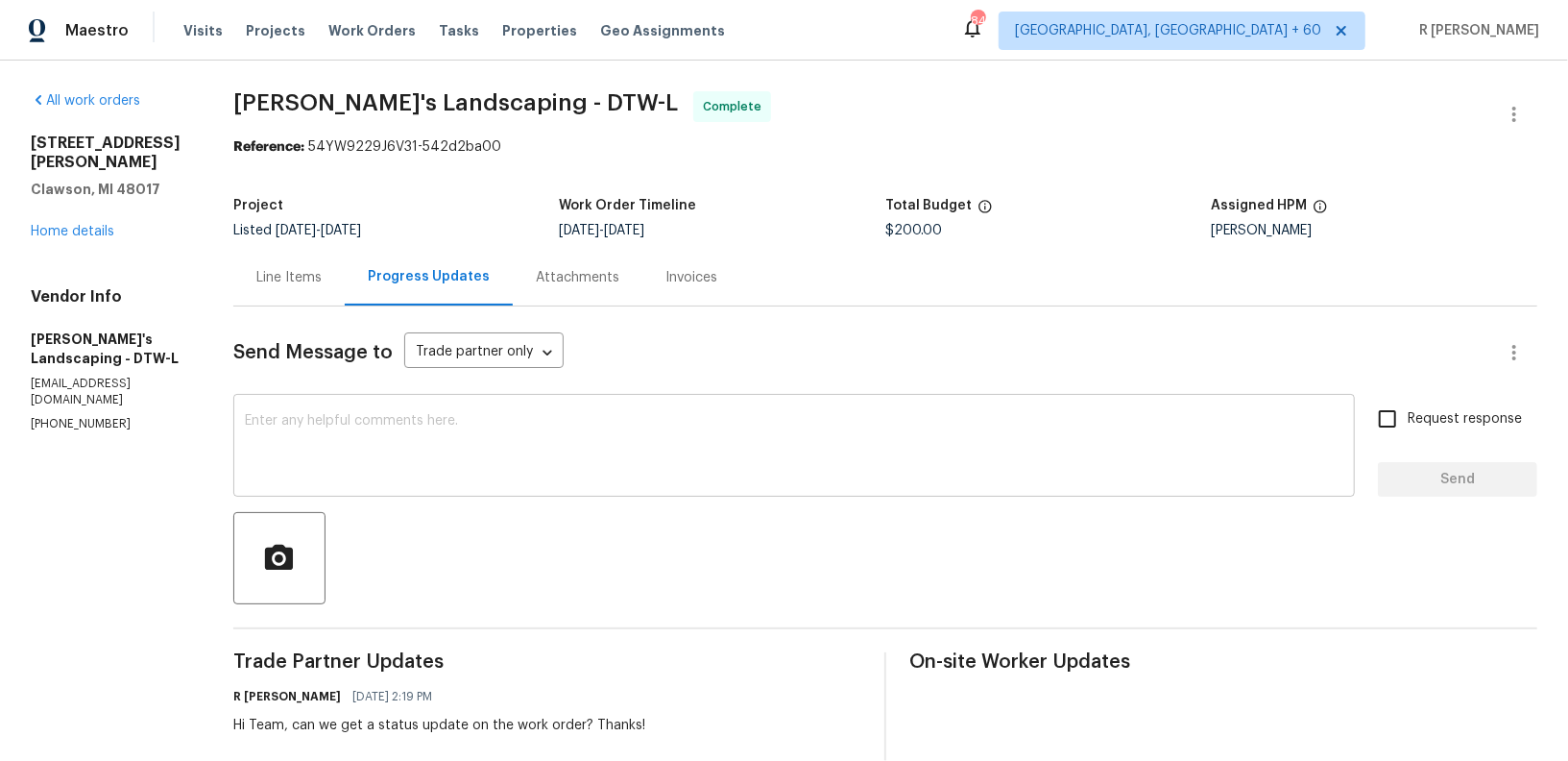
click at [733, 494] on div "x ​" at bounding box center [794, 448] width 1122 height 98
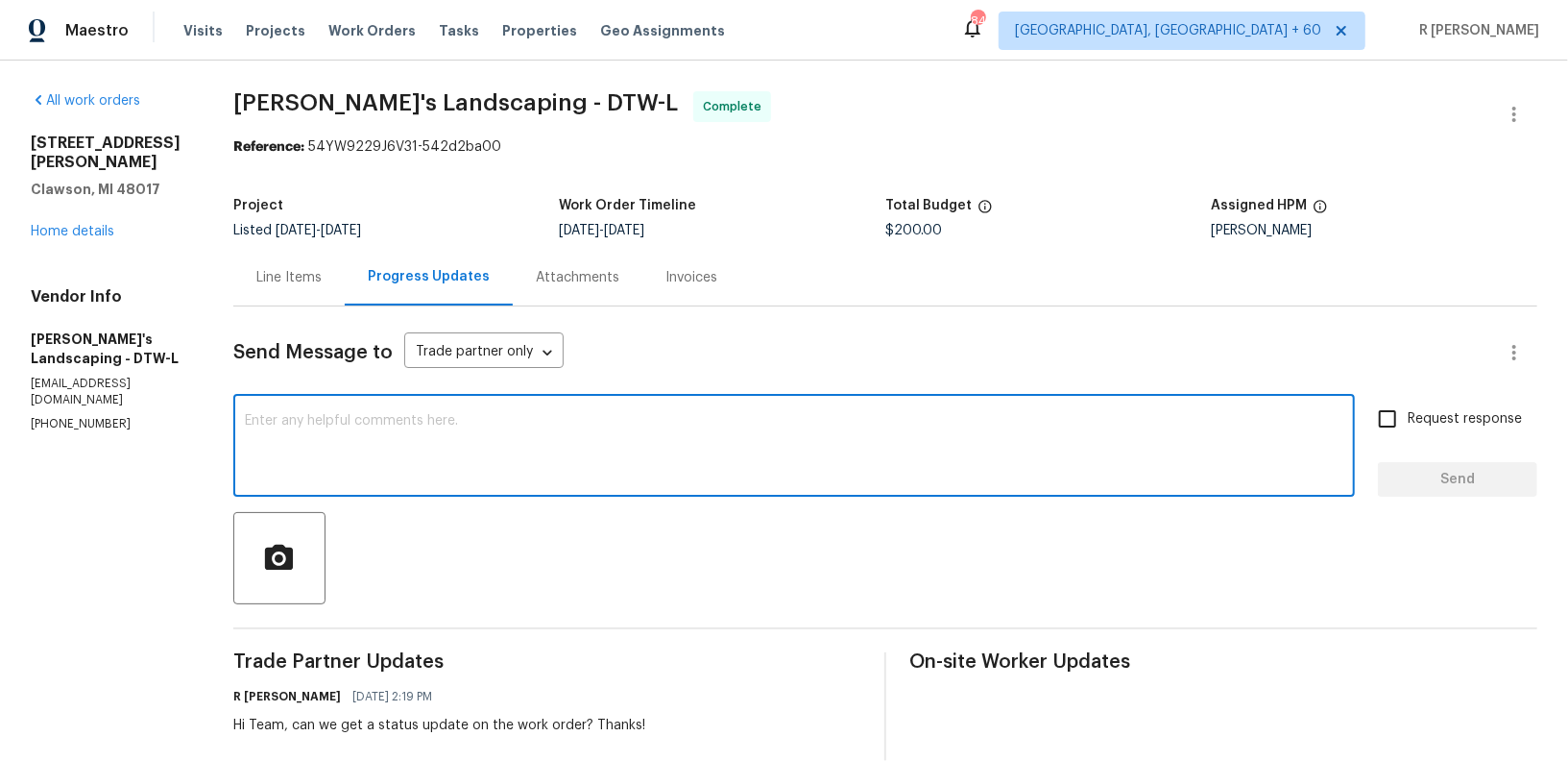
paste textarea "Hi Team, the work order has been approved. Kindly upload the detailed invoice. …"
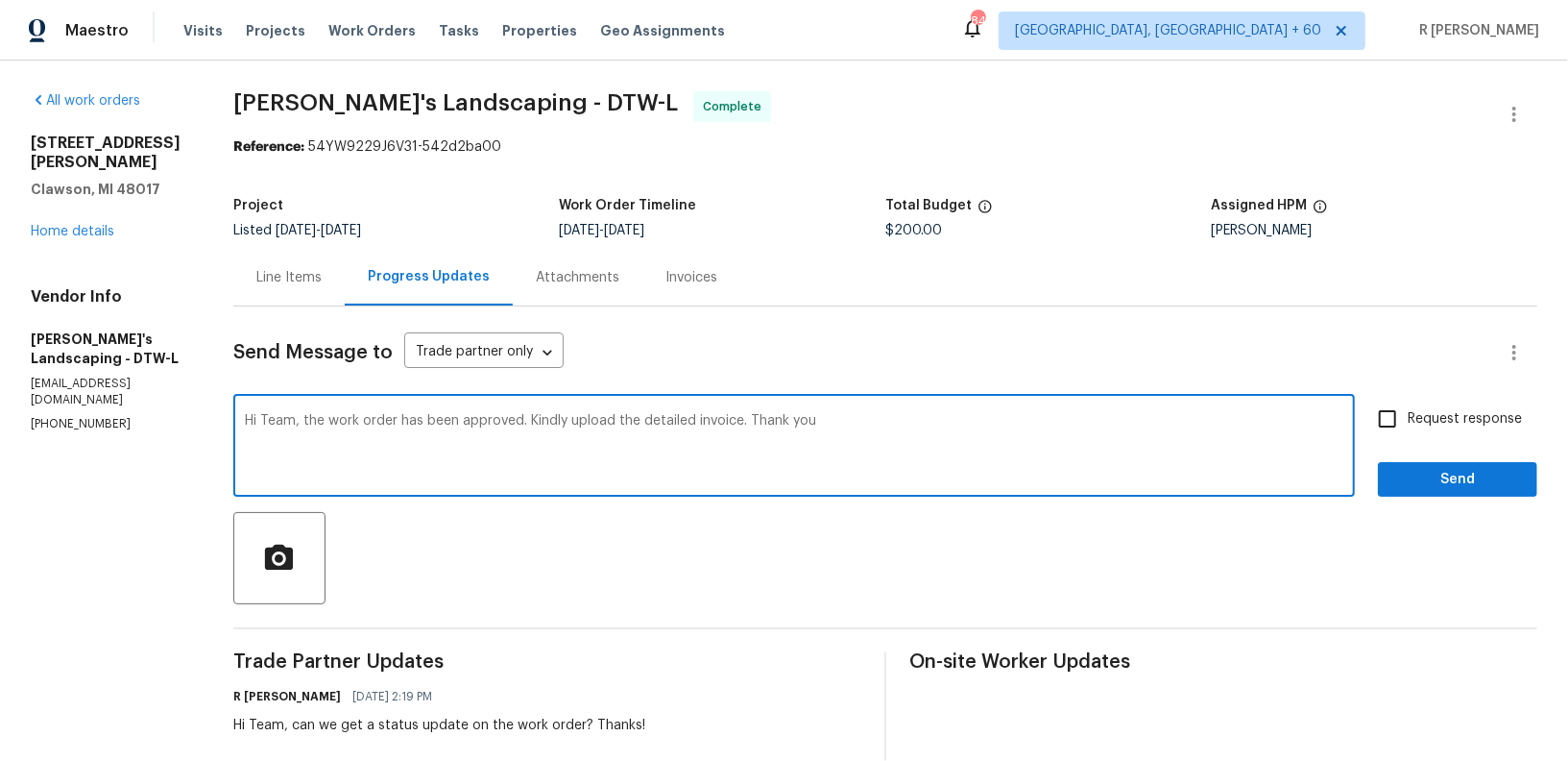
type textarea "Hi Team, the work order has been approved. Kindly upload the detailed invoice. …"
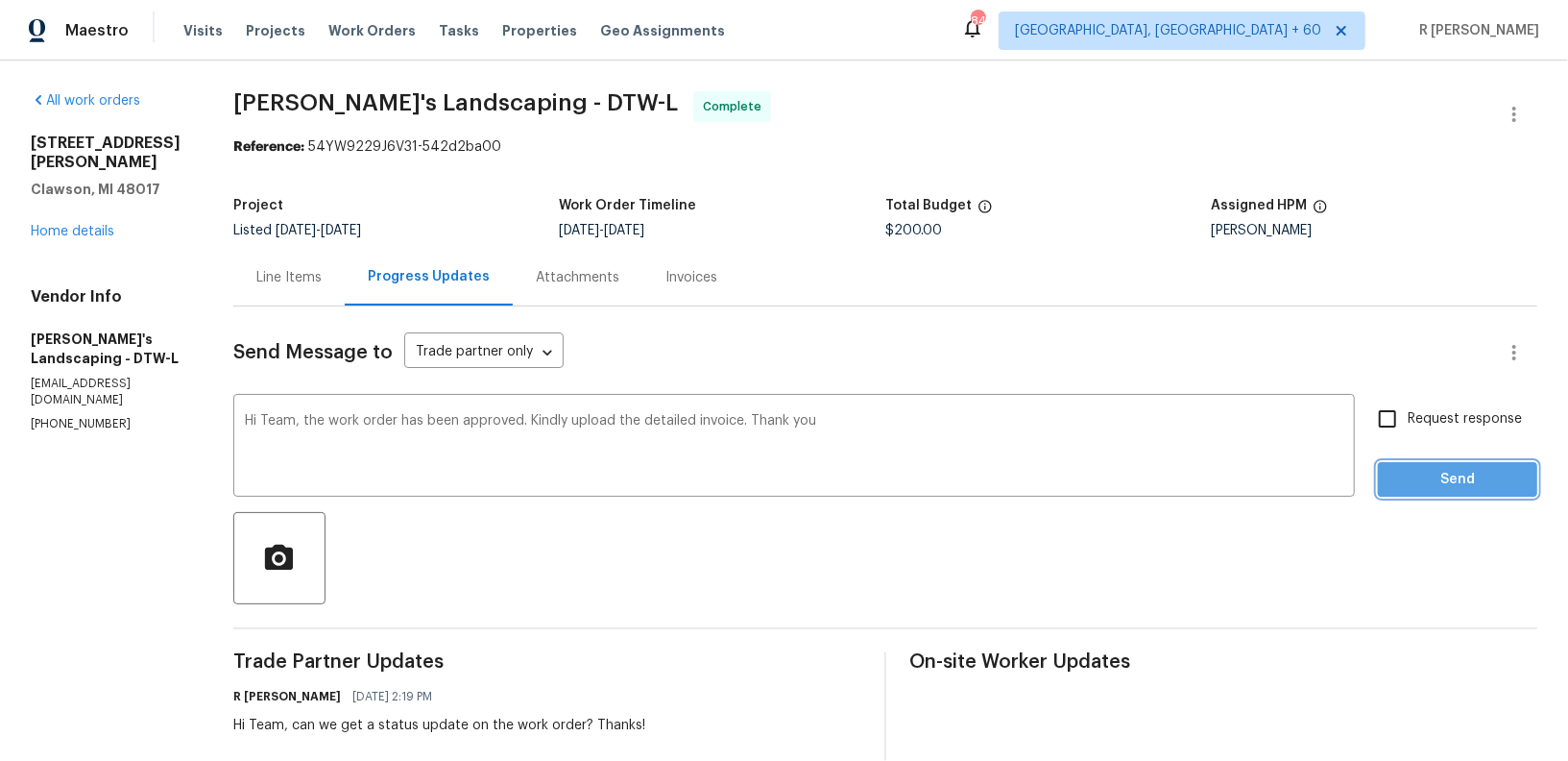
click at [1471, 489] on span "Send" at bounding box center [1458, 479] width 129 height 24
